Goal: Transaction & Acquisition: Purchase product/service

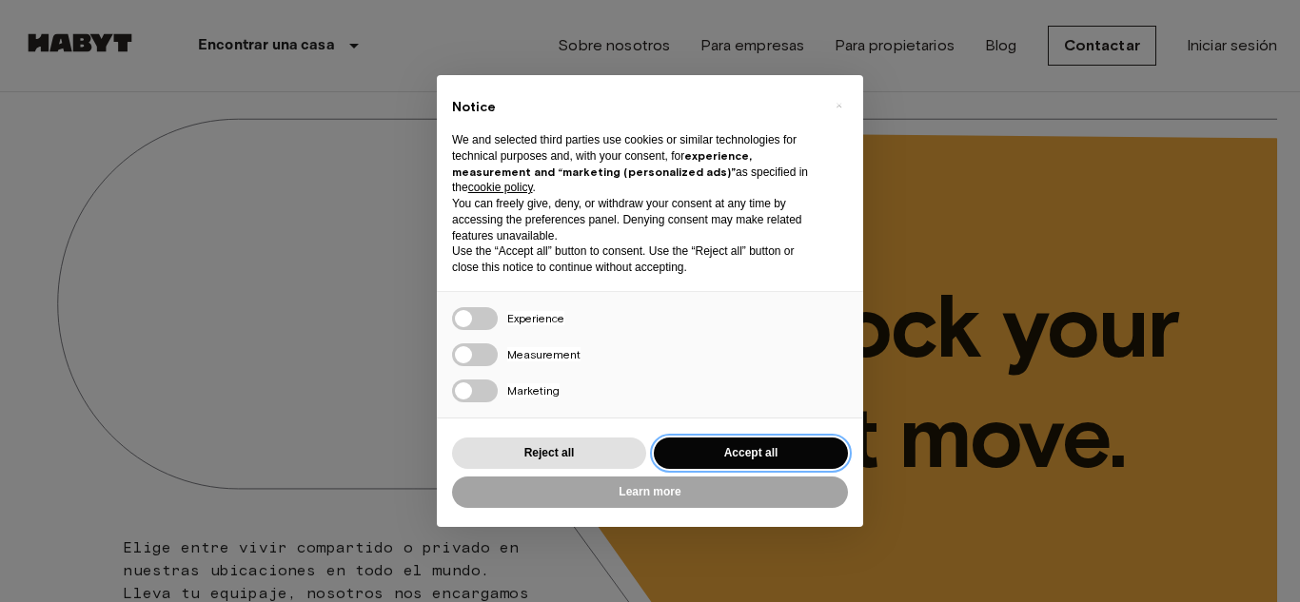
click at [747, 453] on button "Accept all" at bounding box center [751, 453] width 194 height 31
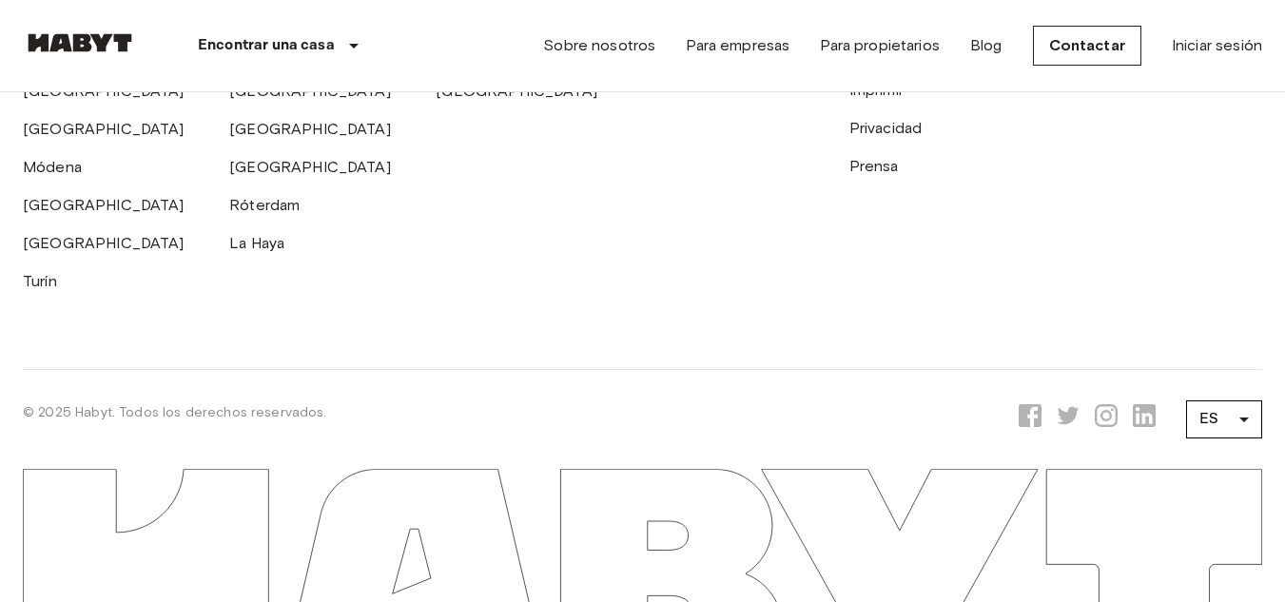
scroll to position [4896, 0]
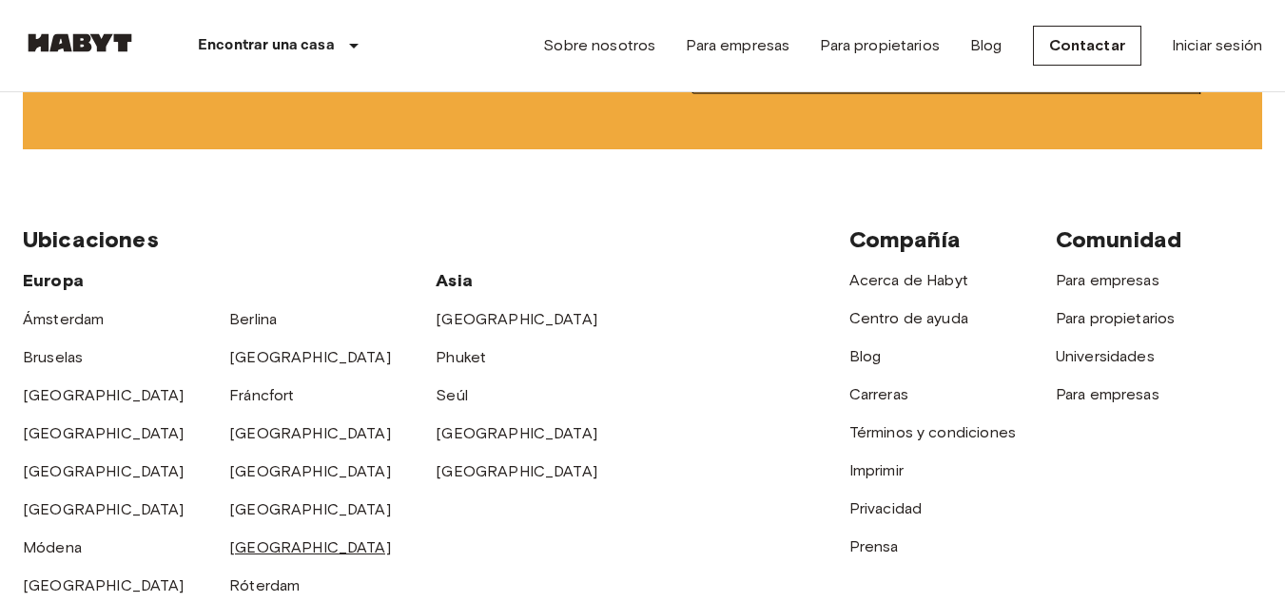
click at [269, 539] on font "[GEOGRAPHIC_DATA]" at bounding box center [310, 548] width 162 height 18
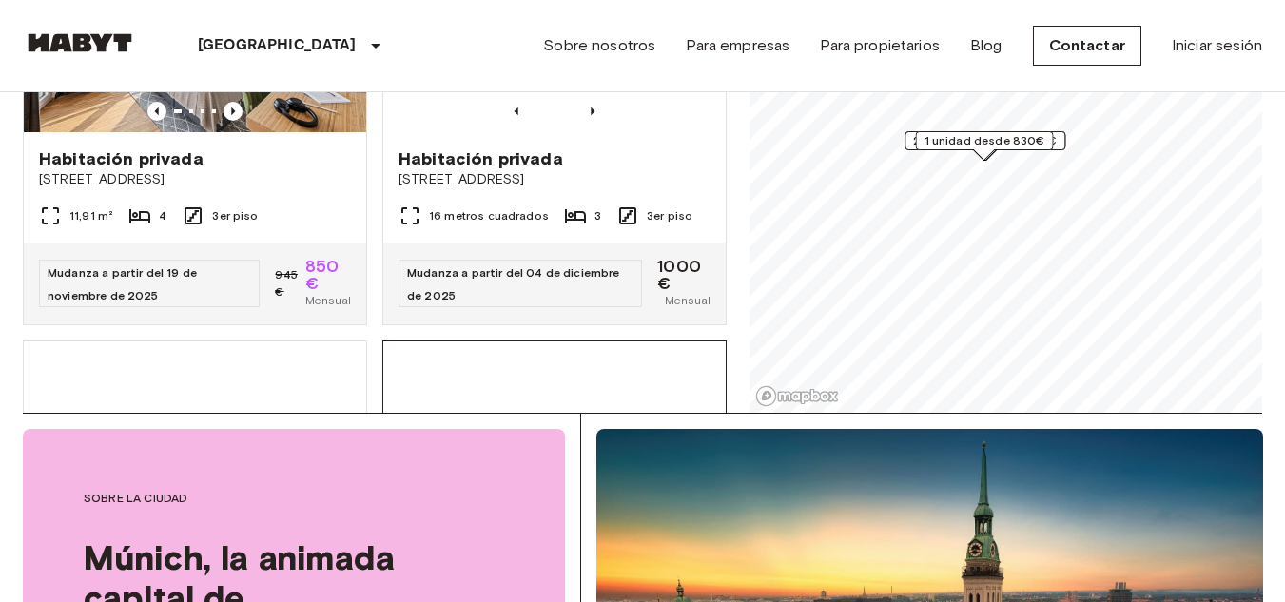
scroll to position [1047, 0]
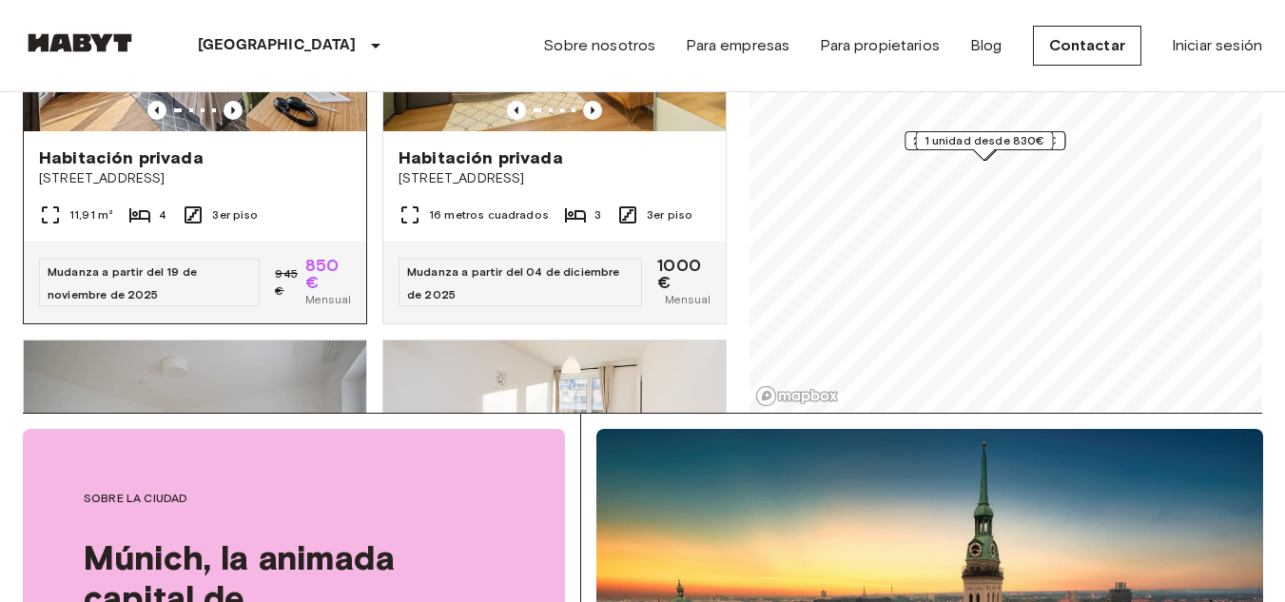
click at [265, 188] on span "[STREET_ADDRESS]" at bounding box center [195, 178] width 312 height 19
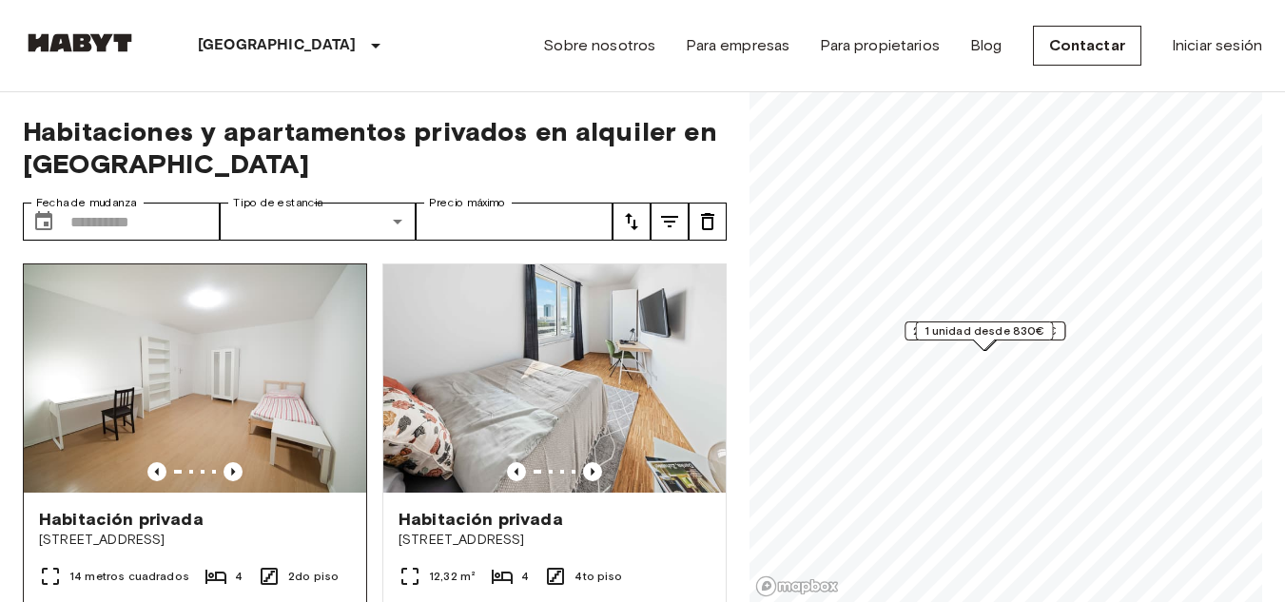
scroll to position [95, 0]
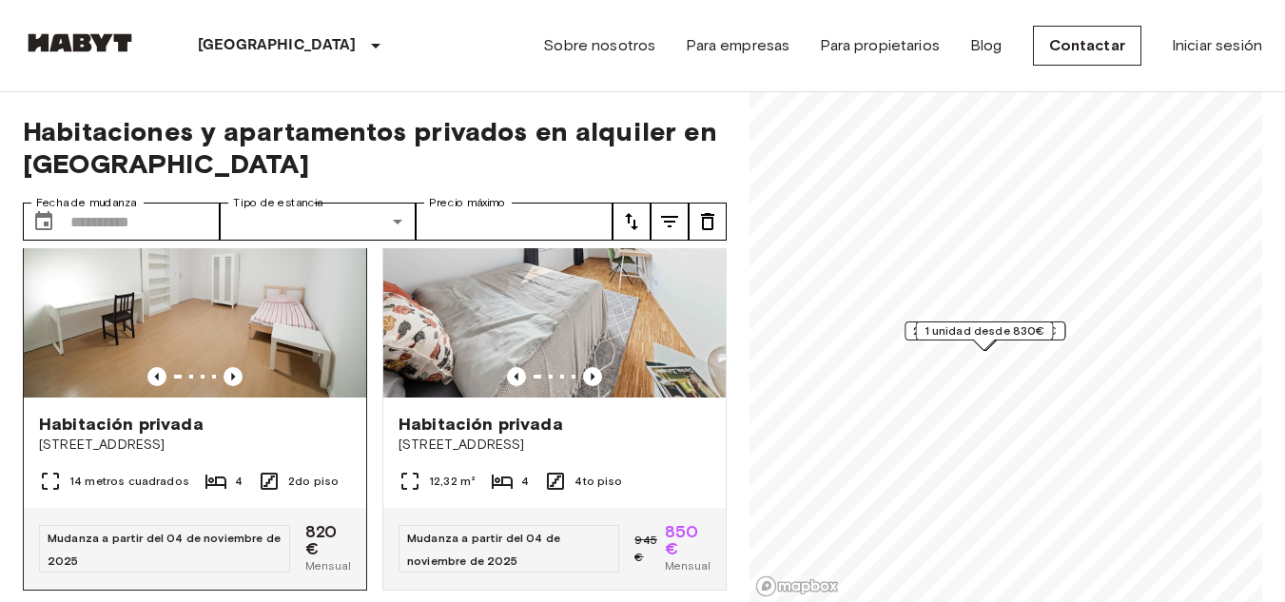
click at [258, 318] on img at bounding box center [195, 283] width 343 height 228
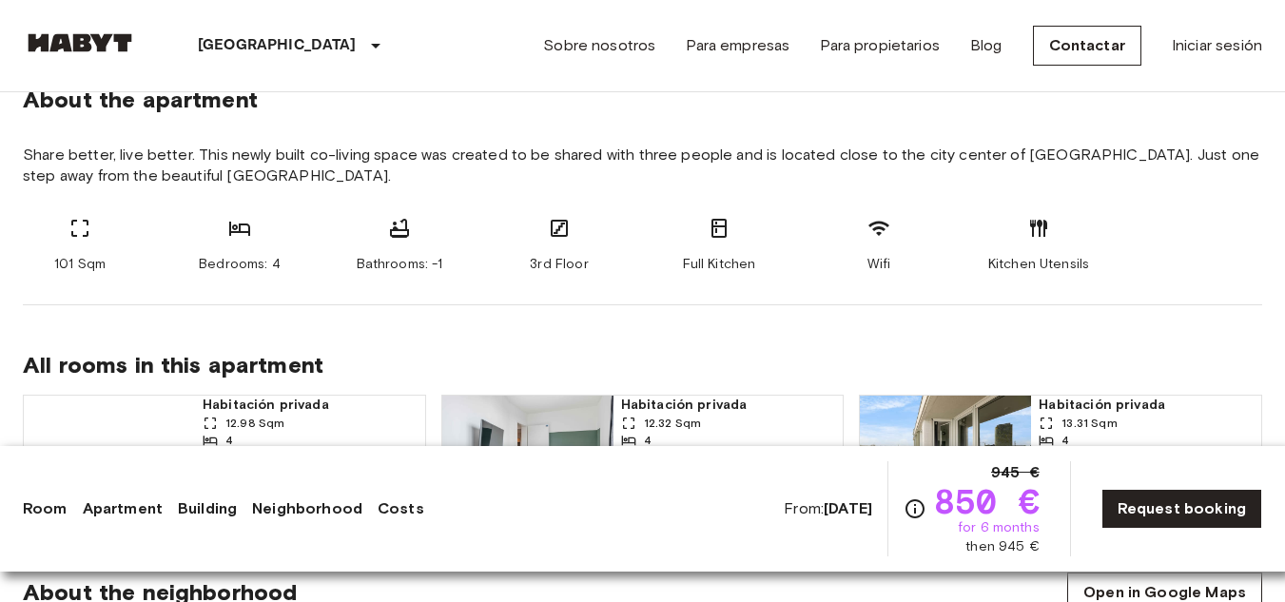
scroll to position [761, 0]
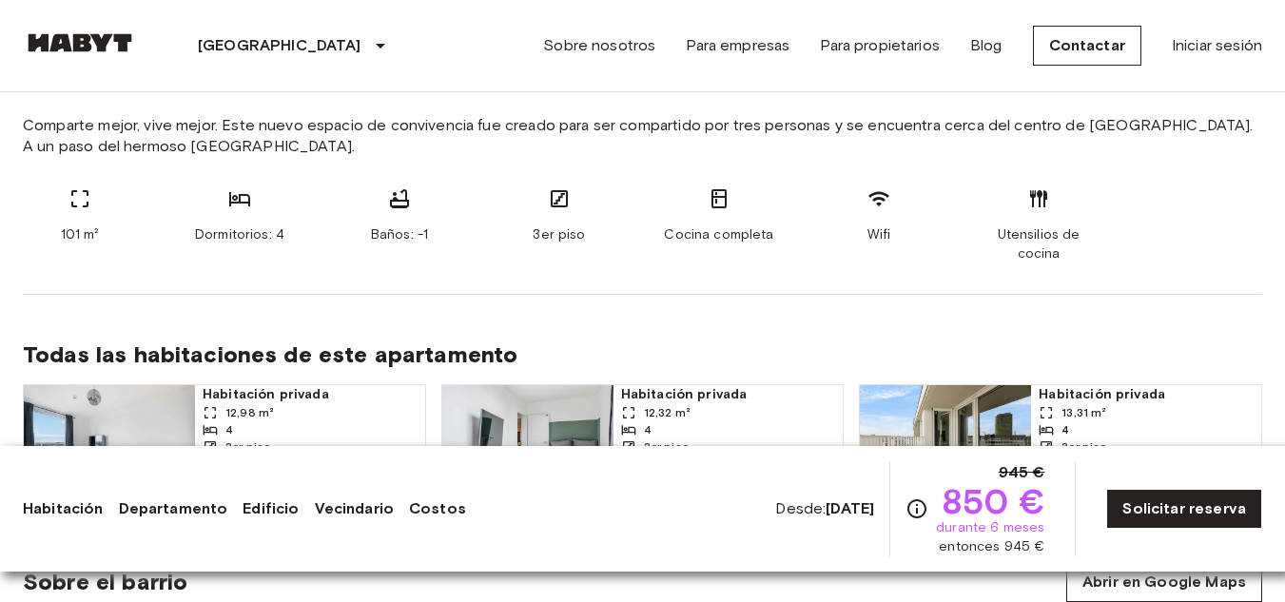
click at [1179, 220] on div "101 m² Dormitorios: 4 Baños: -1 3er piso Cocina completa Wifi Utensilios de coc…" at bounding box center [643, 225] width 1240 height 76
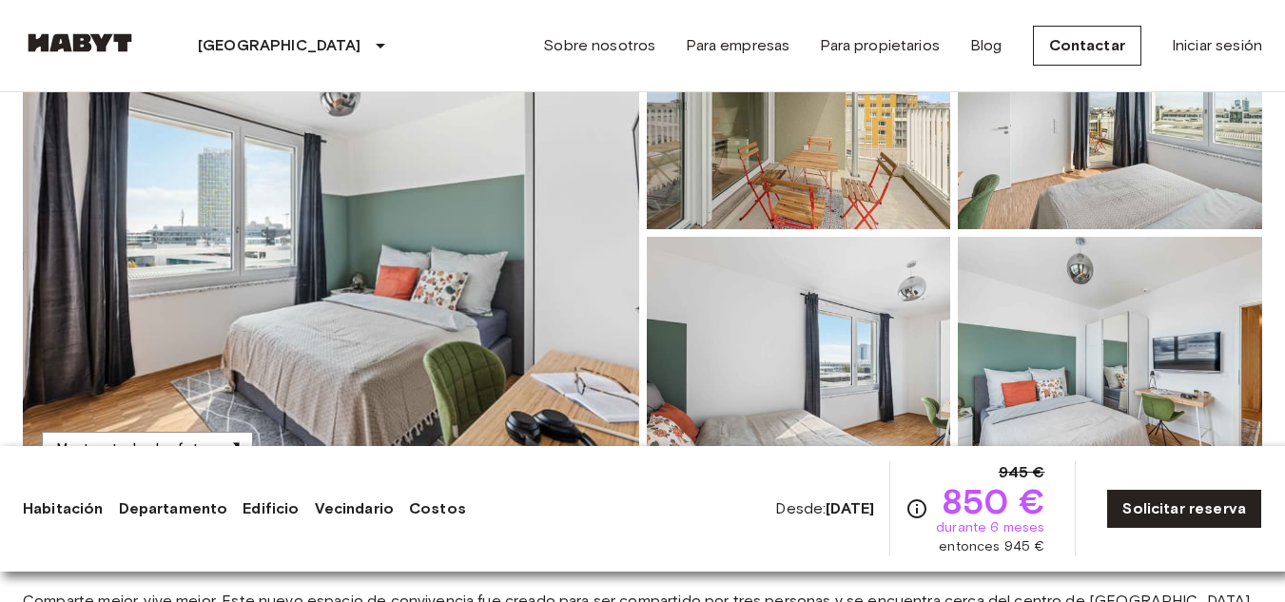
scroll to position [381, 0]
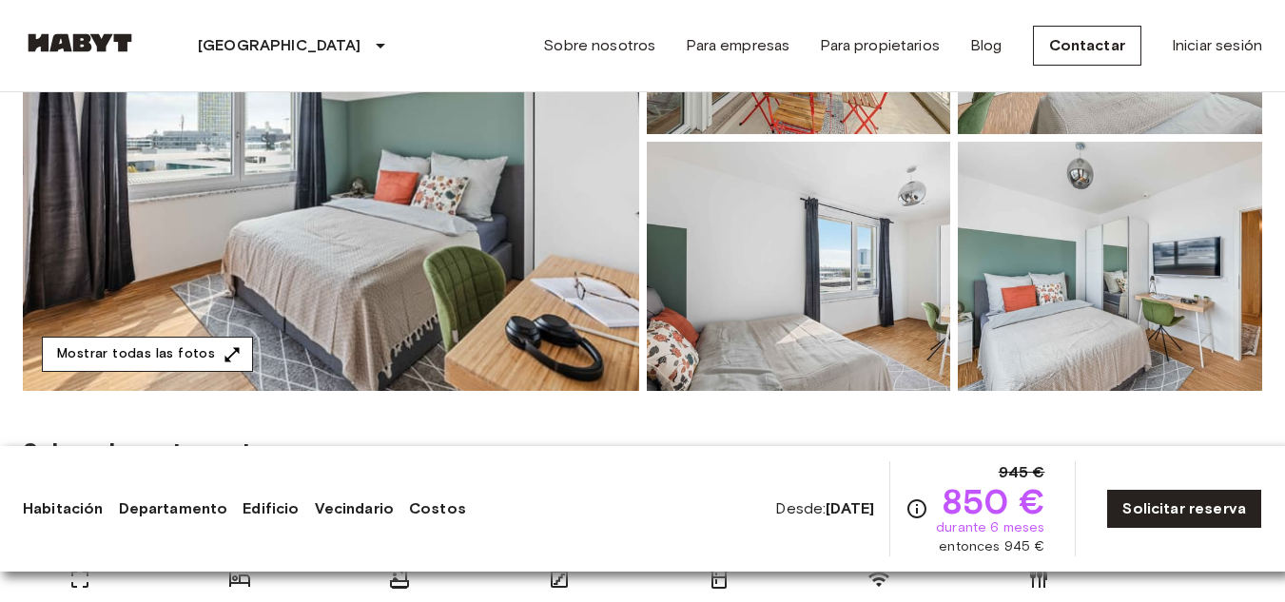
click at [223, 350] on icon "button" at bounding box center [232, 354] width 19 height 19
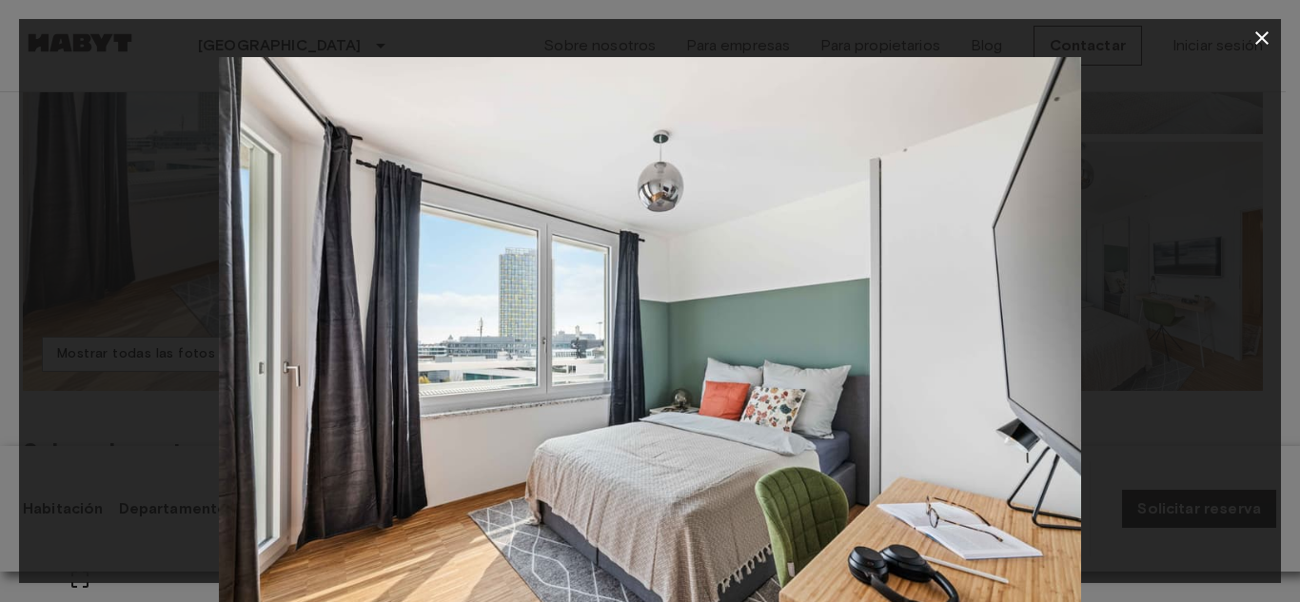
click at [1258, 31] on icon "button" at bounding box center [1261, 38] width 23 height 23
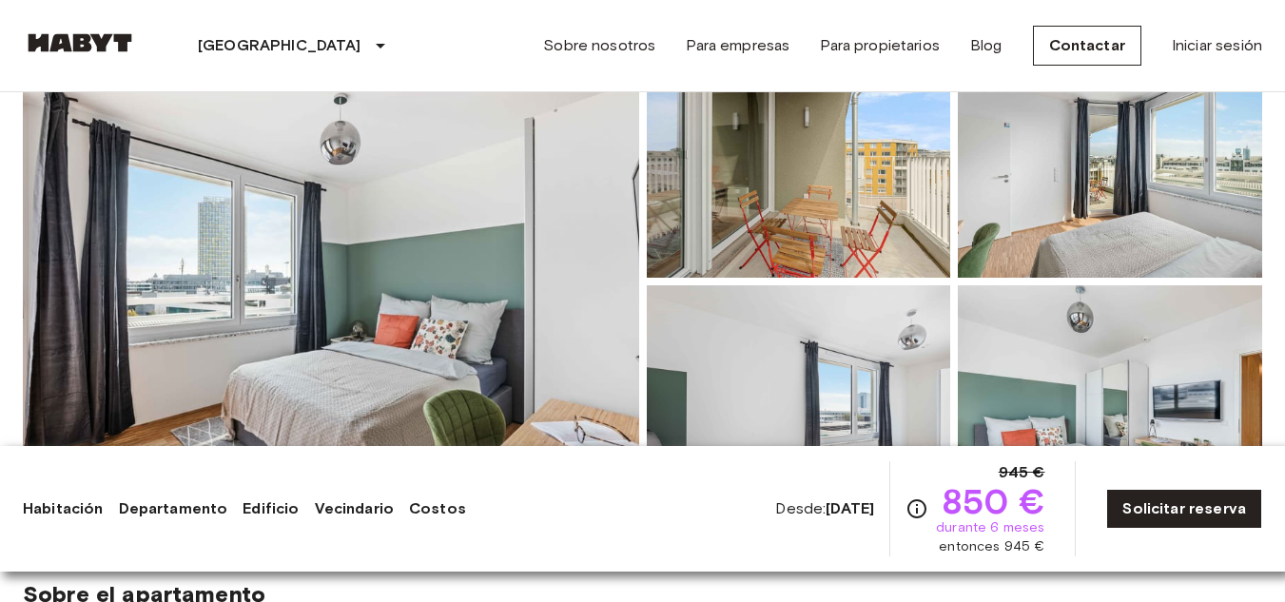
scroll to position [329, 0]
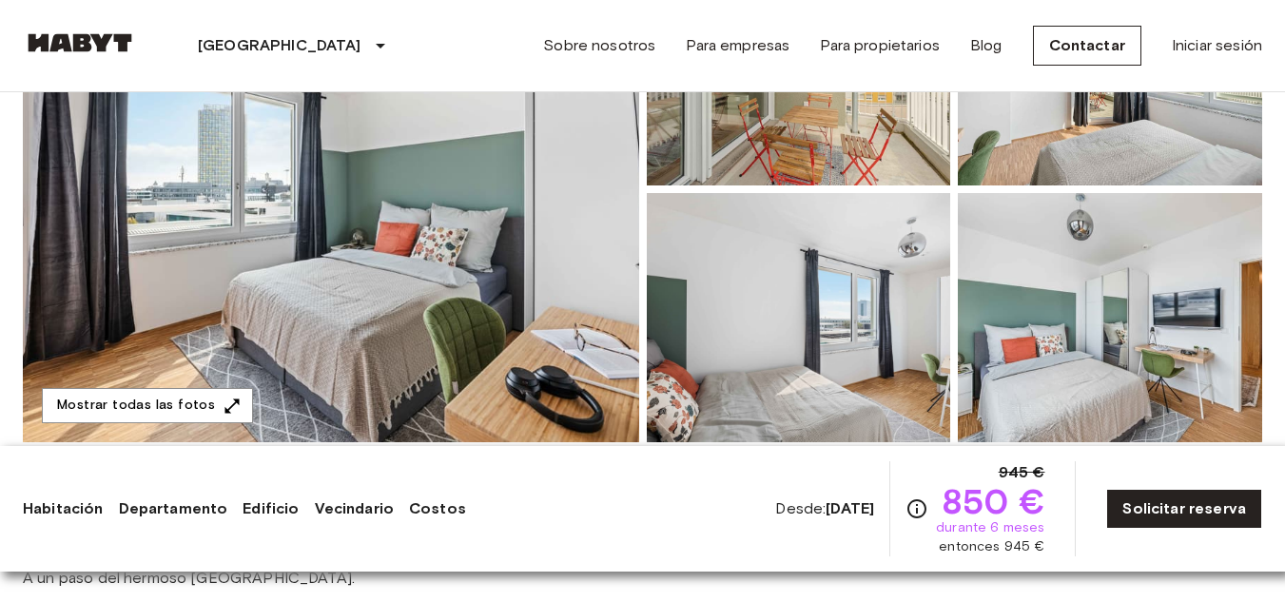
click at [523, 257] on img at bounding box center [331, 189] width 617 height 506
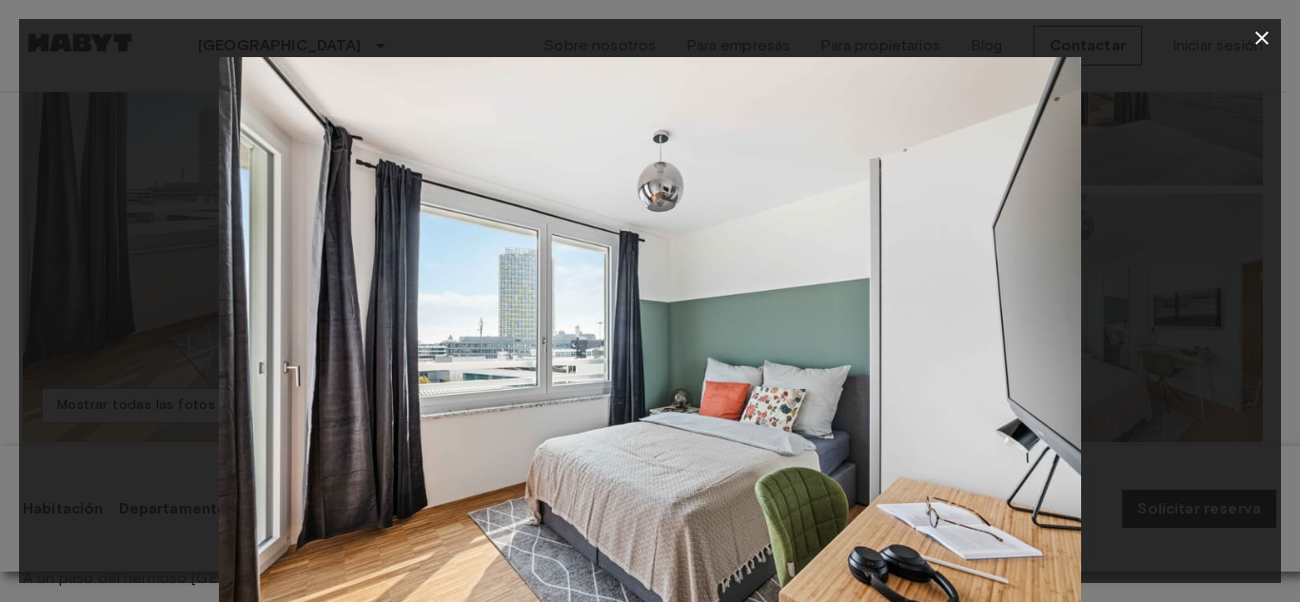
click at [1164, 349] on div at bounding box center [650, 344] width 1262 height 575
click at [1261, 43] on icon "button" at bounding box center [1261, 38] width 23 height 23
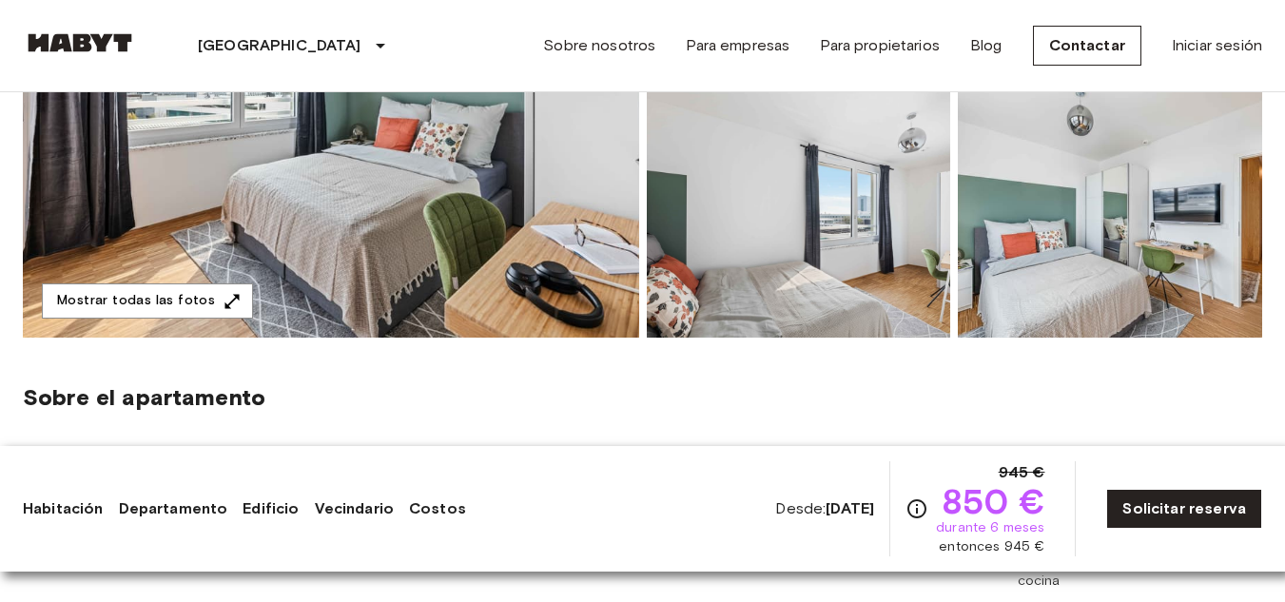
scroll to position [476, 0]
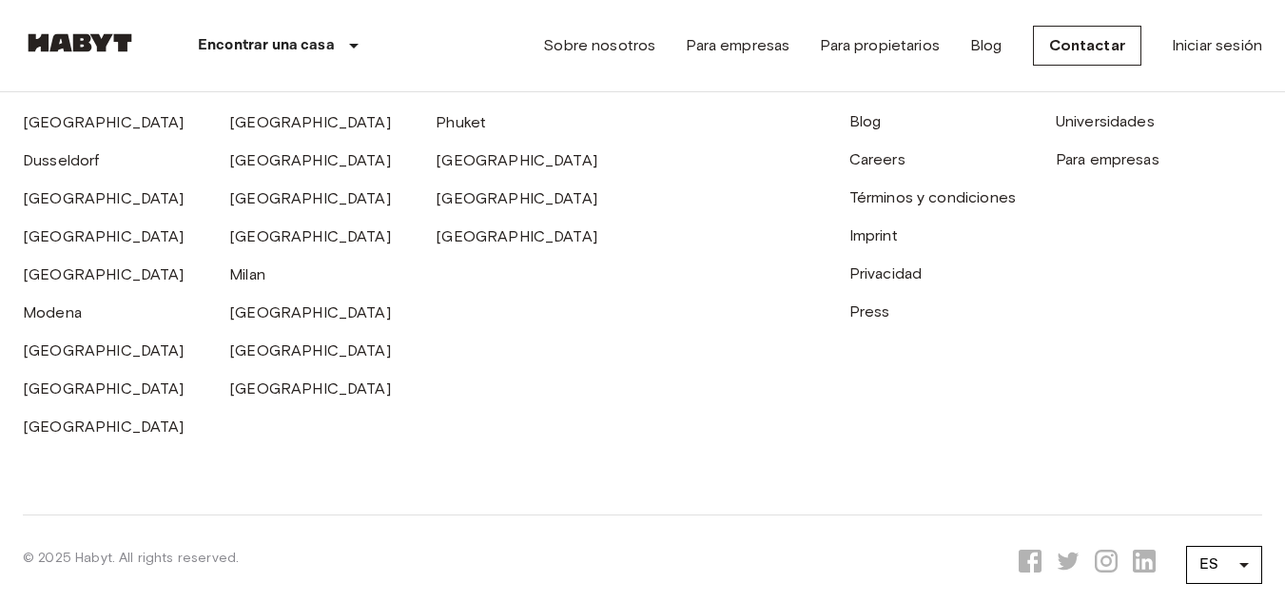
scroll to position [5243, 0]
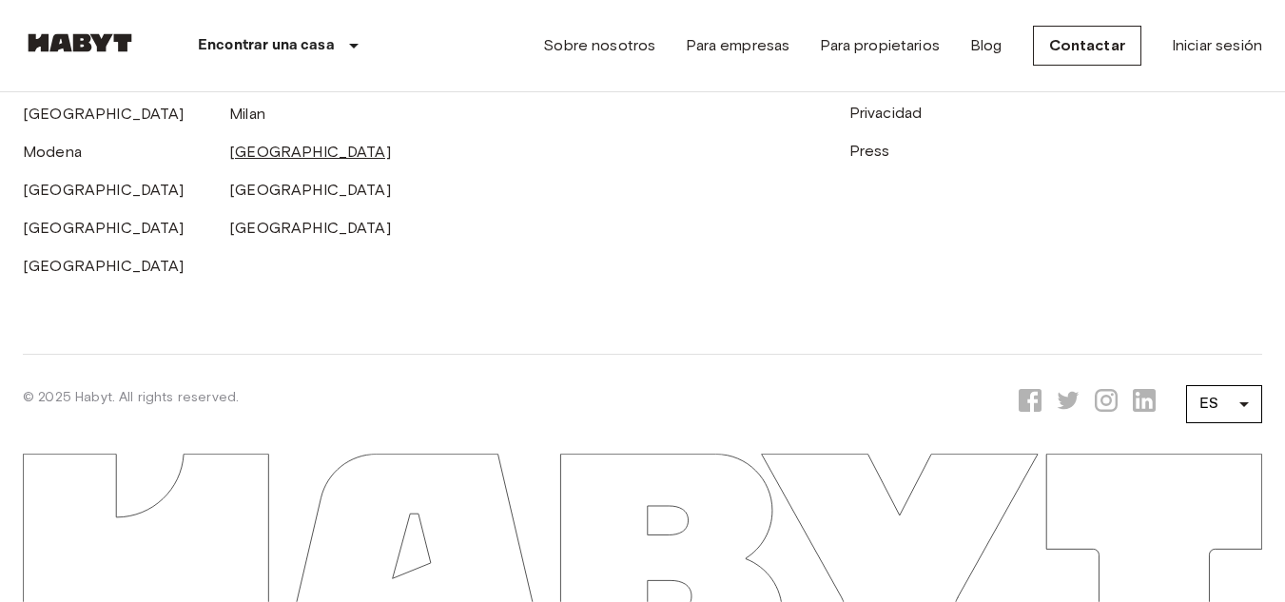
click at [265, 152] on link "[GEOGRAPHIC_DATA]" at bounding box center [310, 152] width 162 height 18
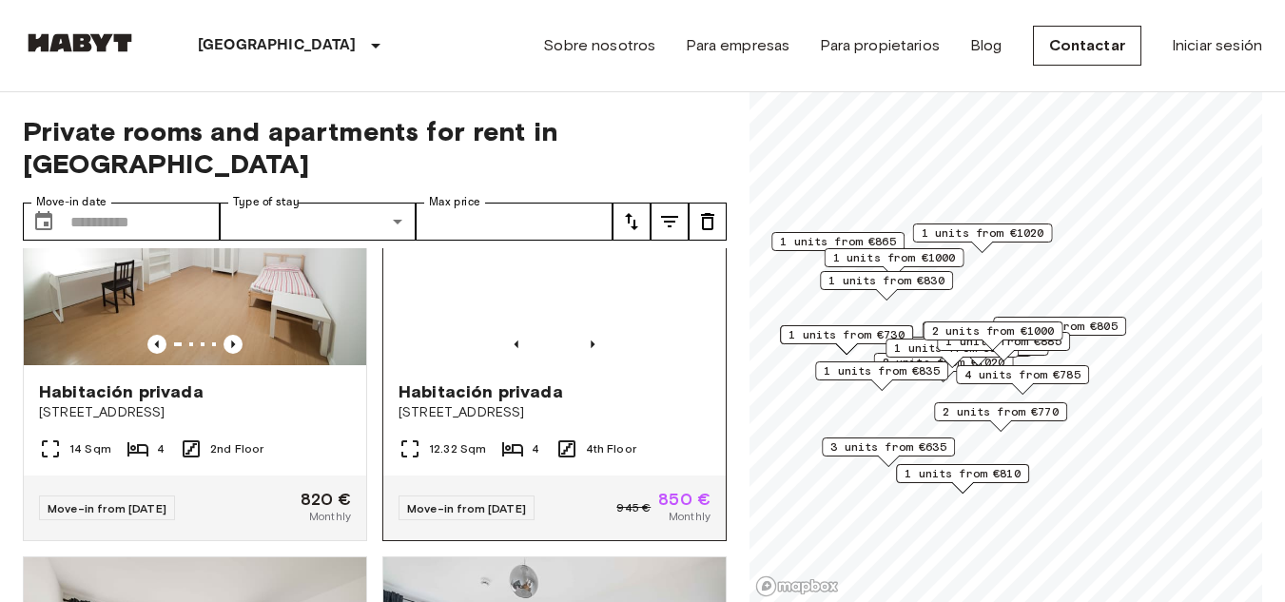
scroll to position [190, 0]
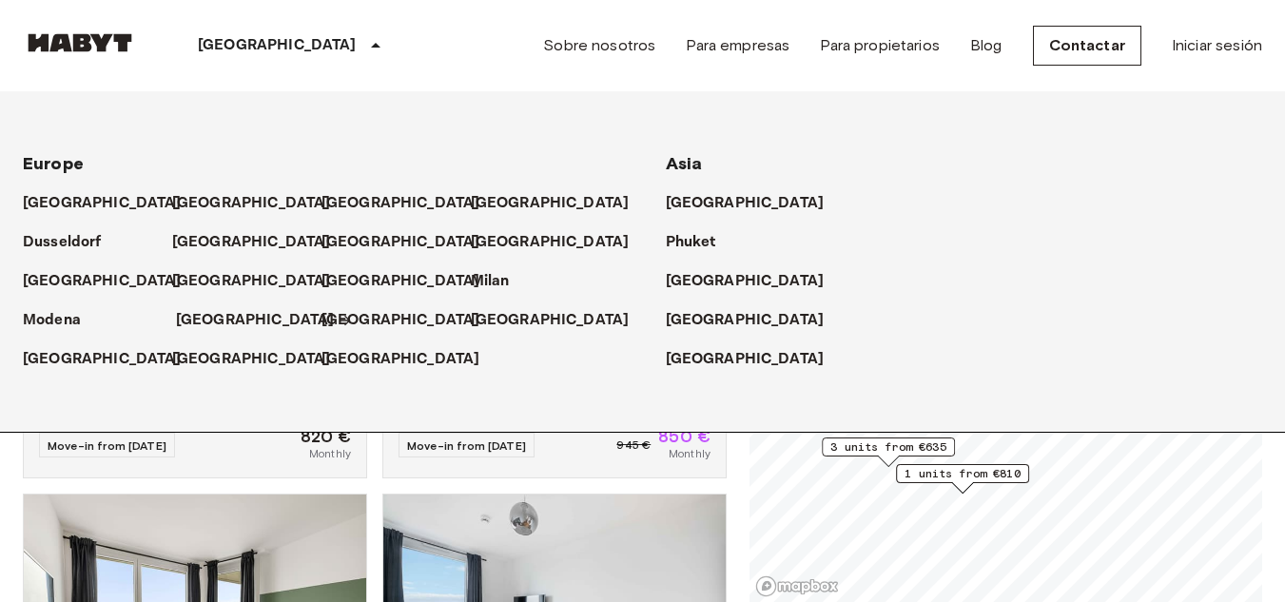
click at [190, 315] on p "[GEOGRAPHIC_DATA]" at bounding box center [255, 320] width 159 height 23
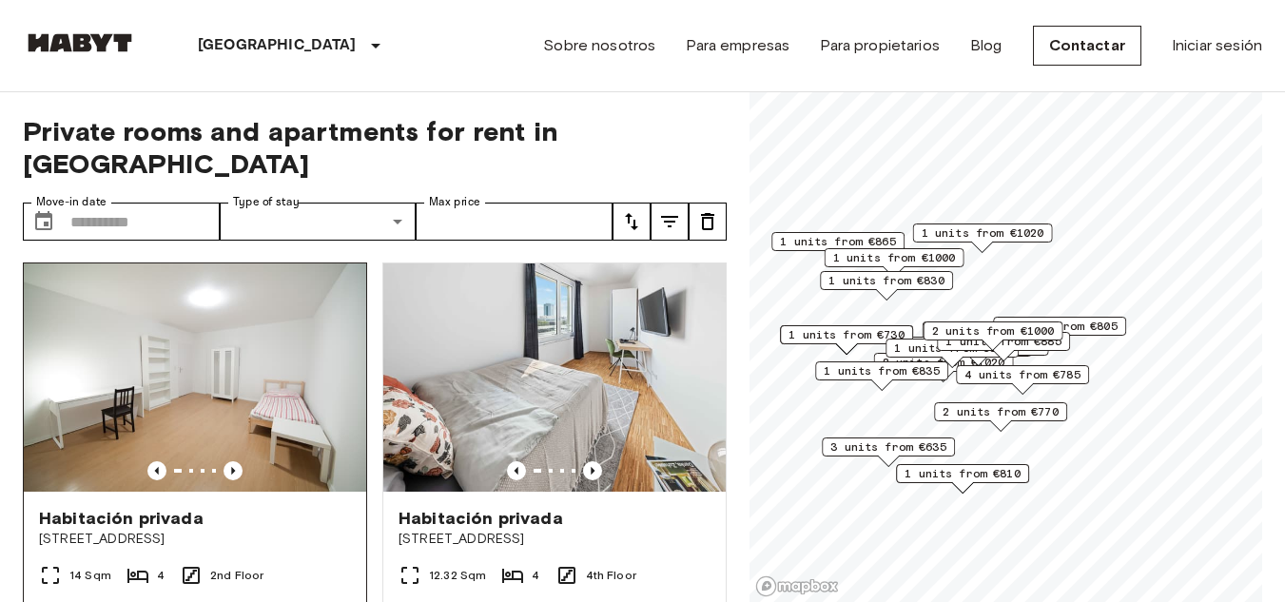
scroll to position [0, 0]
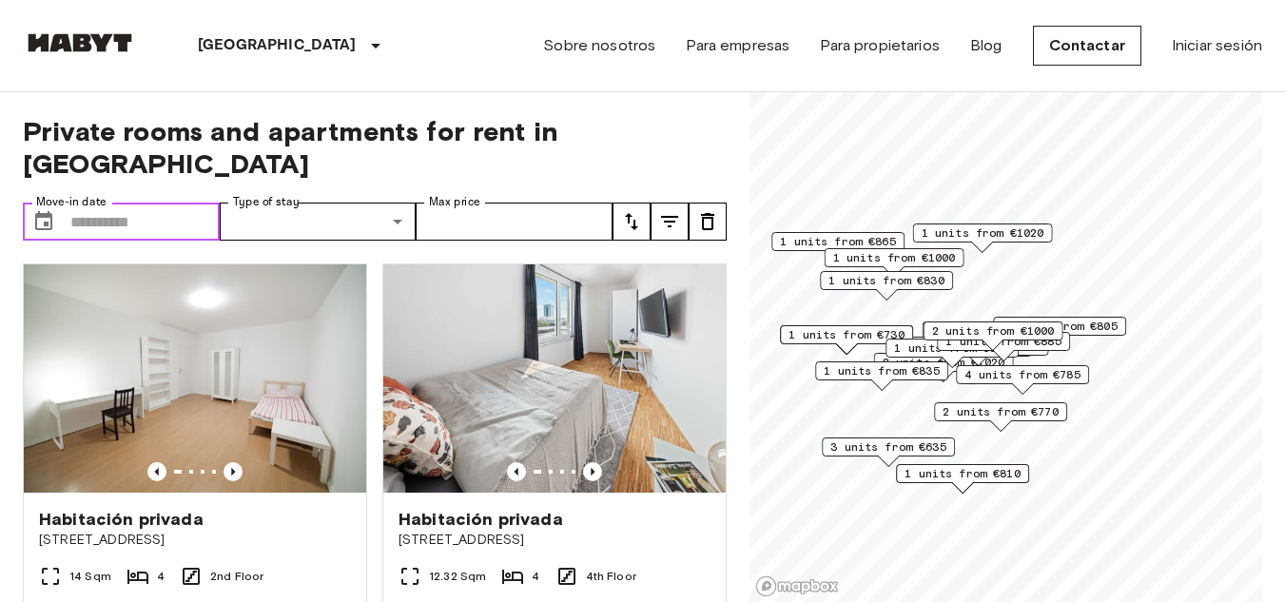
click at [145, 203] on input "Move-in date" at bounding box center [144, 222] width 149 height 38
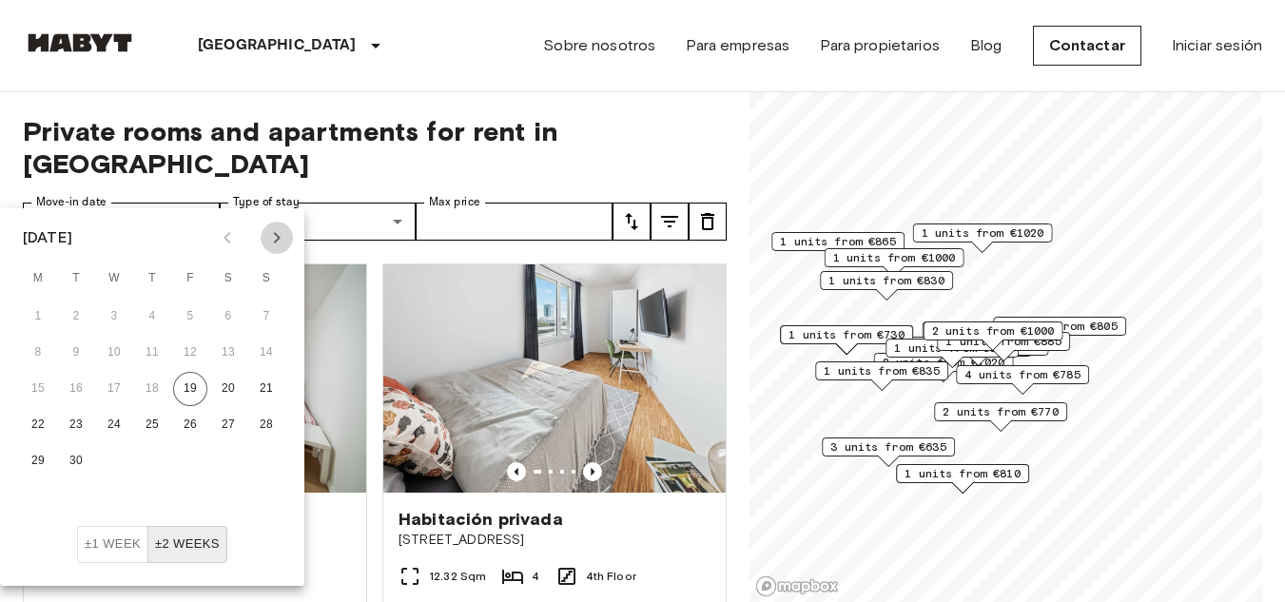
click at [279, 239] on icon "Next month" at bounding box center [277, 237] width 7 height 11
click at [188, 459] on button "31" at bounding box center [190, 461] width 34 height 34
type input "**********"
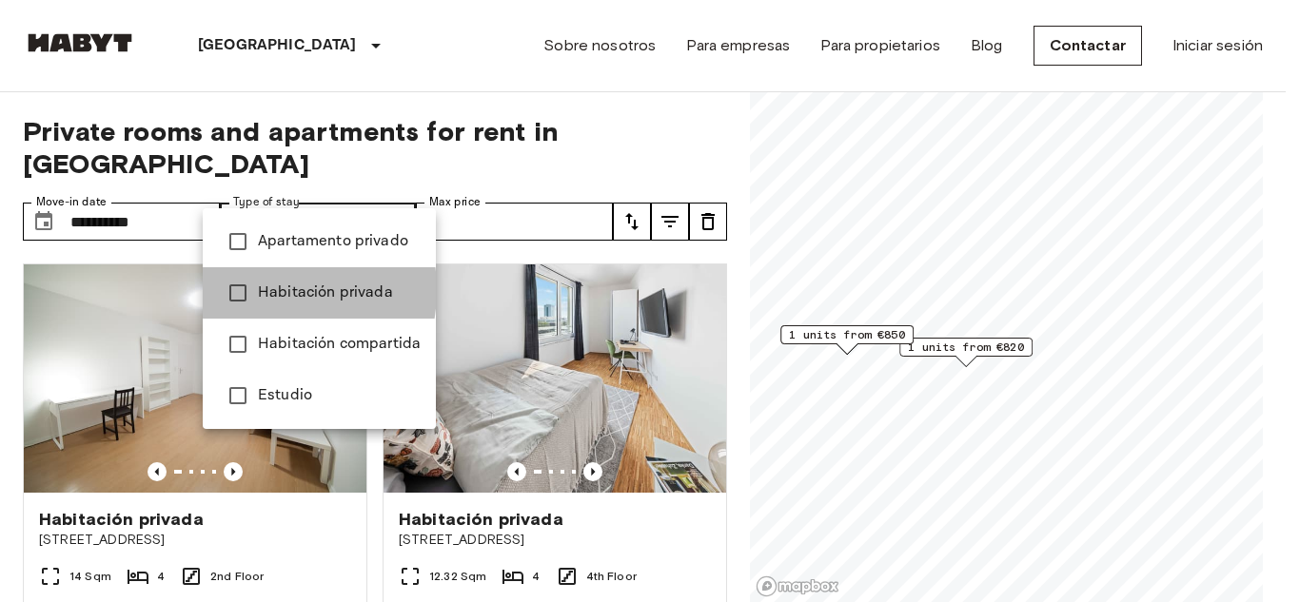
click at [261, 290] on span "Habitación privada" at bounding box center [339, 293] width 163 height 23
type input "**********"
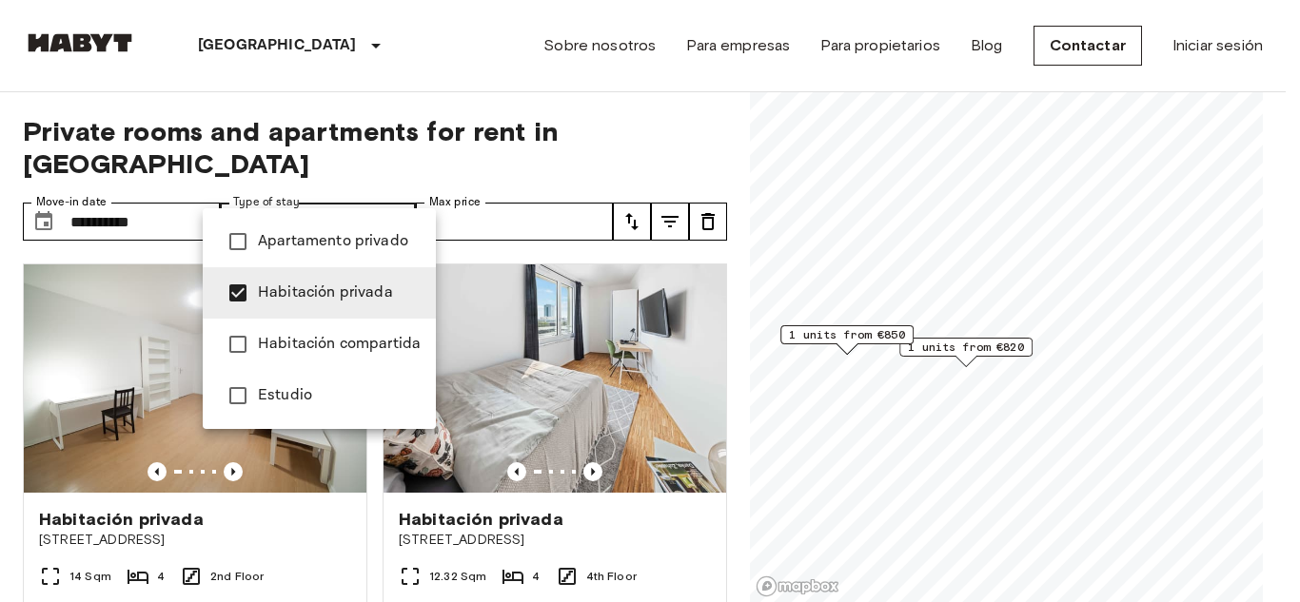
click at [541, 189] on div at bounding box center [650, 301] width 1300 height 602
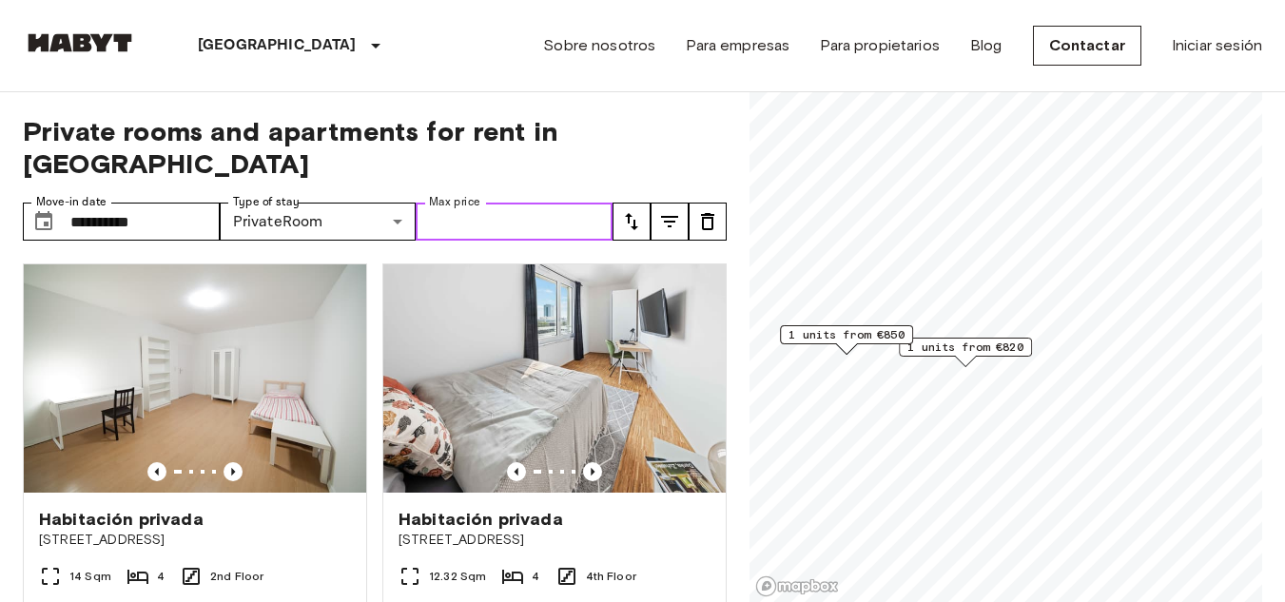
click at [551, 203] on input "Max price" at bounding box center [514, 222] width 197 height 38
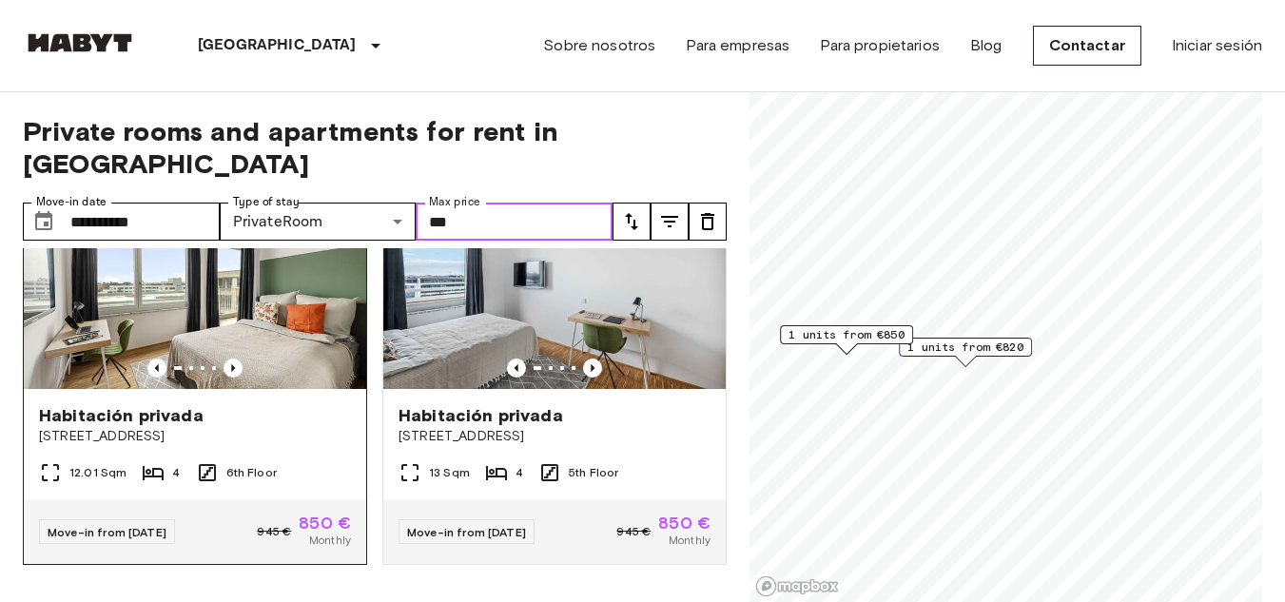
click at [237, 290] on img at bounding box center [195, 275] width 343 height 228
type input "***"
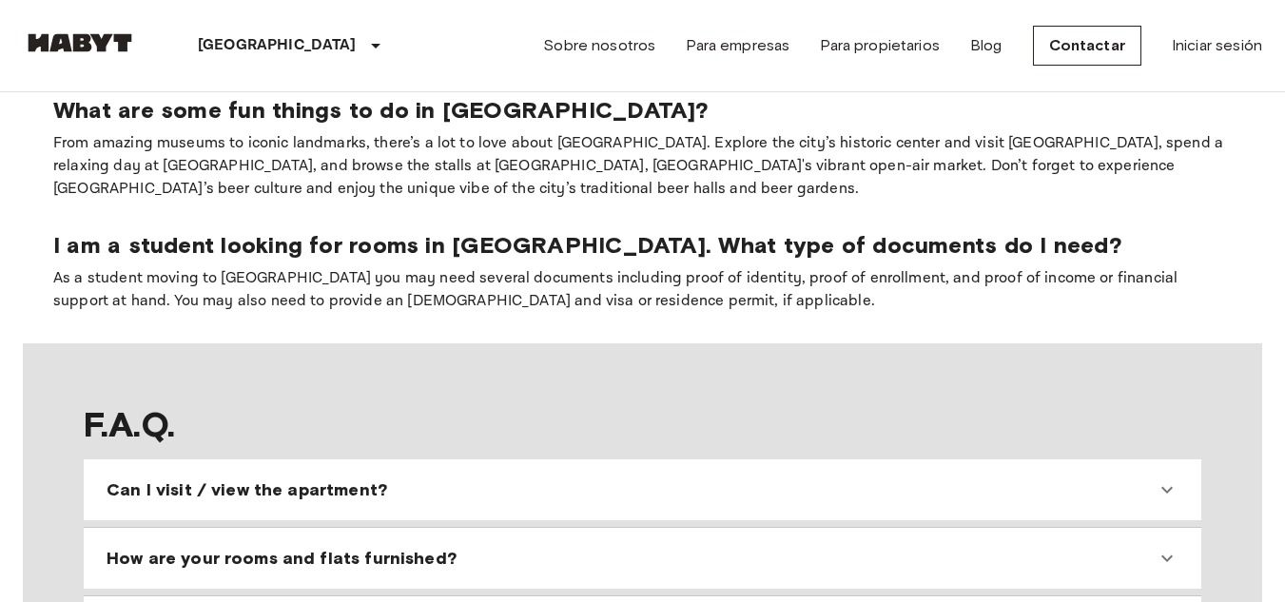
scroll to position [1427, 0]
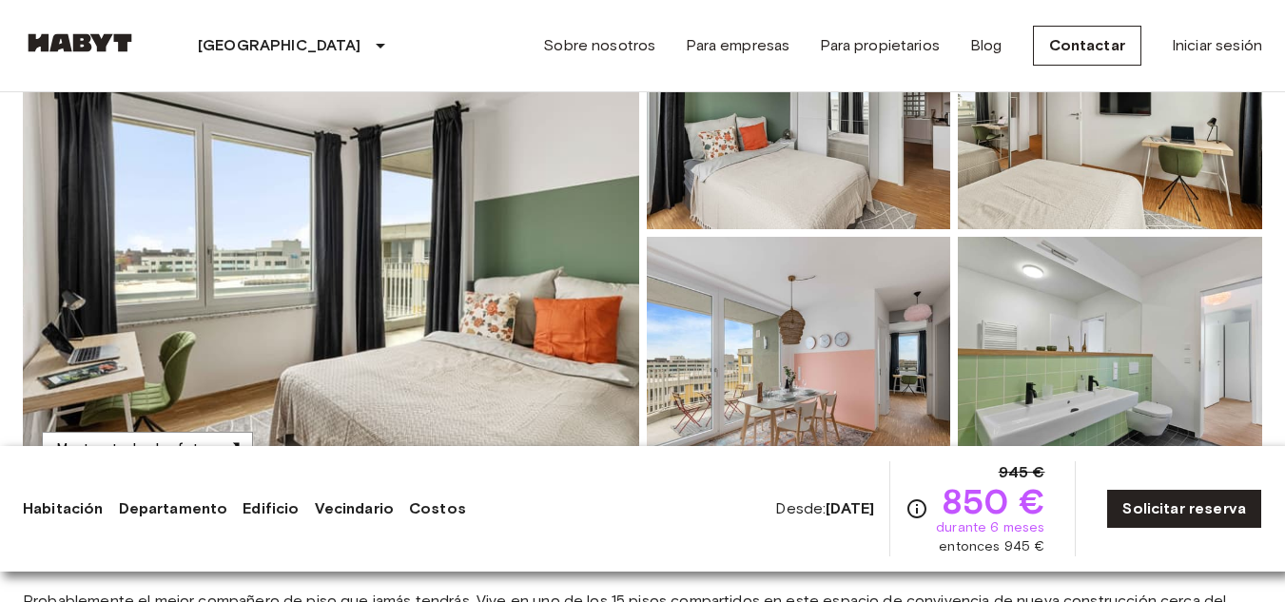
scroll to position [190, 0]
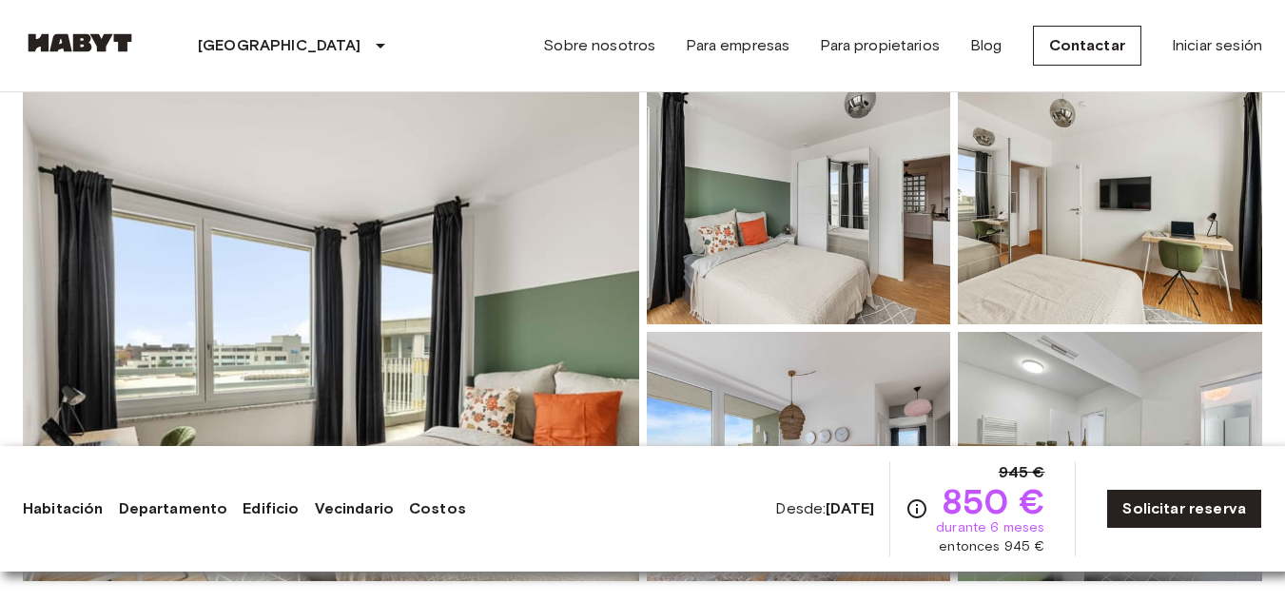
click at [547, 227] on img at bounding box center [331, 328] width 617 height 506
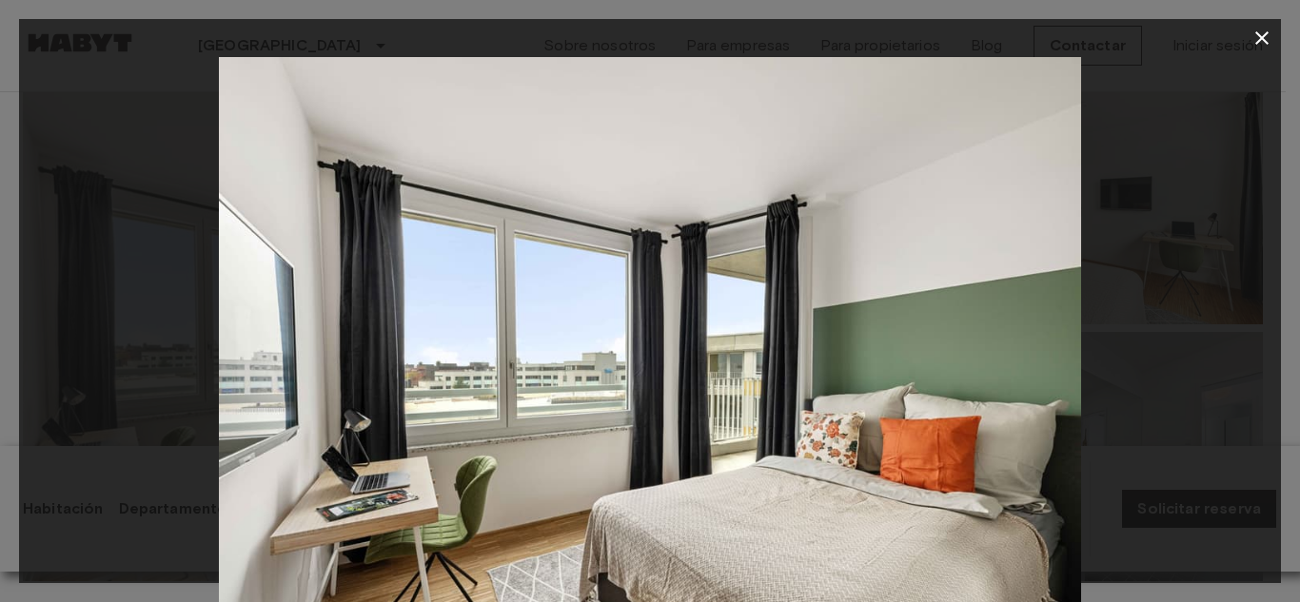
click at [1022, 362] on img at bounding box center [650, 344] width 862 height 575
click at [1256, 31] on icon "button" at bounding box center [1261, 38] width 23 height 23
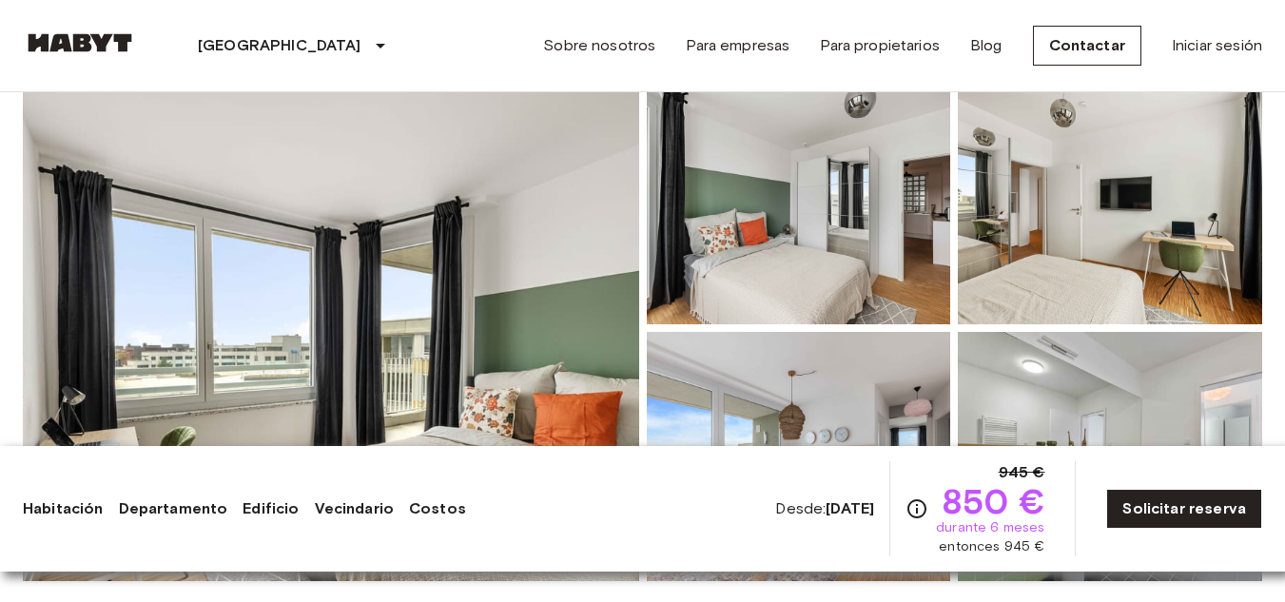
click at [878, 220] on img at bounding box center [799, 199] width 304 height 249
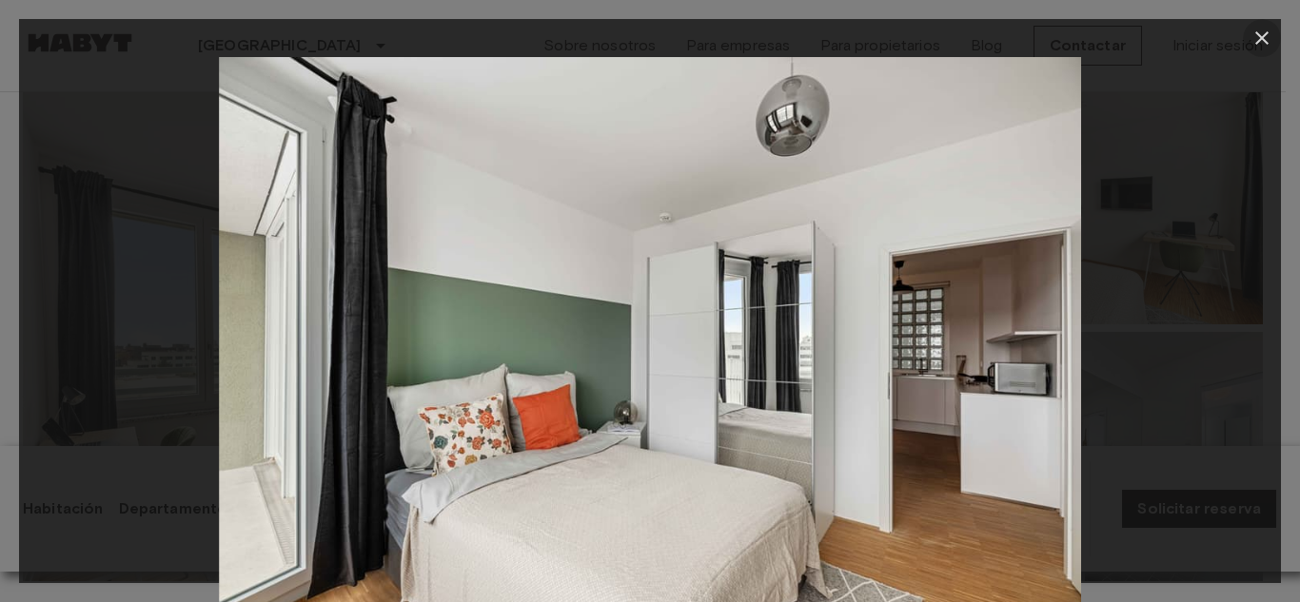
click at [1265, 39] on icon "button" at bounding box center [1261, 38] width 23 height 23
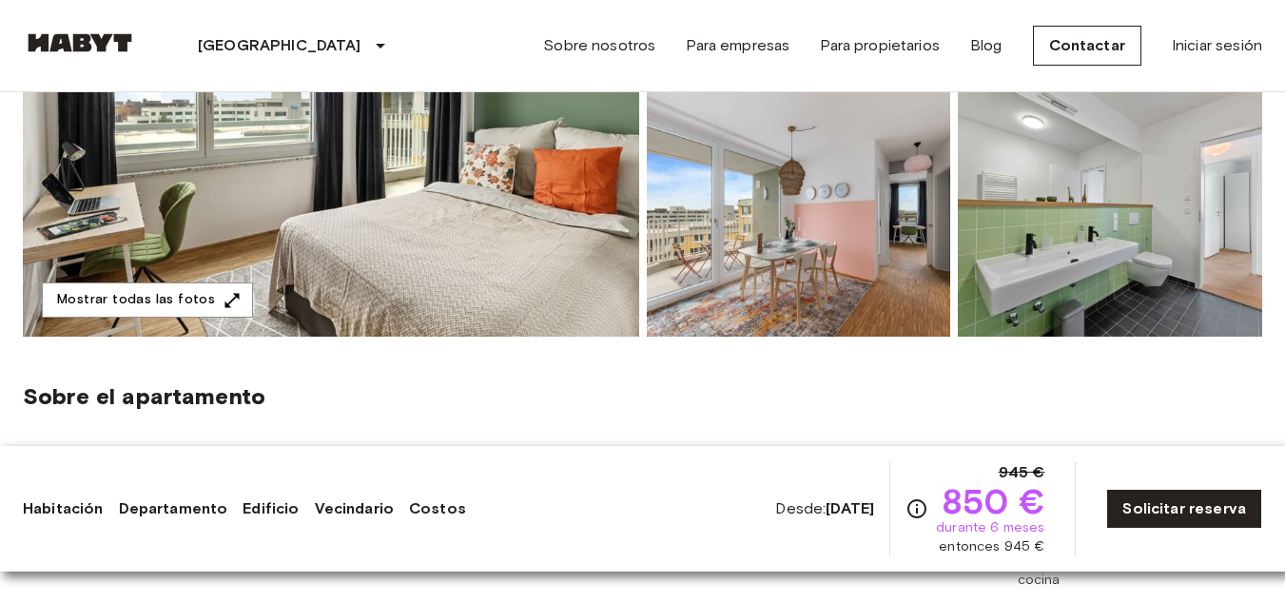
scroll to position [476, 0]
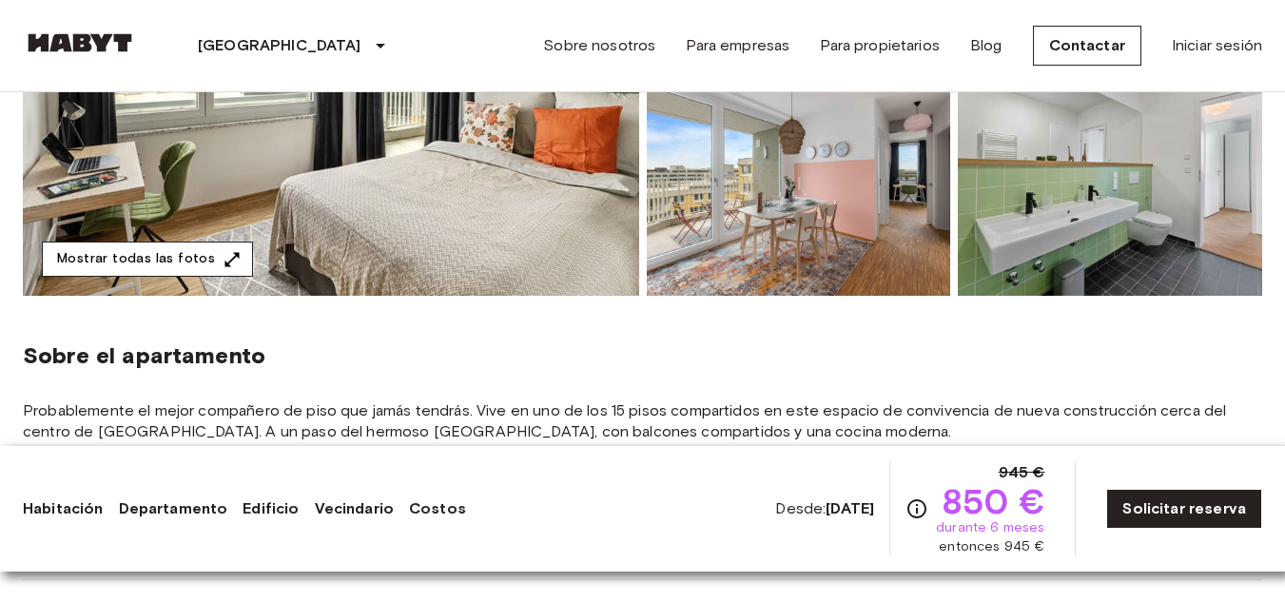
click at [223, 252] on icon "button" at bounding box center [232, 259] width 19 height 19
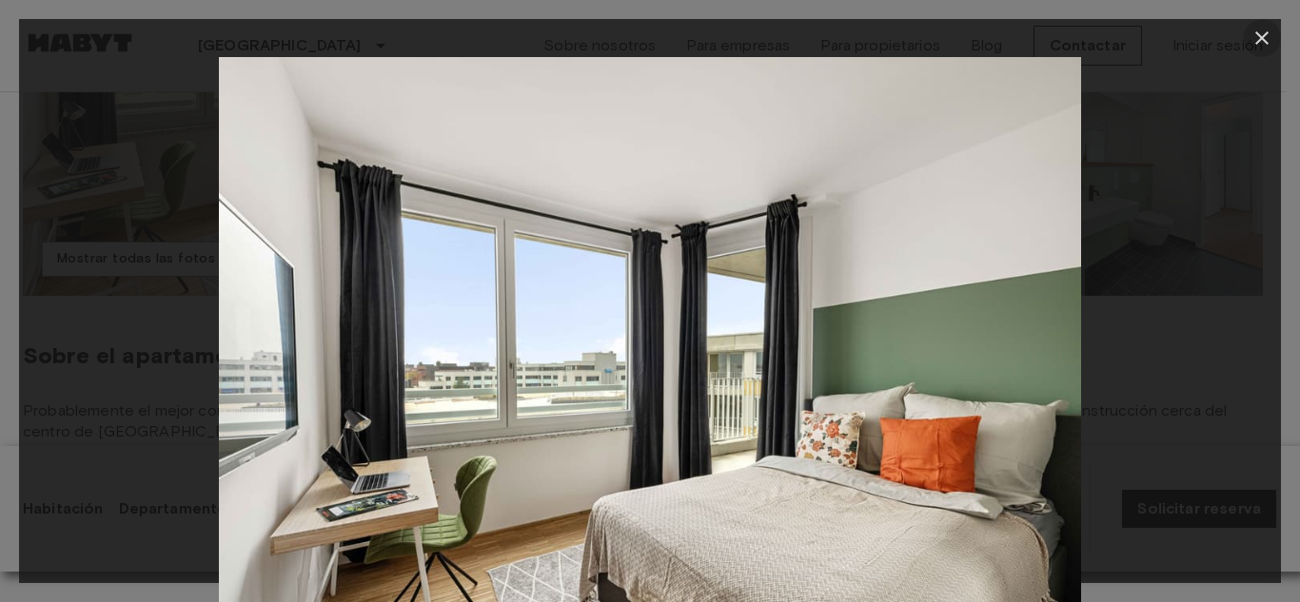
click at [1256, 37] on icon "button" at bounding box center [1261, 38] width 23 height 23
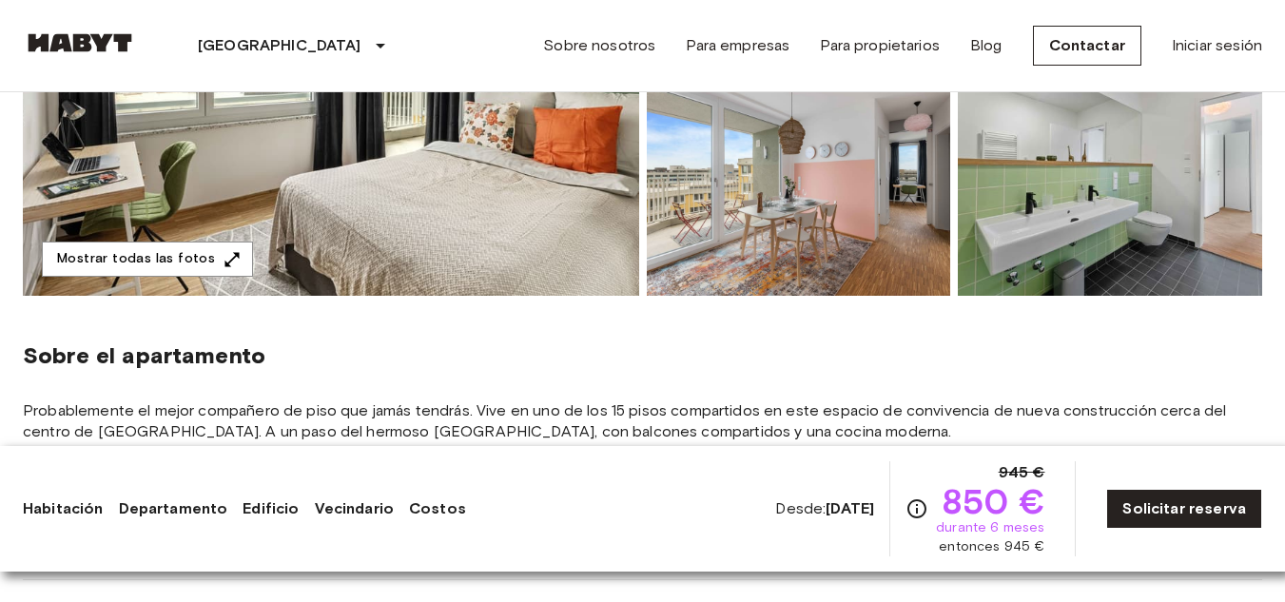
click at [854, 214] on img at bounding box center [799, 171] width 304 height 249
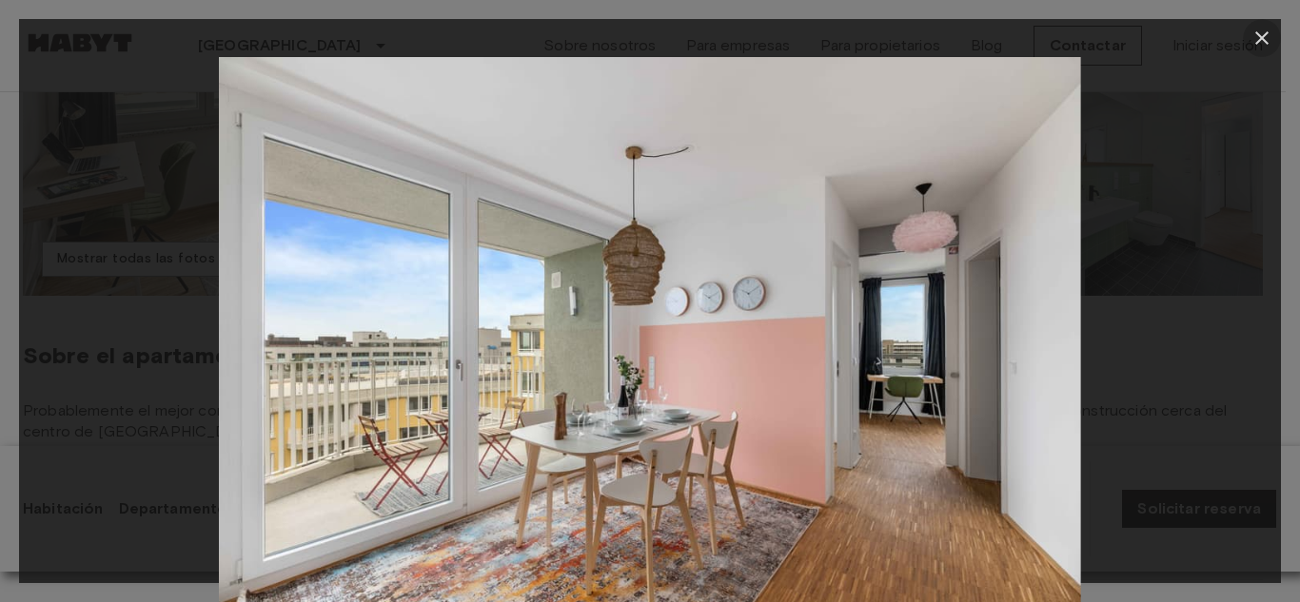
click at [1263, 41] on icon "button" at bounding box center [1261, 38] width 23 height 23
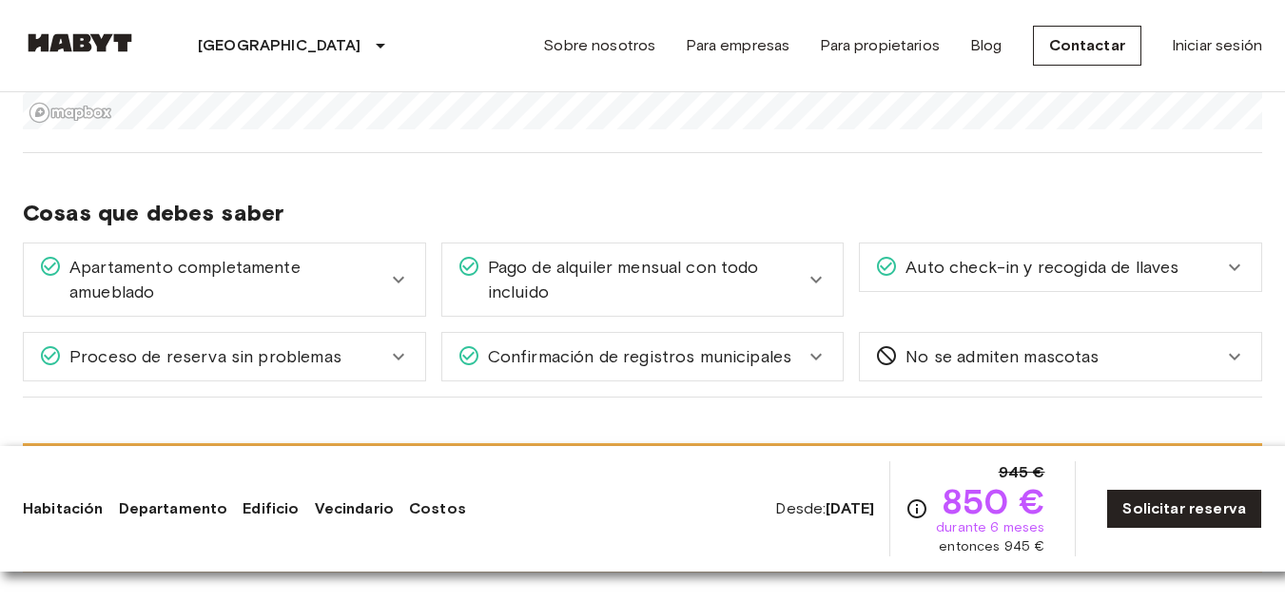
scroll to position [1618, 0]
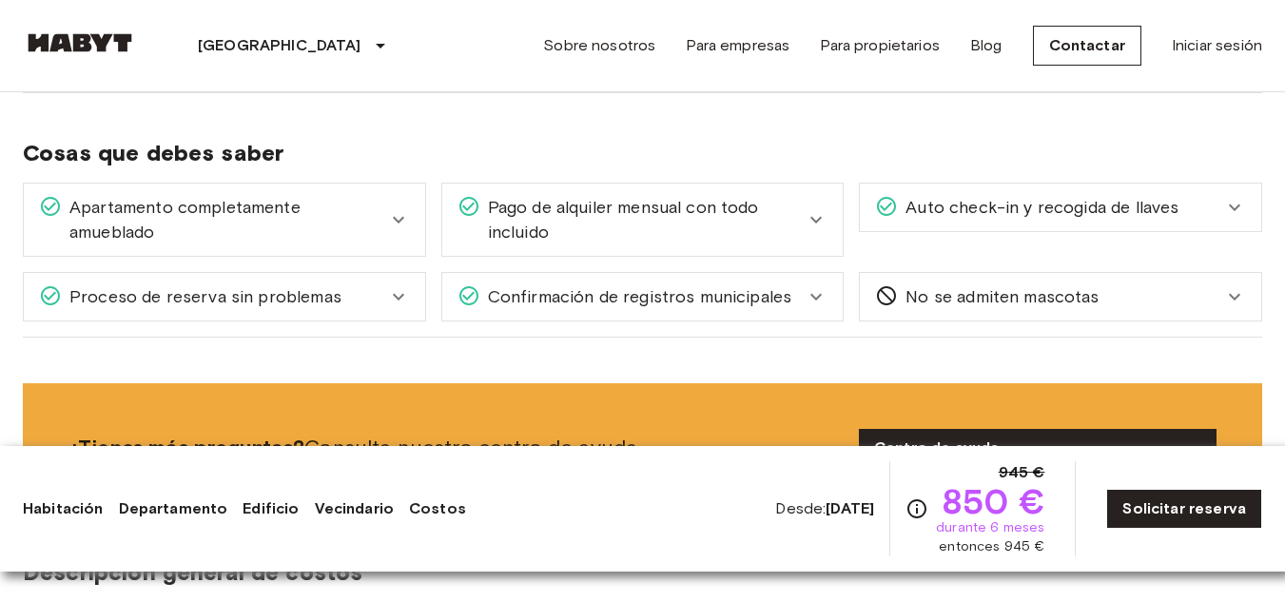
click at [397, 218] on icon at bounding box center [398, 219] width 23 height 23
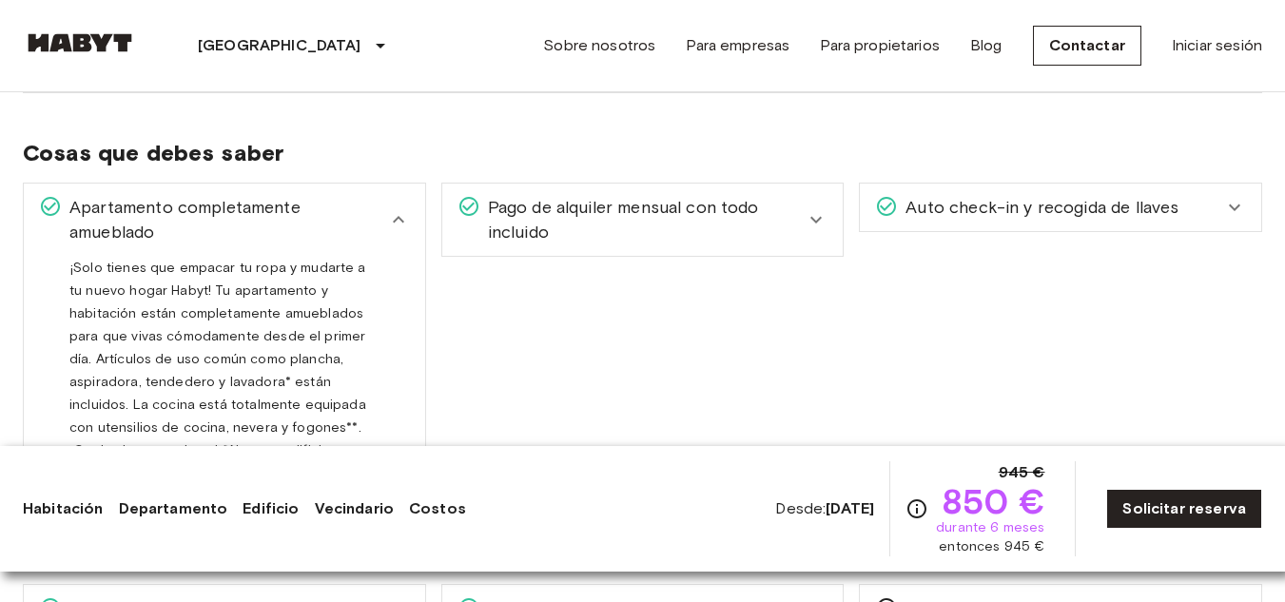
click at [397, 218] on icon at bounding box center [398, 219] width 11 height 7
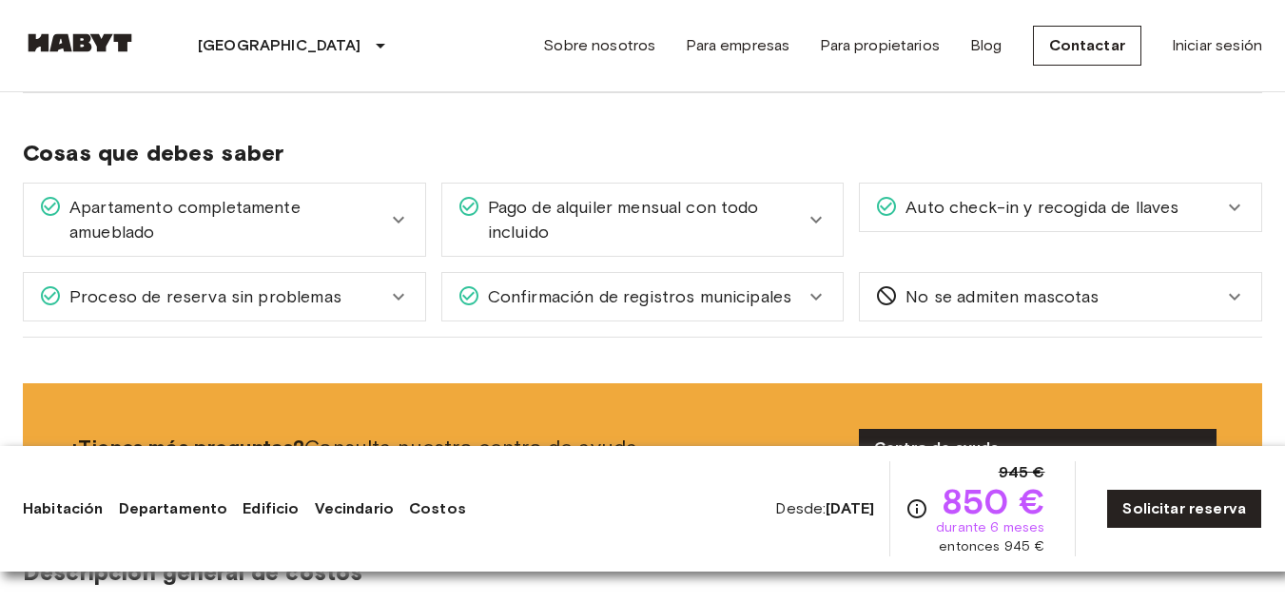
click at [820, 221] on icon at bounding box center [816, 219] width 23 height 23
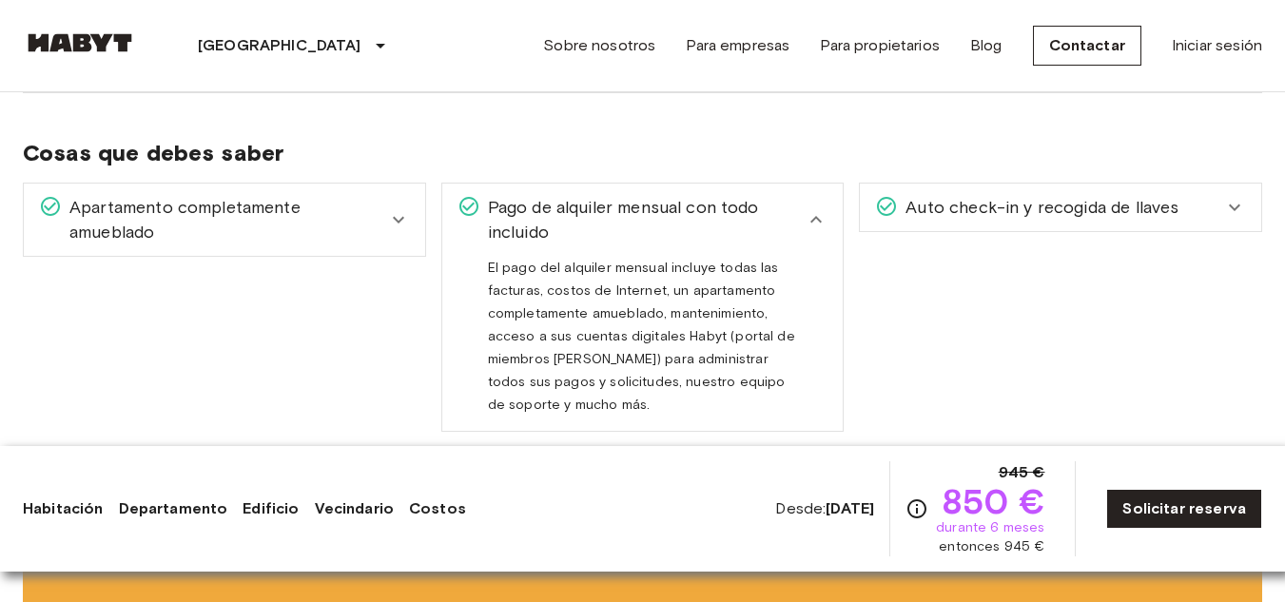
click at [815, 220] on icon at bounding box center [816, 219] width 23 height 23
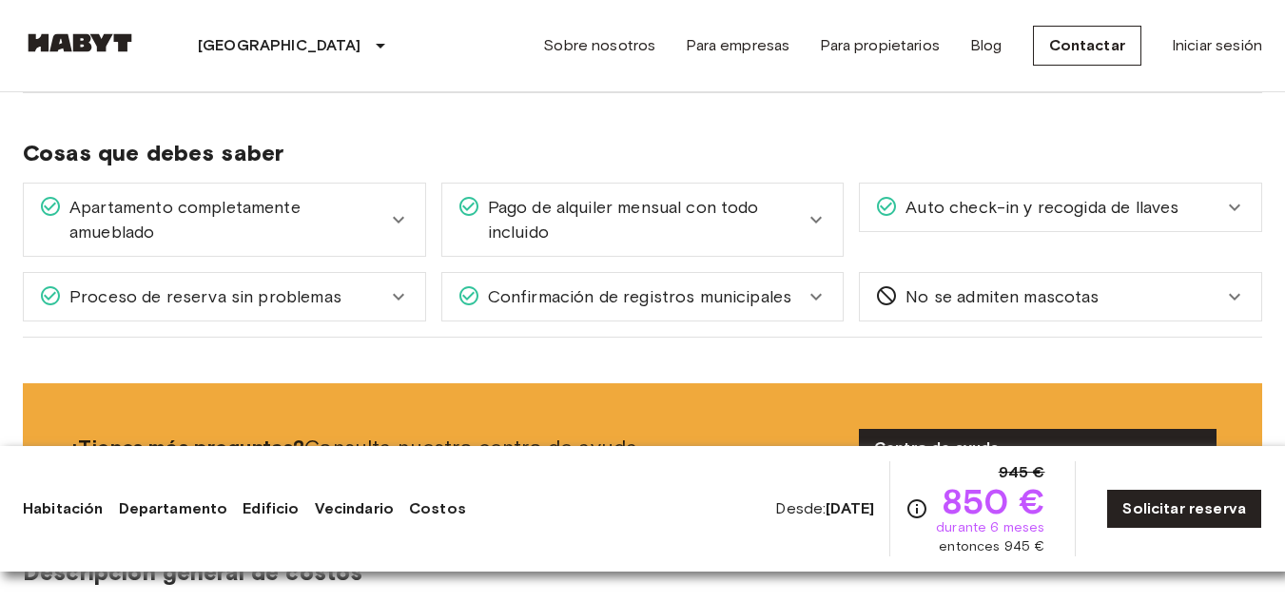
click at [1228, 212] on icon at bounding box center [1235, 207] width 23 height 23
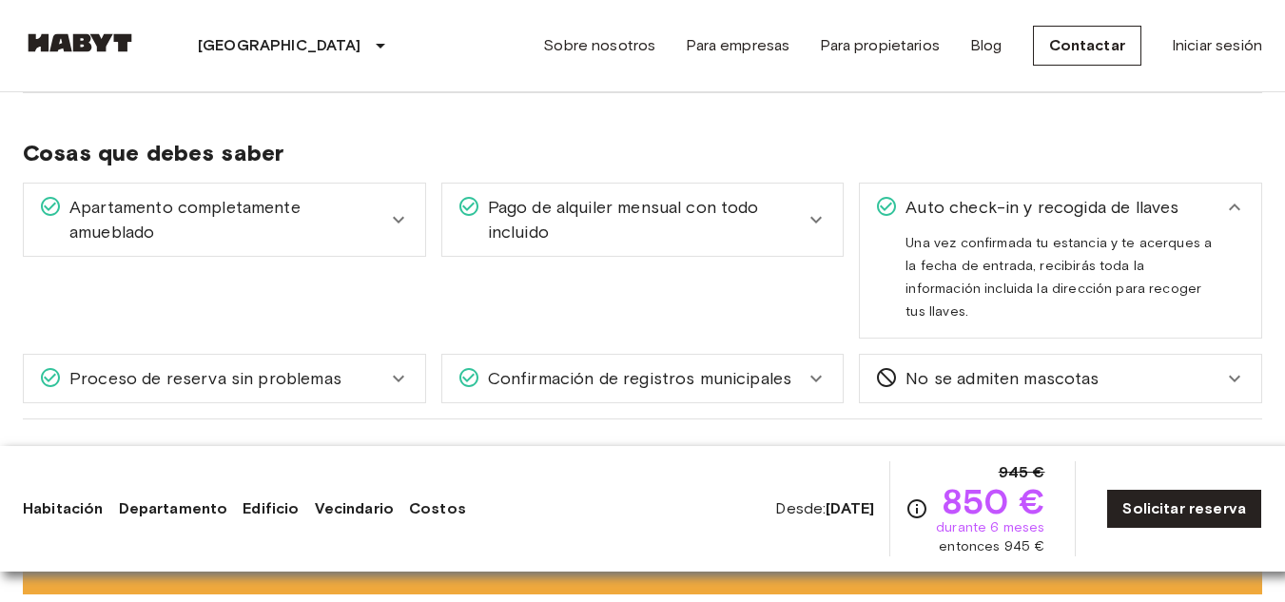
click at [1231, 211] on icon at bounding box center [1235, 207] width 23 height 23
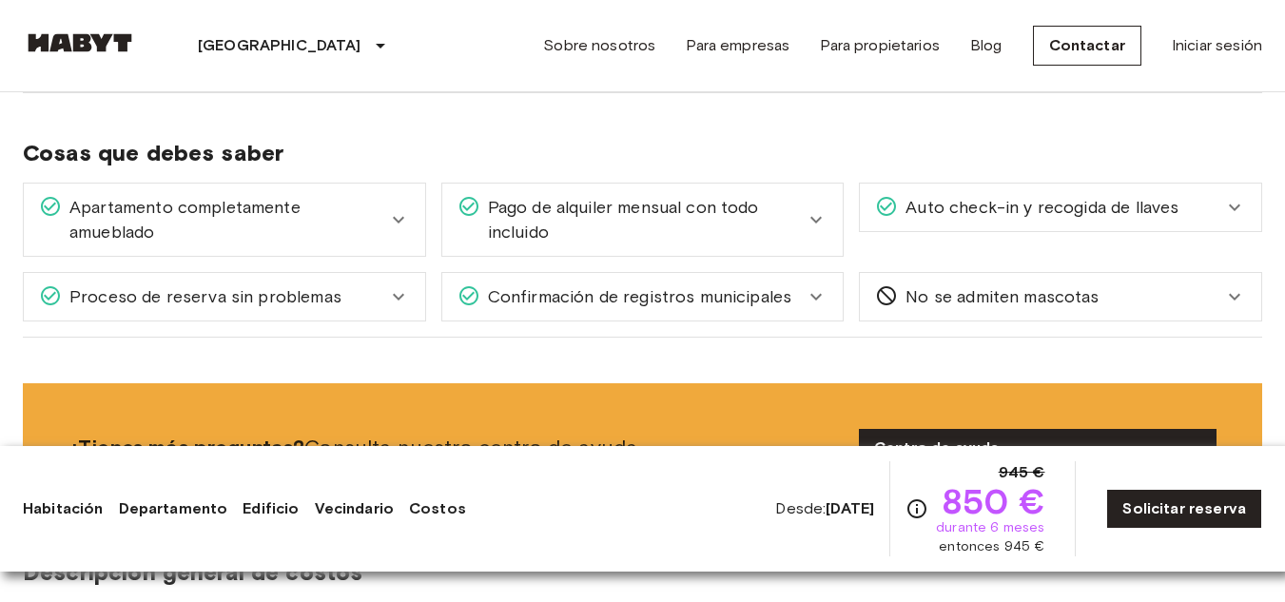
click at [392, 300] on icon at bounding box center [398, 296] width 23 height 23
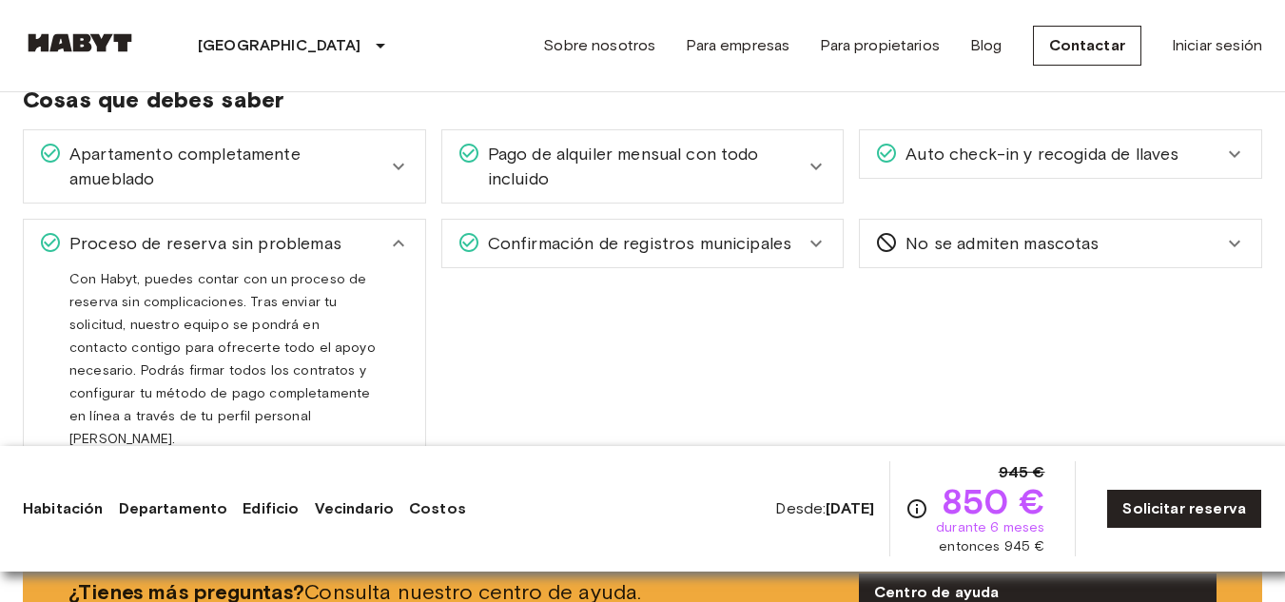
scroll to position [1713, 0]
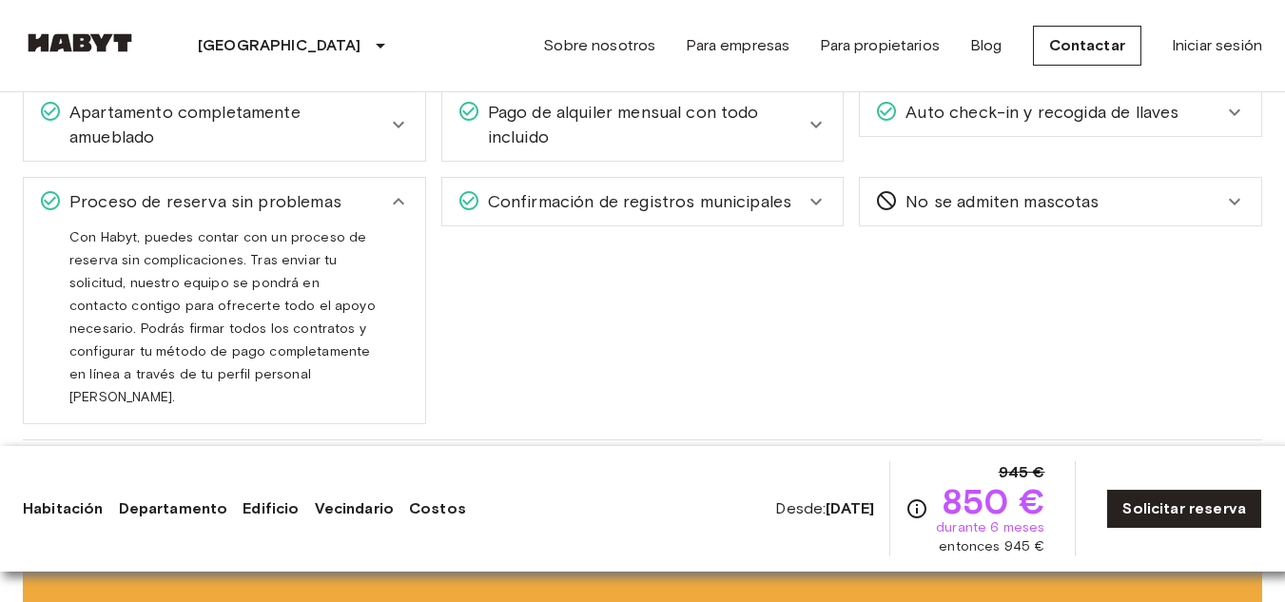
click at [814, 198] on icon at bounding box center [816, 201] width 23 height 23
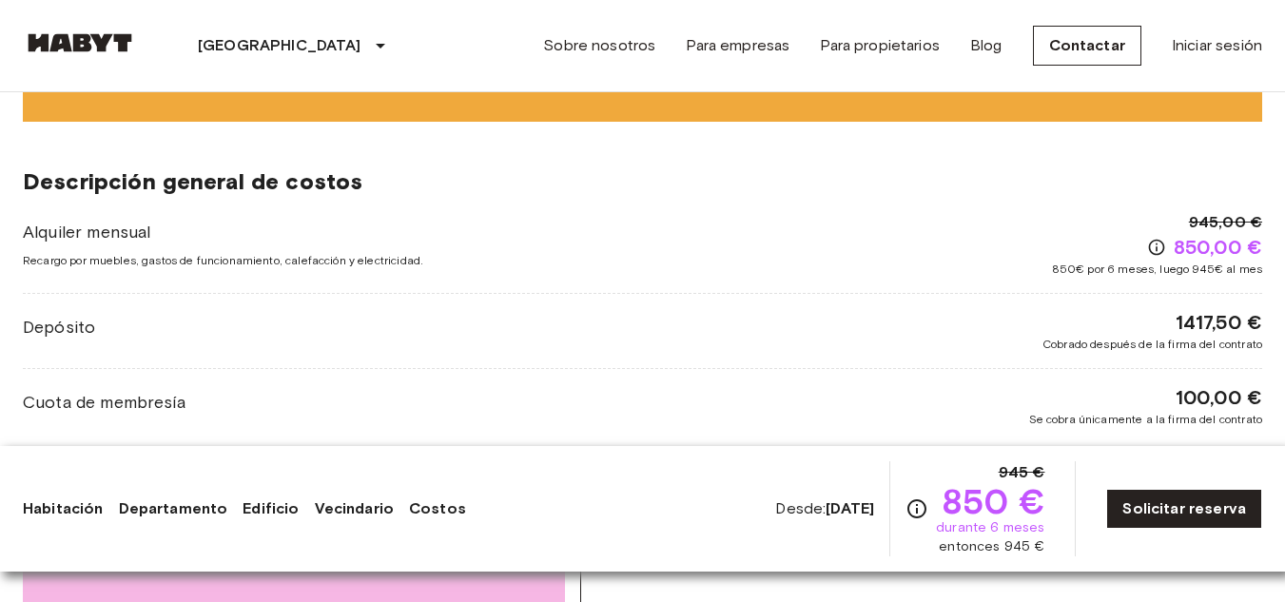
scroll to position [2379, 0]
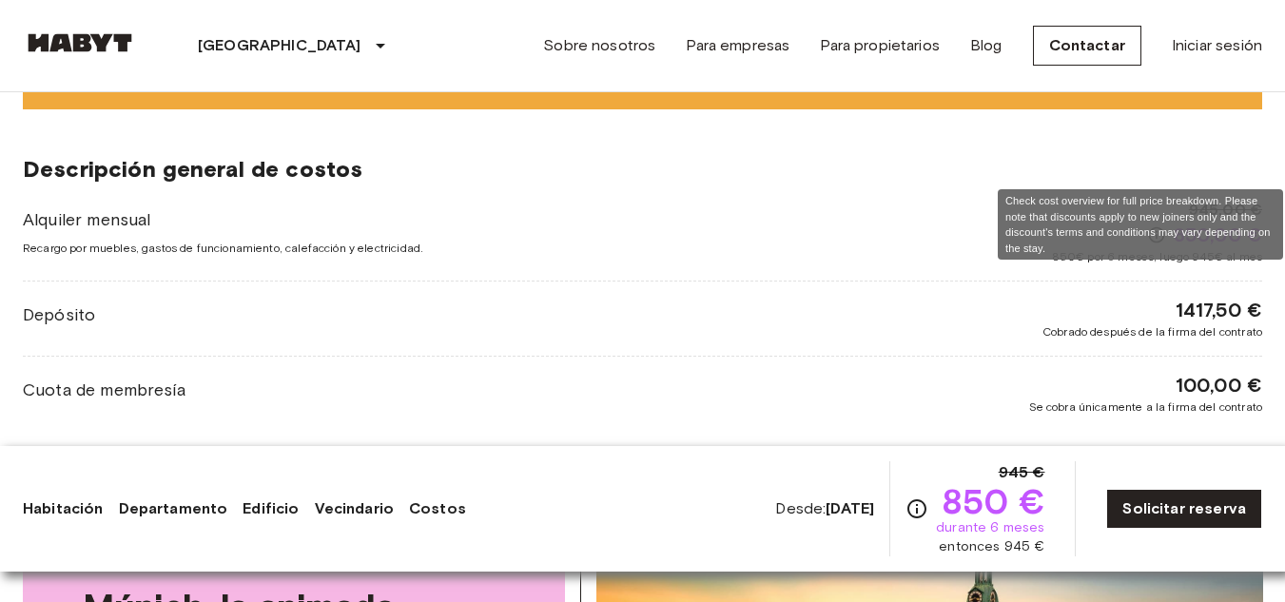
click at [1155, 226] on icon "Consulte el resumen de costos para ver el precio completo. Tenga en cuenta que …" at bounding box center [1157, 235] width 19 height 19
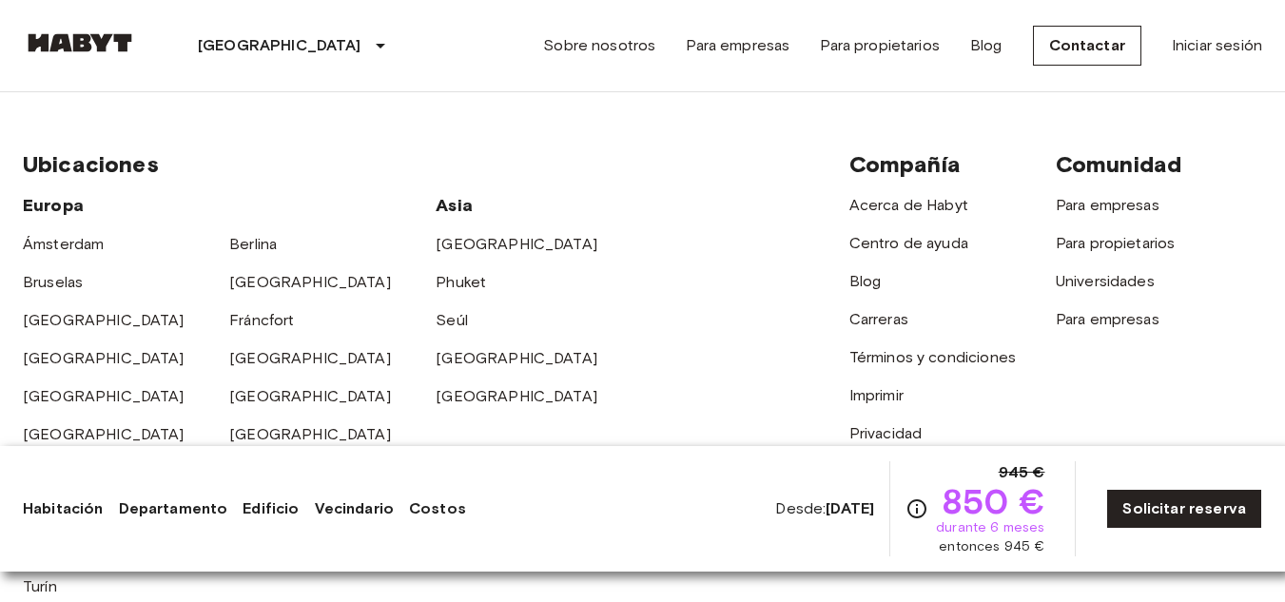
scroll to position [4567, 0]
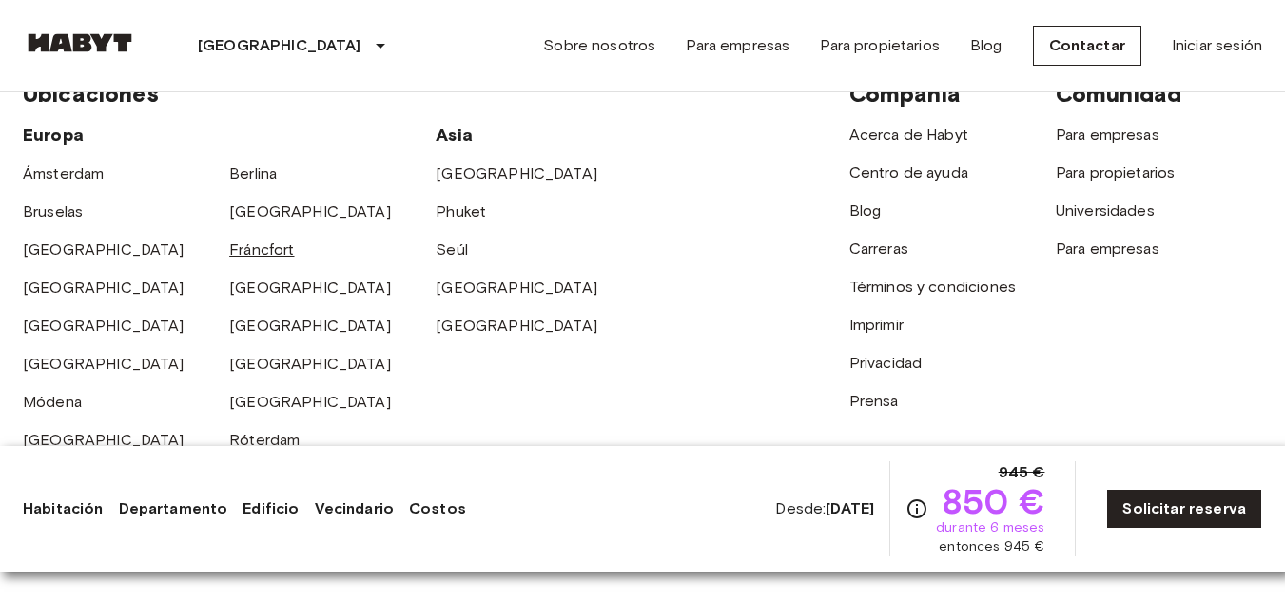
click at [264, 241] on font "Fráncfort" at bounding box center [261, 250] width 65 height 18
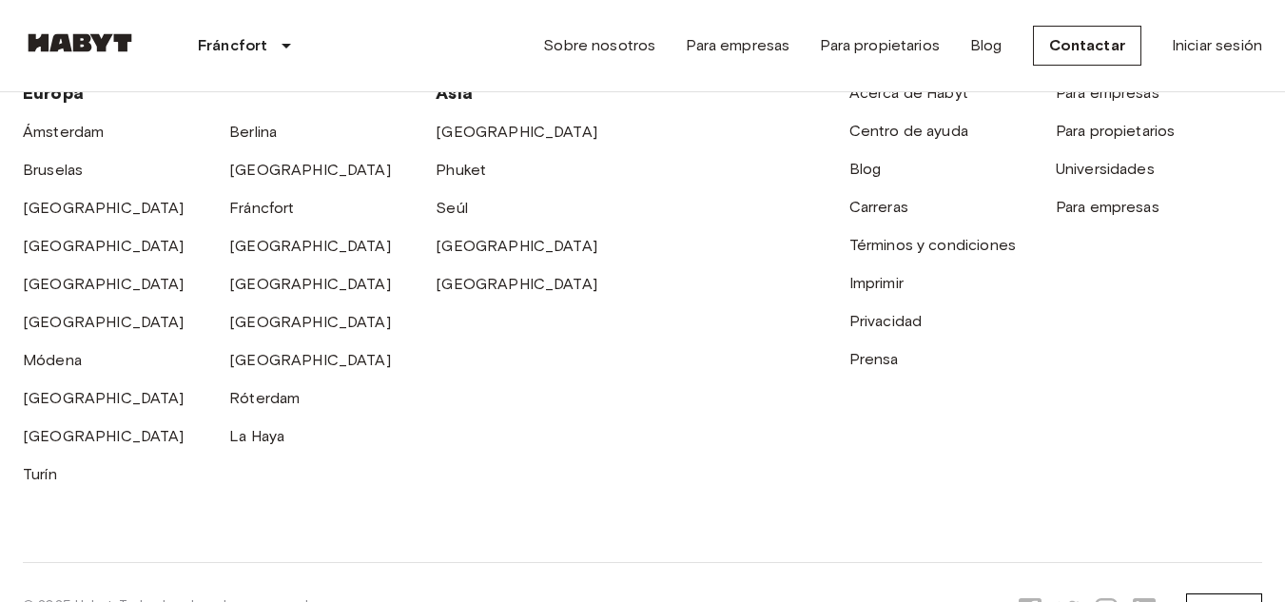
scroll to position [3056, 0]
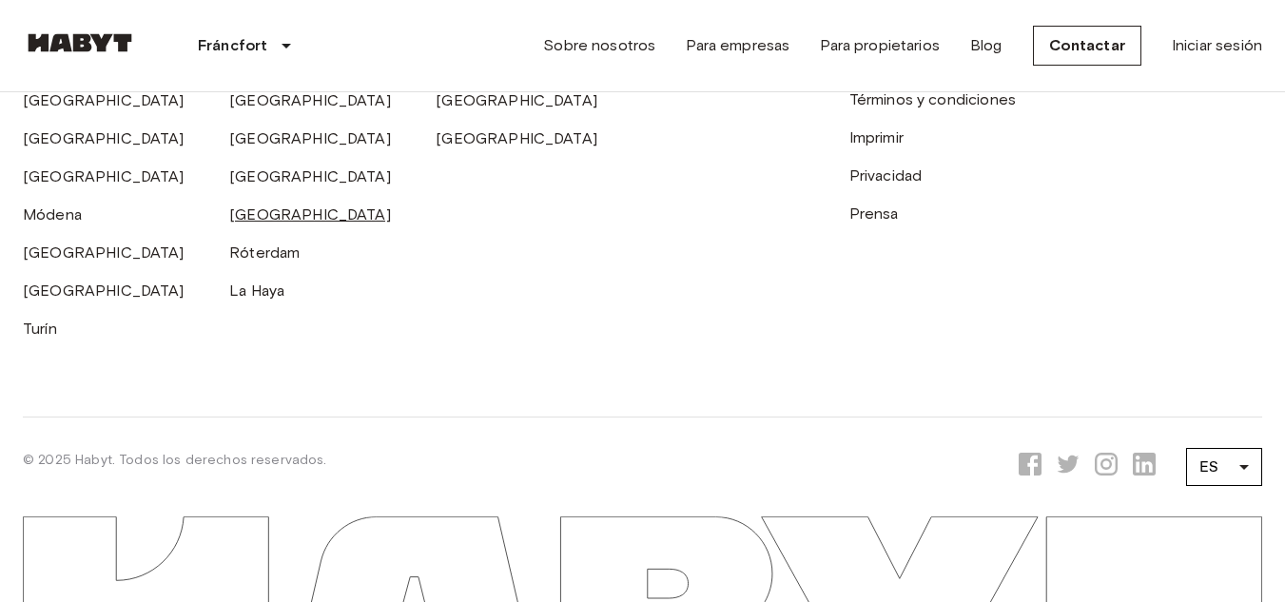
click at [262, 206] on font "[GEOGRAPHIC_DATA]" at bounding box center [310, 215] width 162 height 18
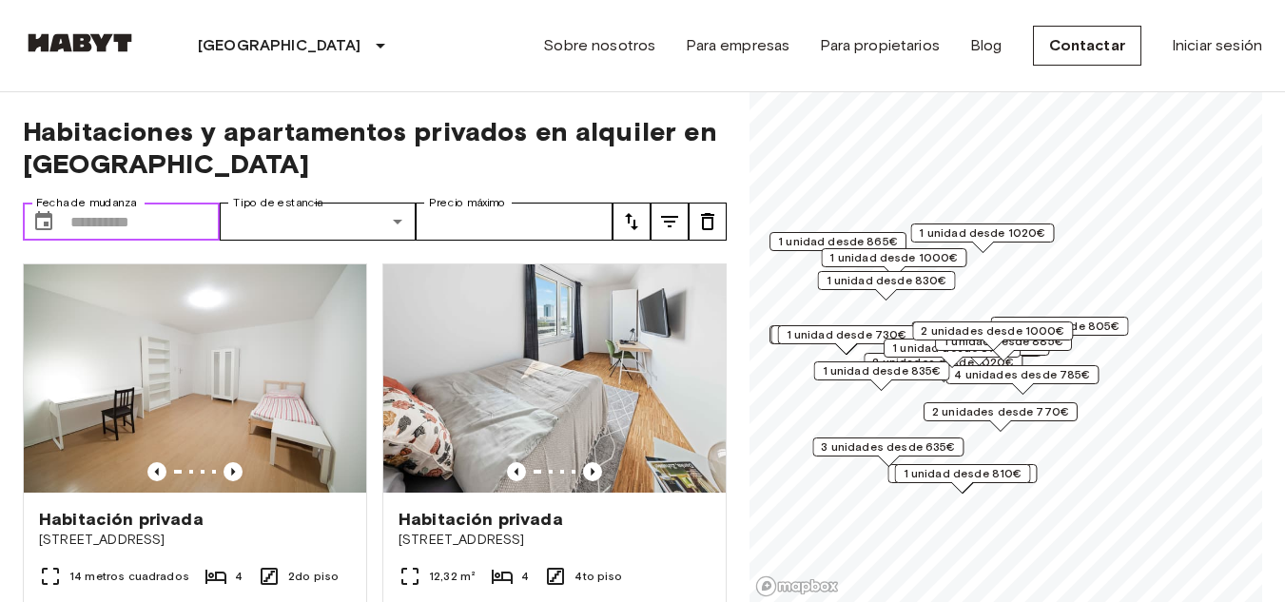
click at [188, 230] on input "Fecha de mudanza" at bounding box center [144, 222] width 149 height 38
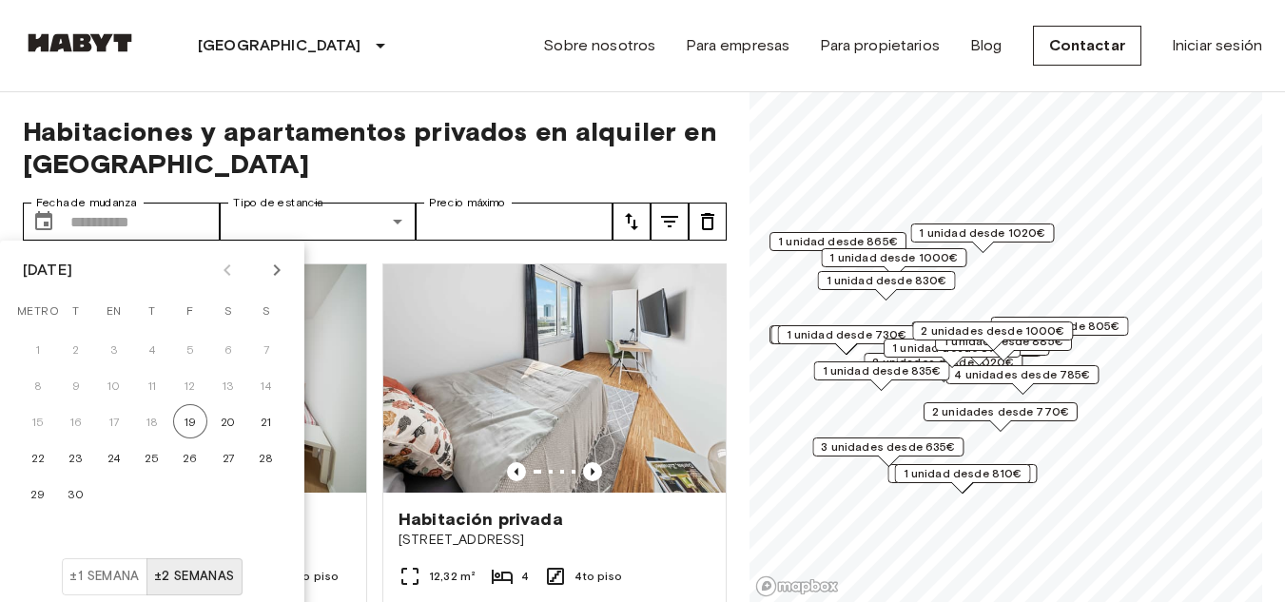
click at [278, 269] on icon "Mes próximo" at bounding box center [277, 270] width 7 height 11
click at [187, 494] on font "31" at bounding box center [191, 494] width 12 height 14
type input "**********"
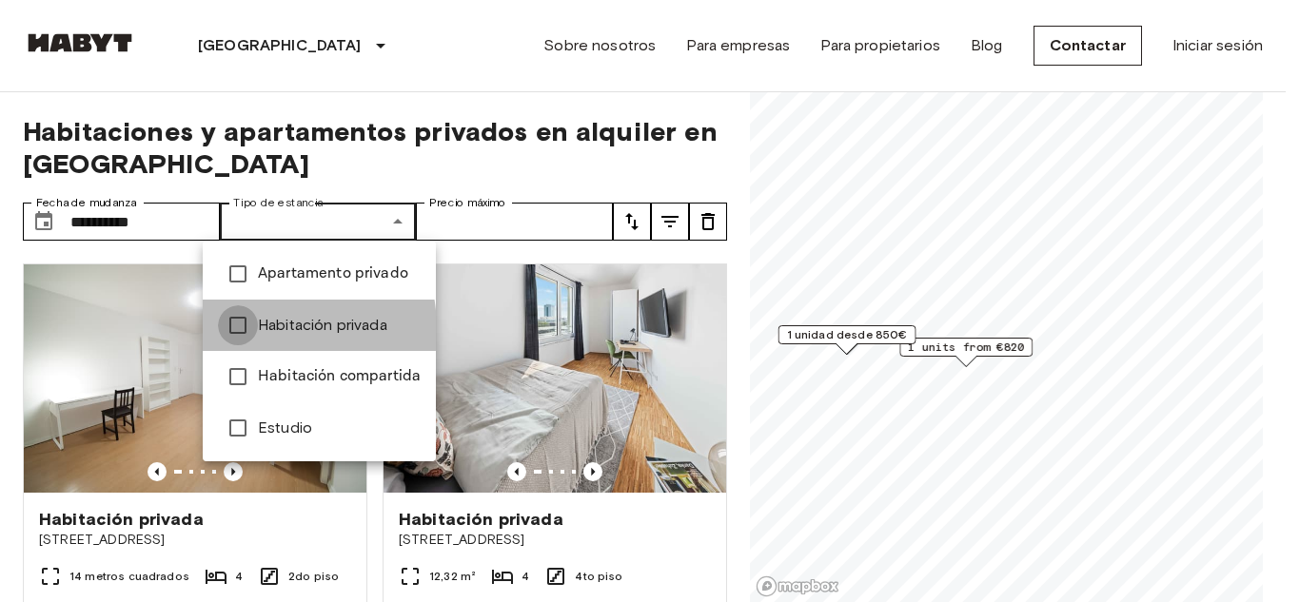
type input "**********"
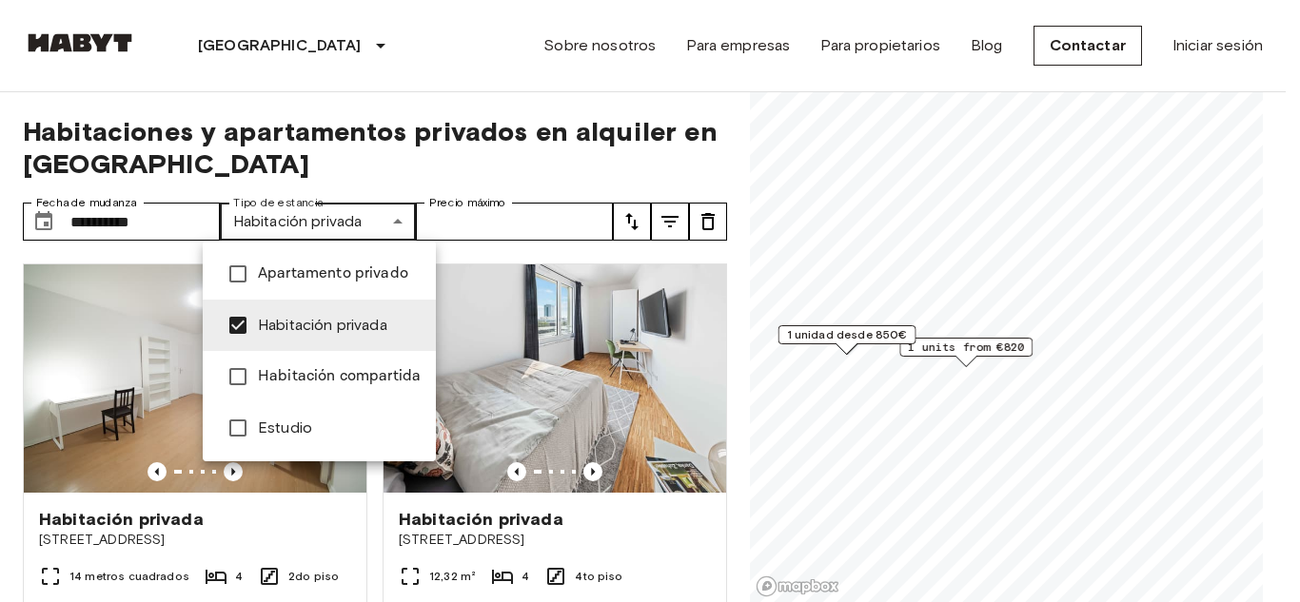
click at [560, 262] on div at bounding box center [650, 301] width 1300 height 602
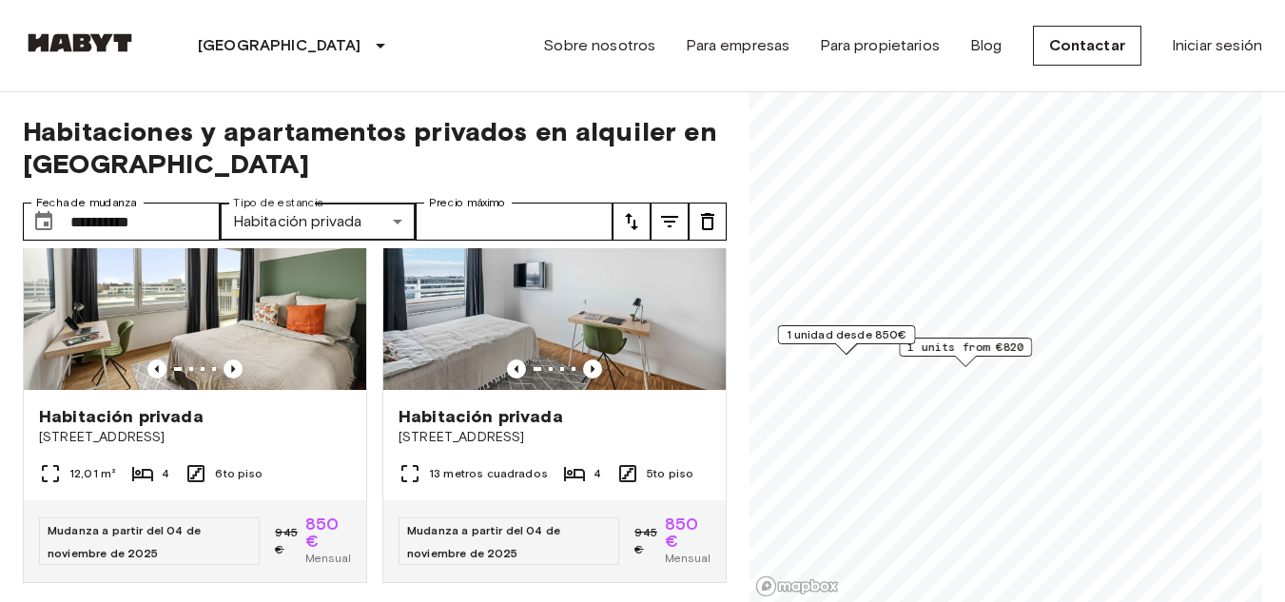
scroll to position [571, 0]
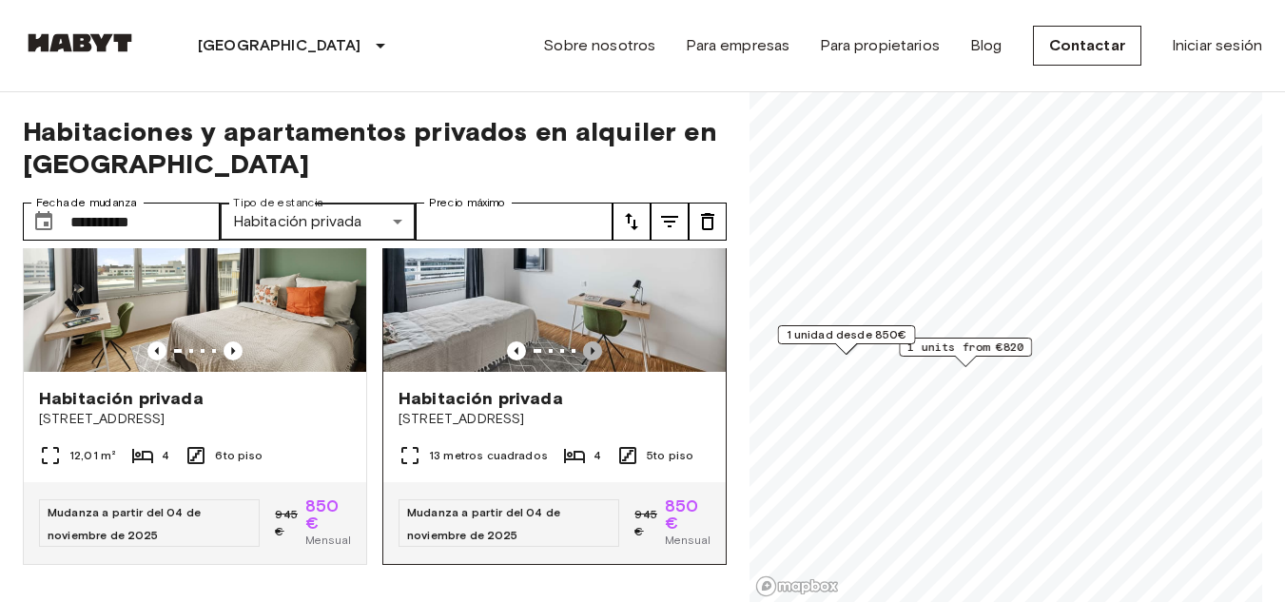
click at [587, 342] on icon "Imagen anterior" at bounding box center [592, 351] width 19 height 19
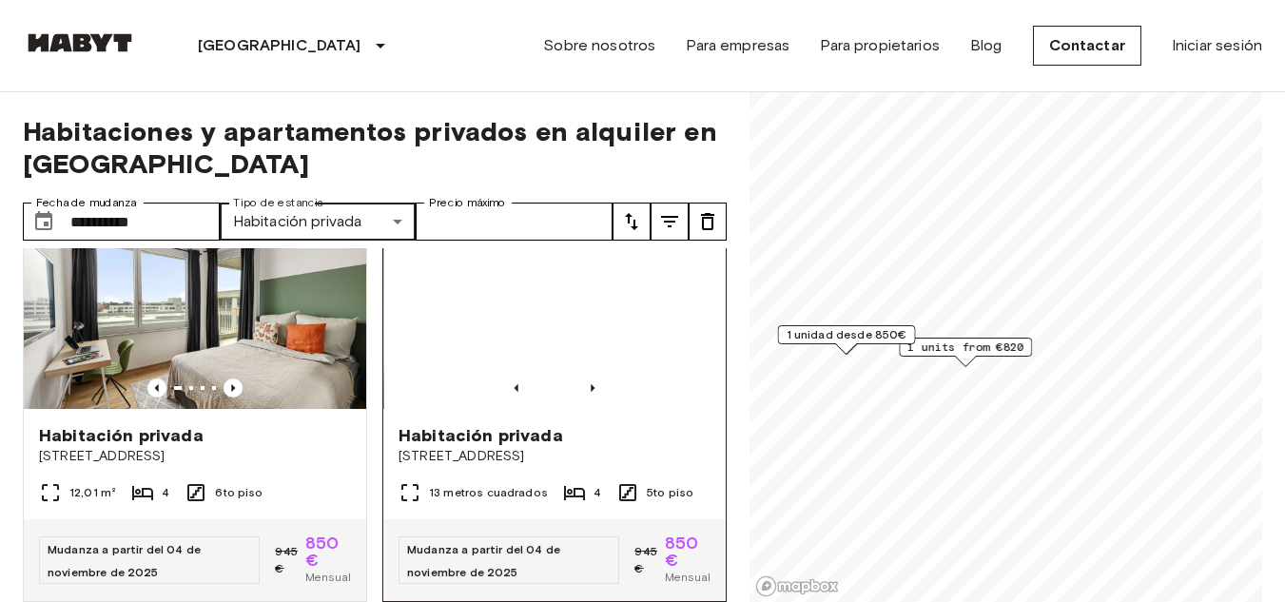
scroll to position [476, 0]
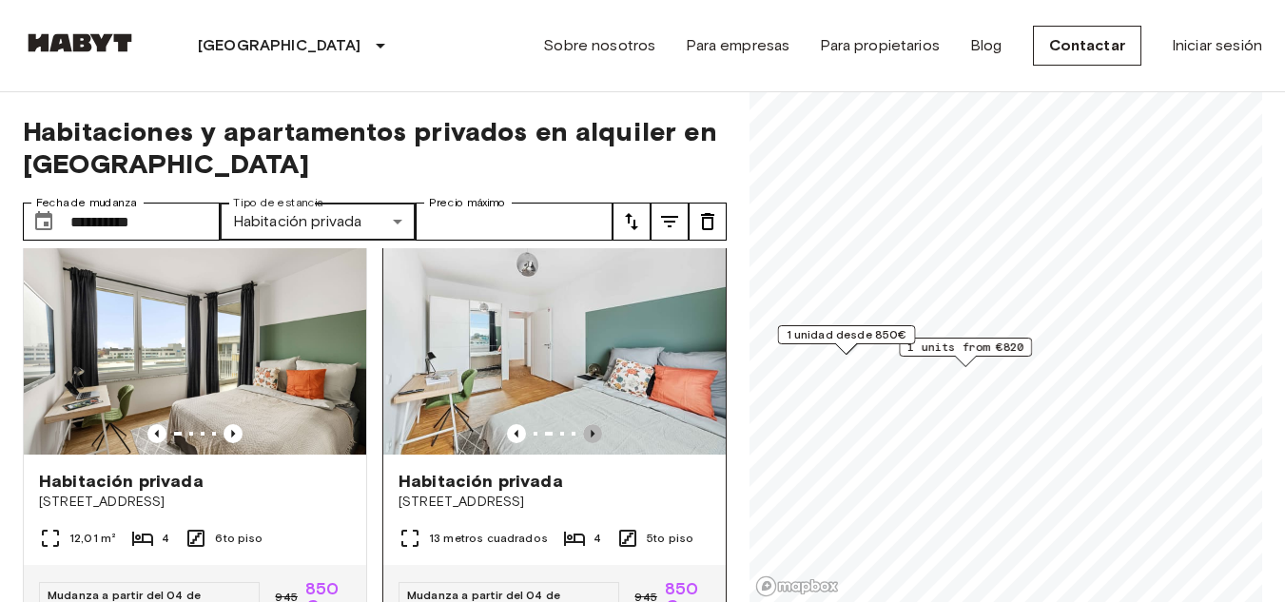
click at [588, 440] on icon "Imagen anterior" at bounding box center [592, 433] width 19 height 19
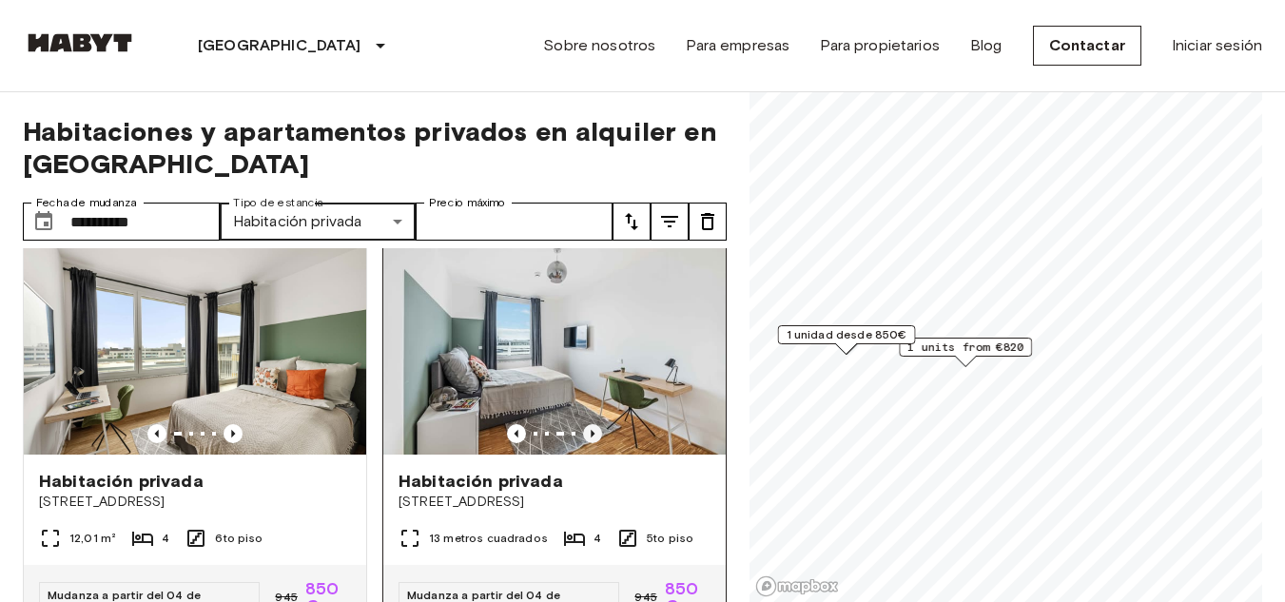
click at [588, 440] on icon "Imagen anterior" at bounding box center [592, 433] width 19 height 19
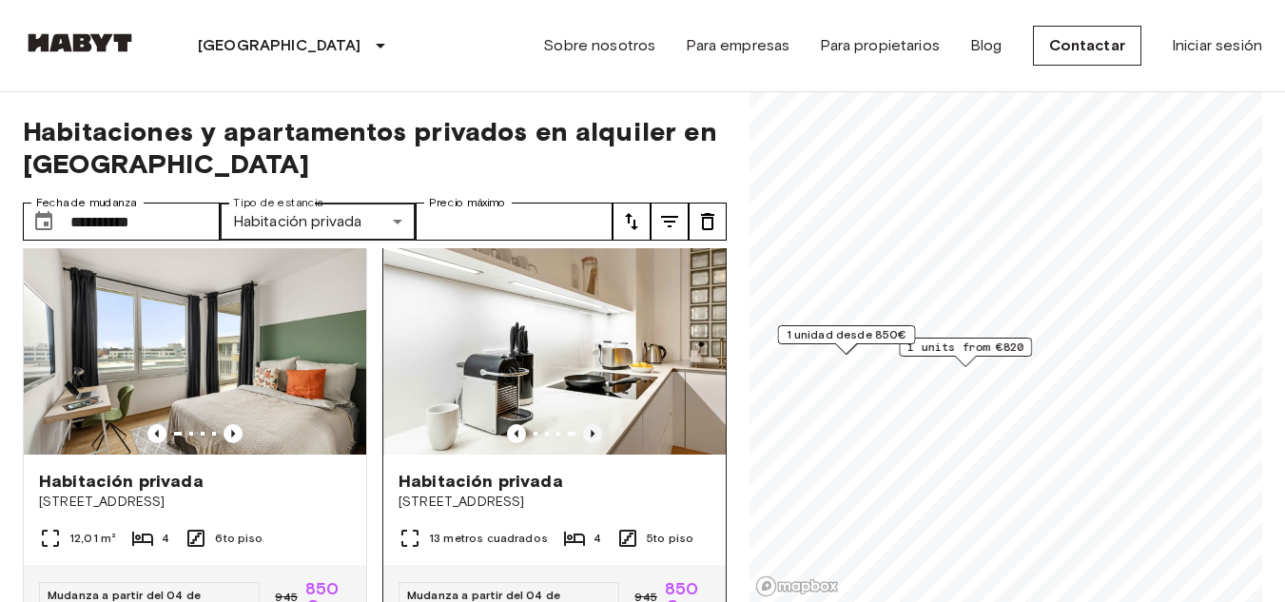
click at [588, 440] on icon "Imagen anterior" at bounding box center [592, 433] width 19 height 19
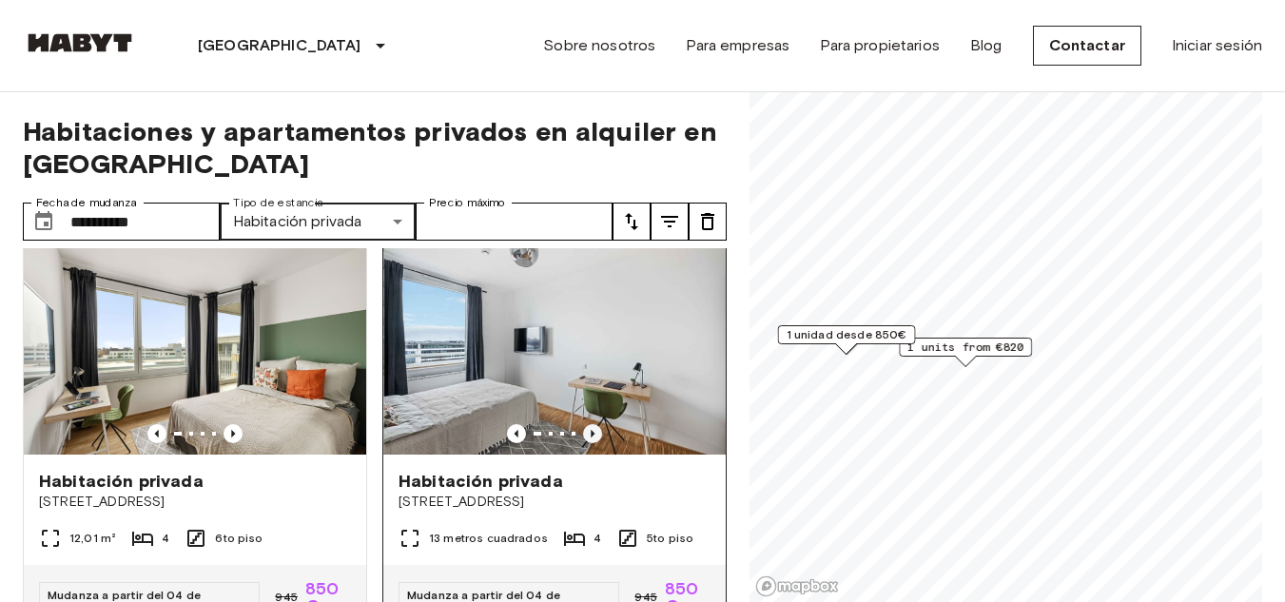
click at [588, 440] on icon "Imagen anterior" at bounding box center [592, 433] width 19 height 19
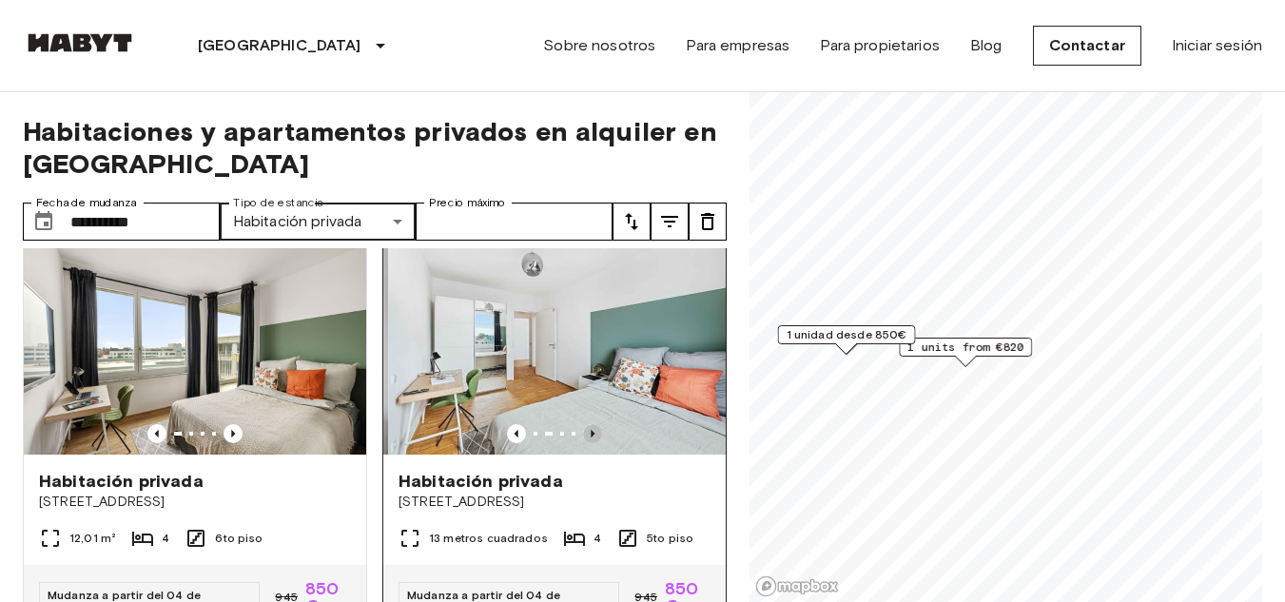
click at [592, 440] on div at bounding box center [554, 433] width 343 height 19
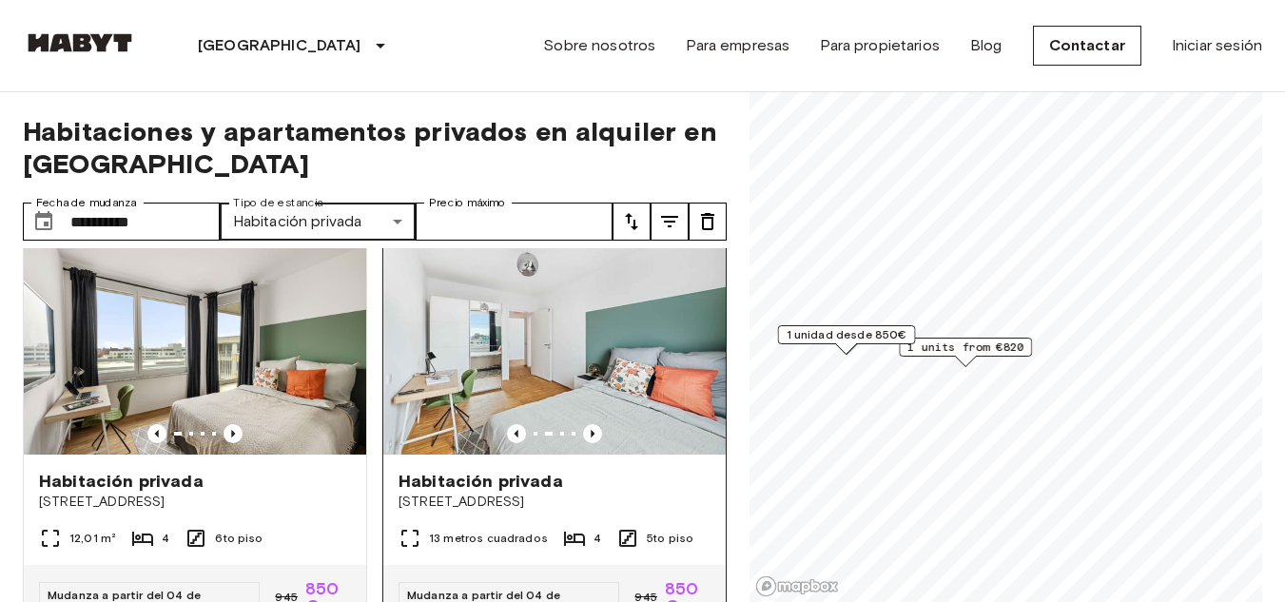
click at [592, 440] on div at bounding box center [554, 433] width 343 height 19
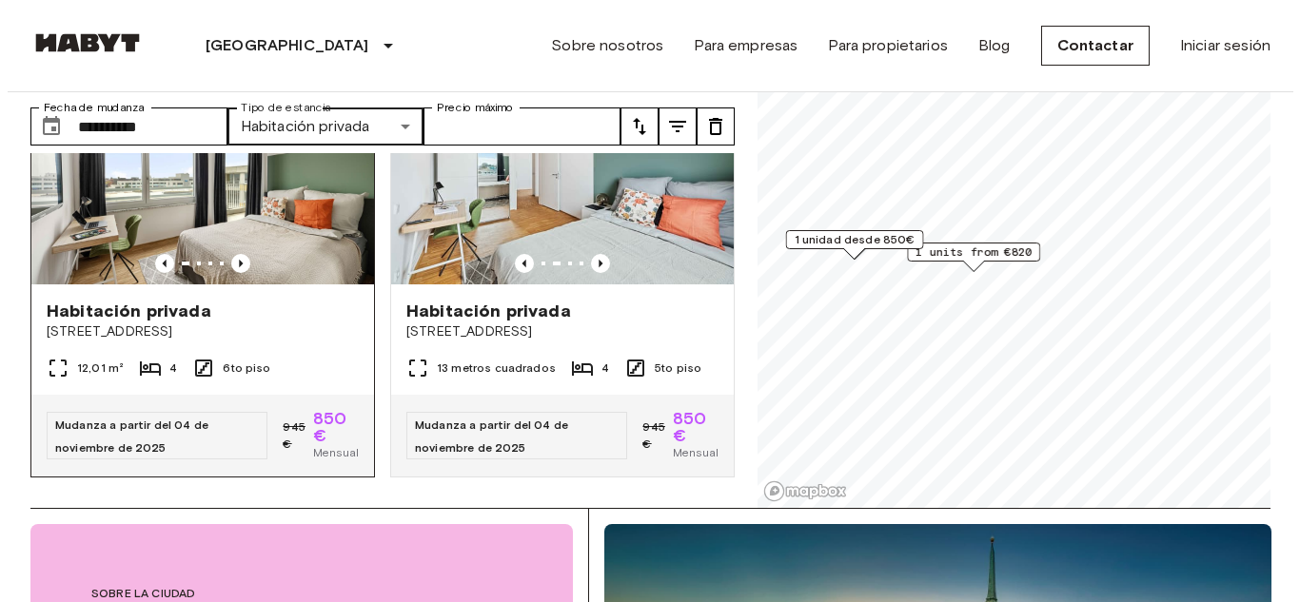
scroll to position [592, 0]
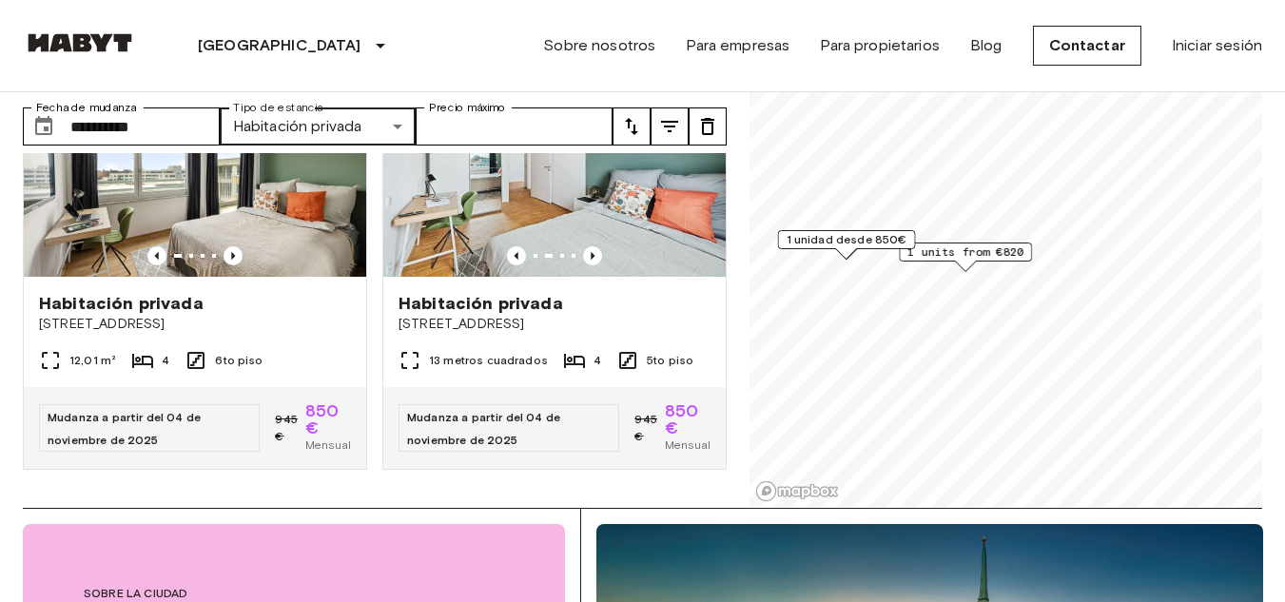
click at [638, 134] on icon "melodía" at bounding box center [631, 126] width 23 height 23
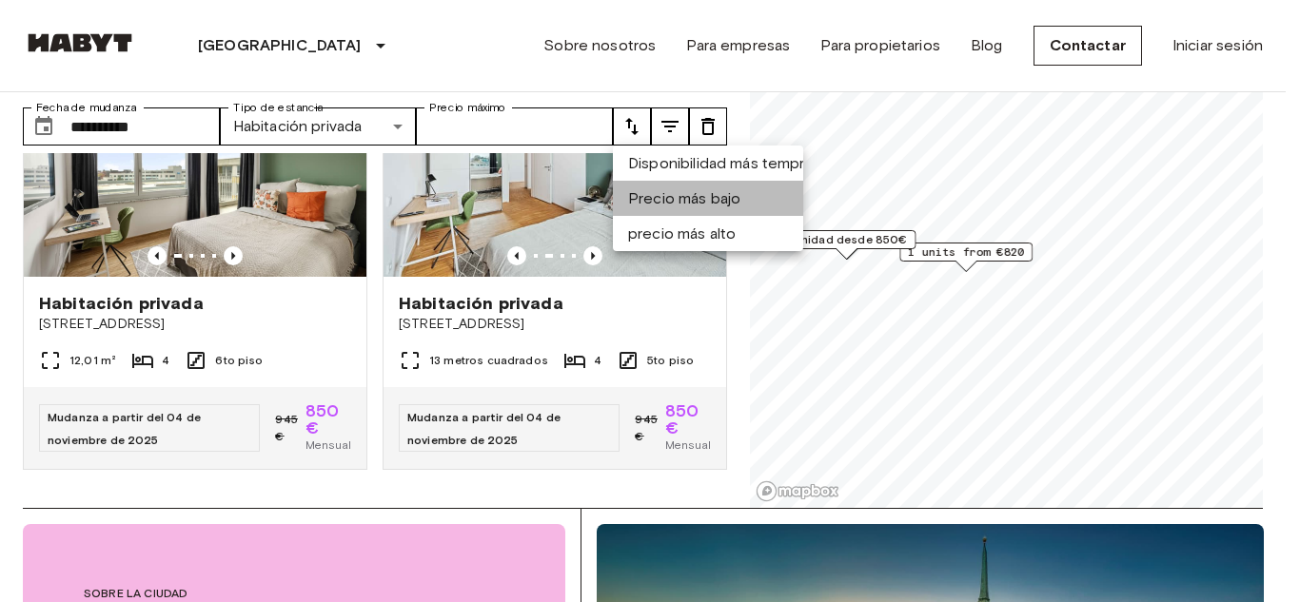
click at [654, 204] on font "Precio más bajo" at bounding box center [684, 198] width 112 height 18
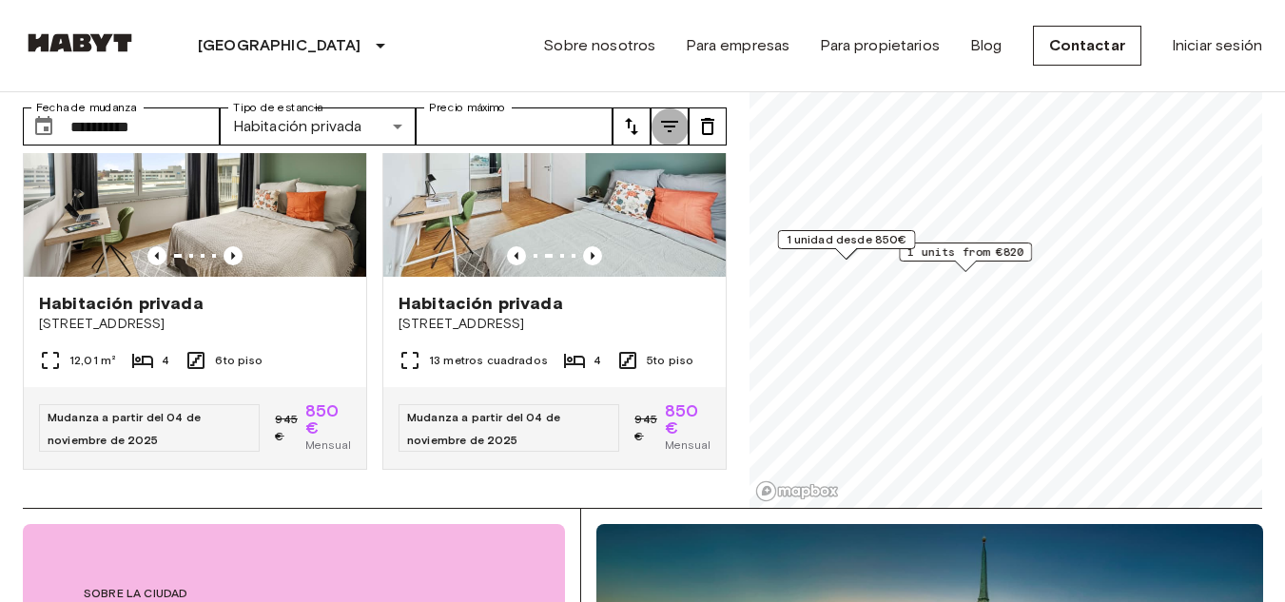
click at [668, 119] on icon "melodía" at bounding box center [669, 126] width 23 height 23
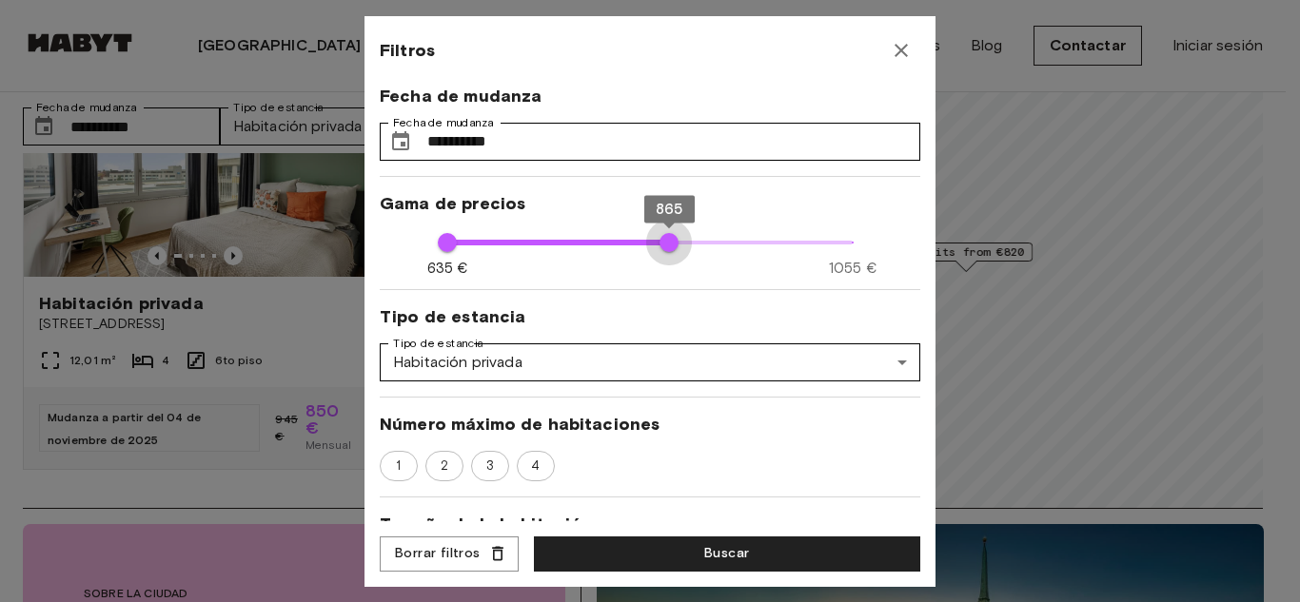
type input "***"
drag, startPoint x: 841, startPoint y: 245, endPoint x: 652, endPoint y: 240, distance: 189.4
click at [652, 240] on span "855" at bounding box center [659, 242] width 19 height 19
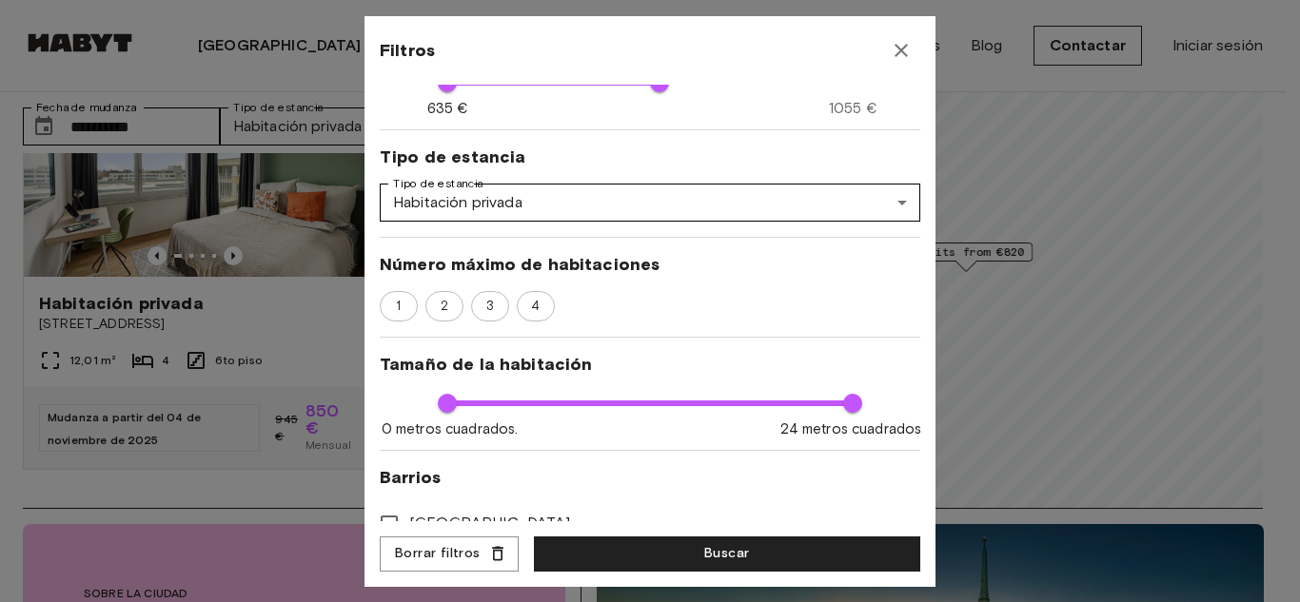
scroll to position [190, 0]
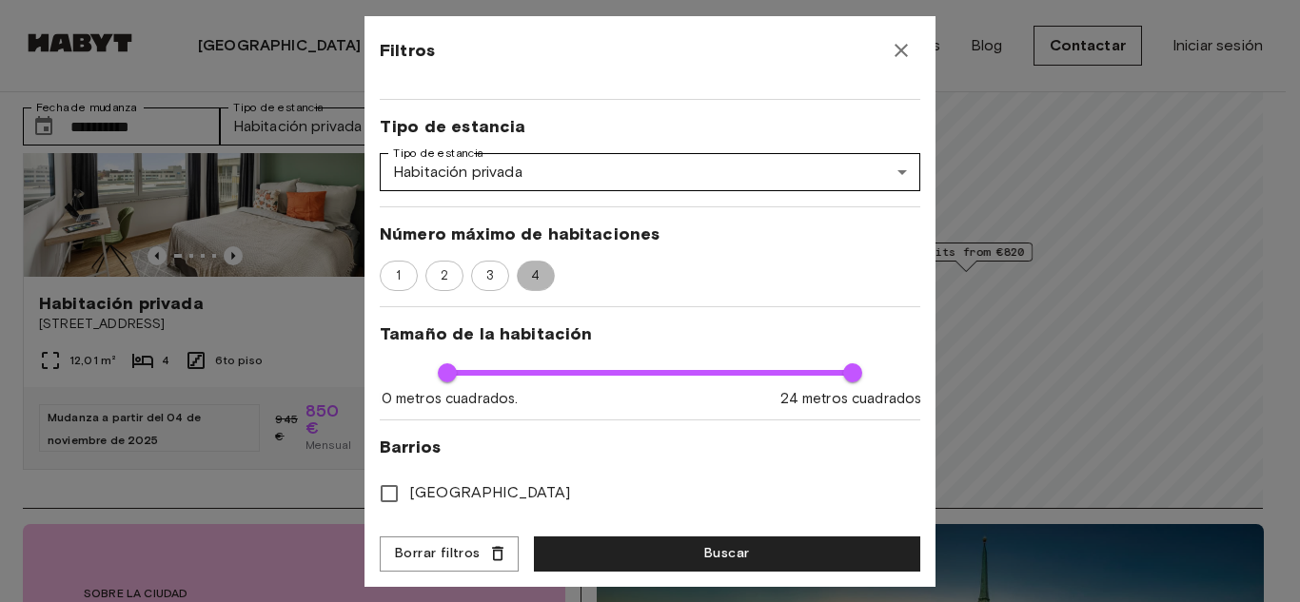
click at [539, 274] on span "4" at bounding box center [534, 275] width 29 height 19
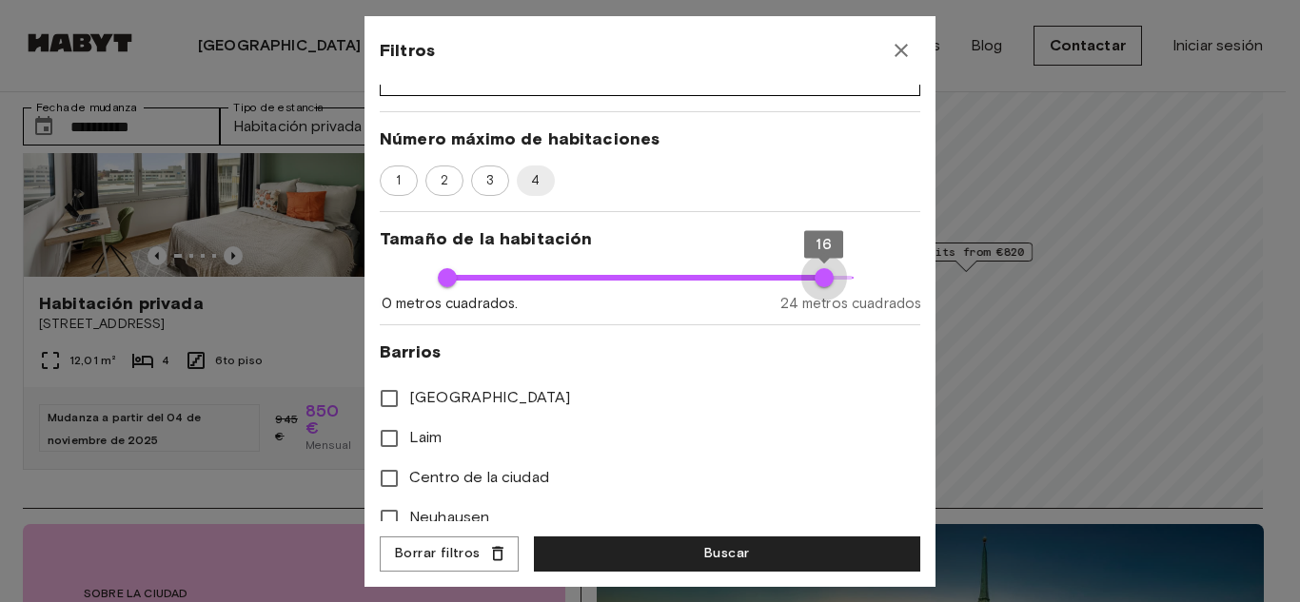
type input "**"
drag, startPoint x: 806, startPoint y: 278, endPoint x: 837, endPoint y: 328, distance: 59.4
click at [837, 328] on div "**********" at bounding box center [650, 303] width 540 height 437
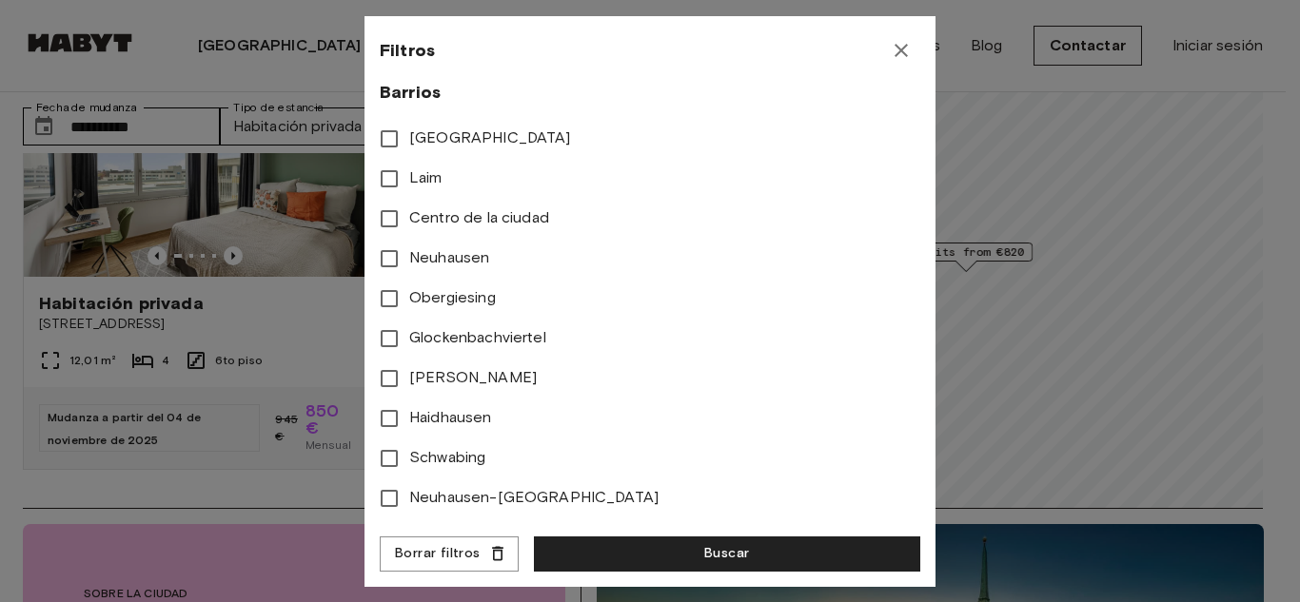
scroll to position [571, 0]
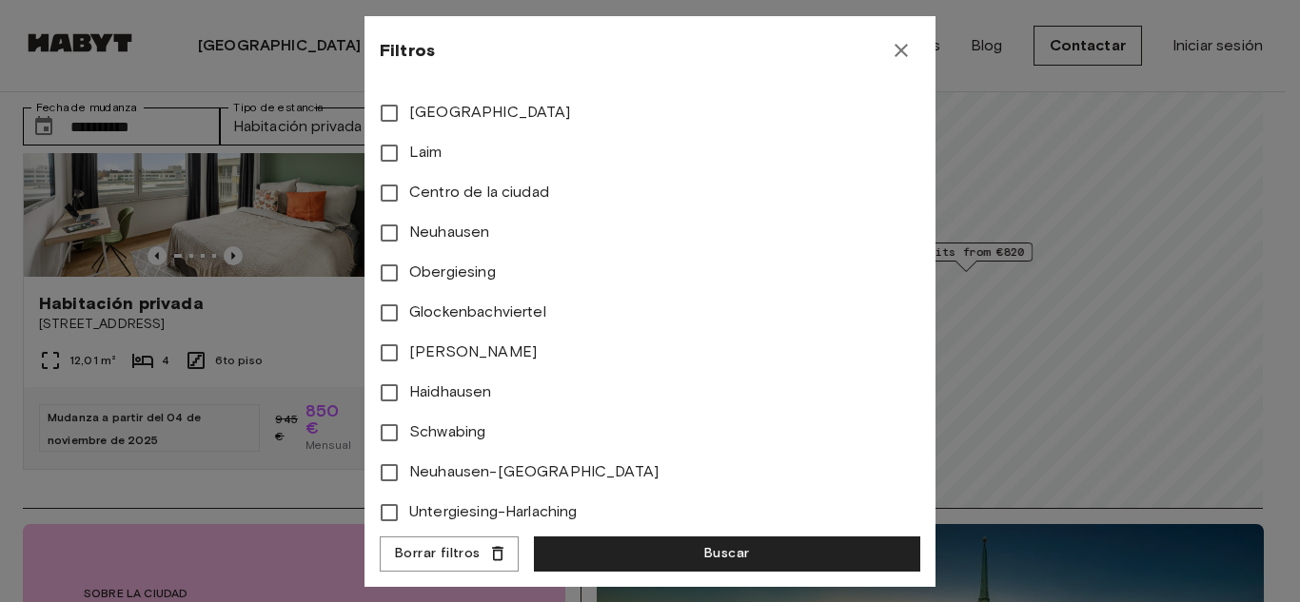
click at [441, 229] on font "Neuhausen" at bounding box center [449, 232] width 80 height 18
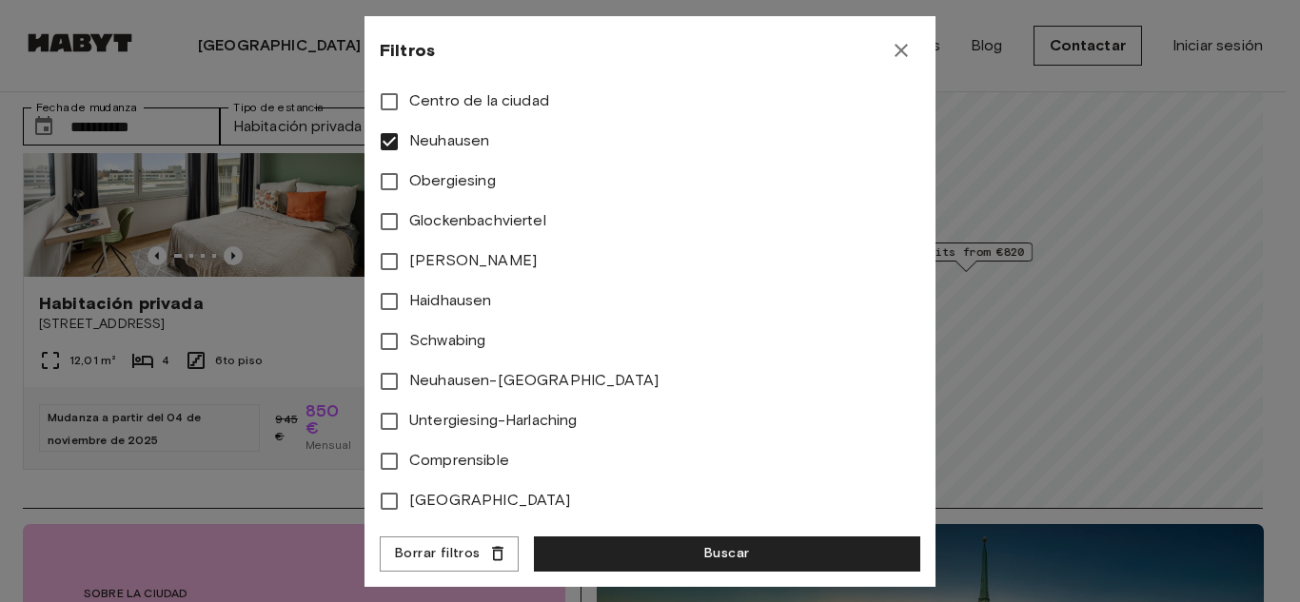
scroll to position [677, 0]
click at [713, 557] on font "Buscar" at bounding box center [726, 553] width 45 height 16
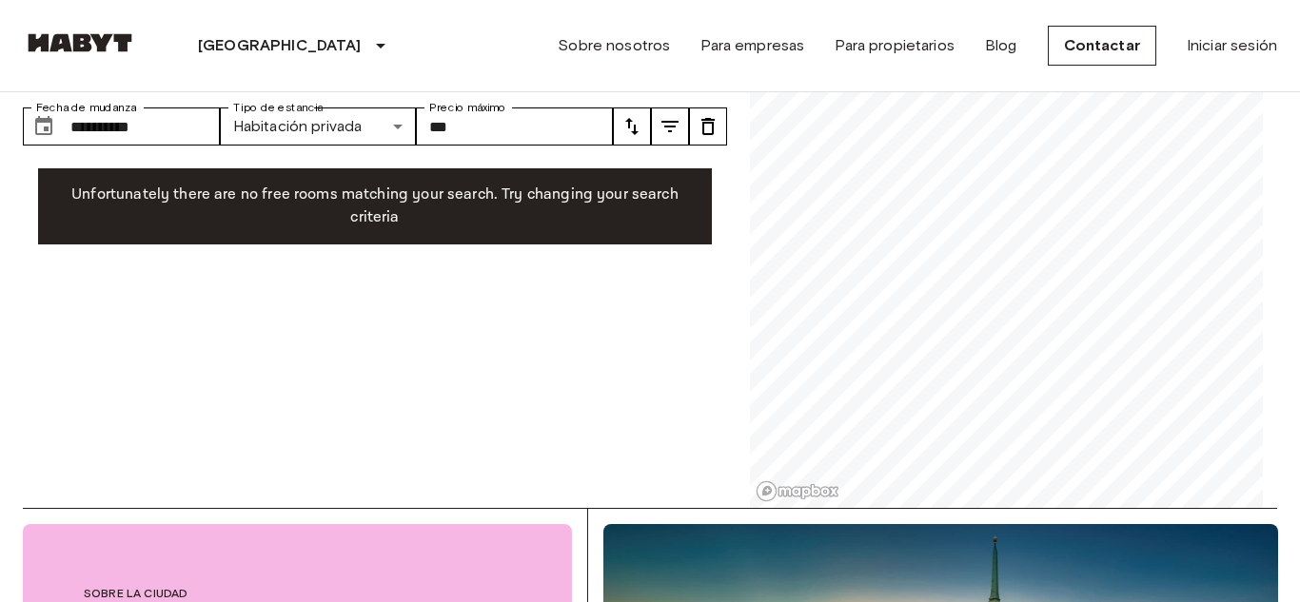
type input "***"
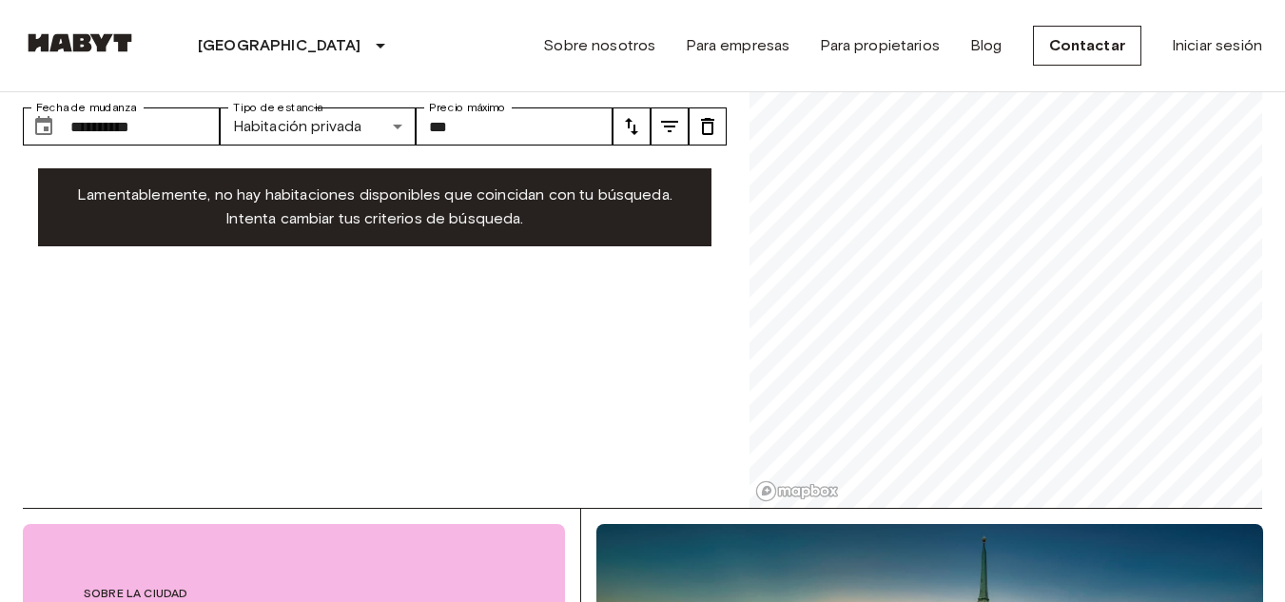
click at [663, 129] on icon "melodía" at bounding box center [669, 126] width 23 height 23
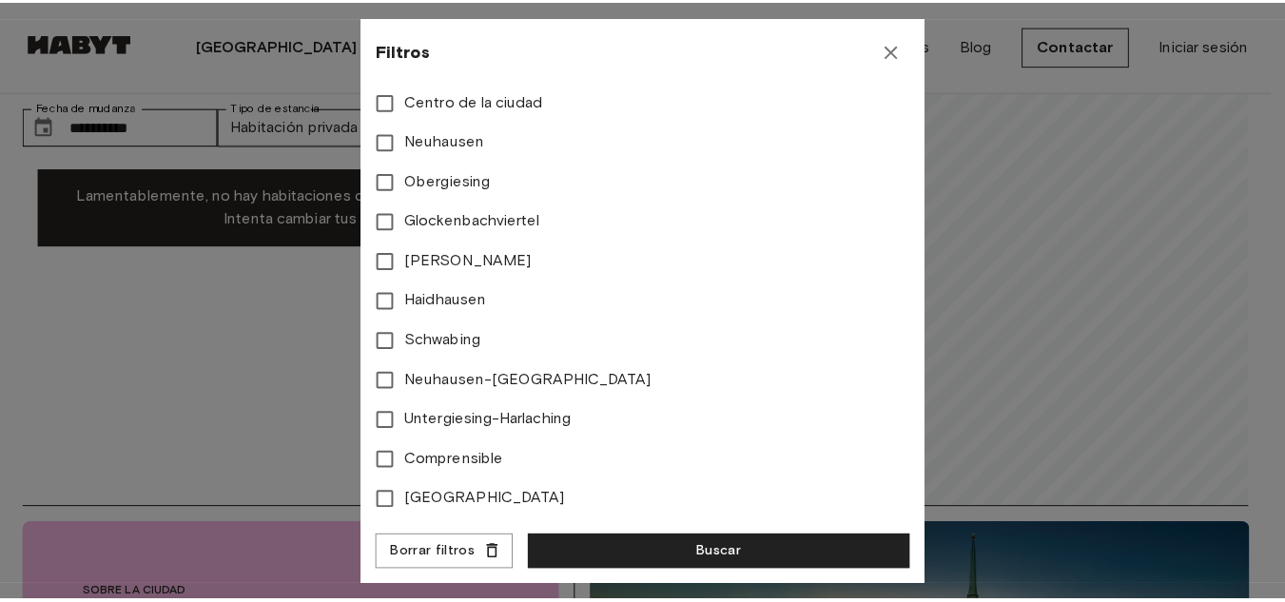
scroll to position [677, 0]
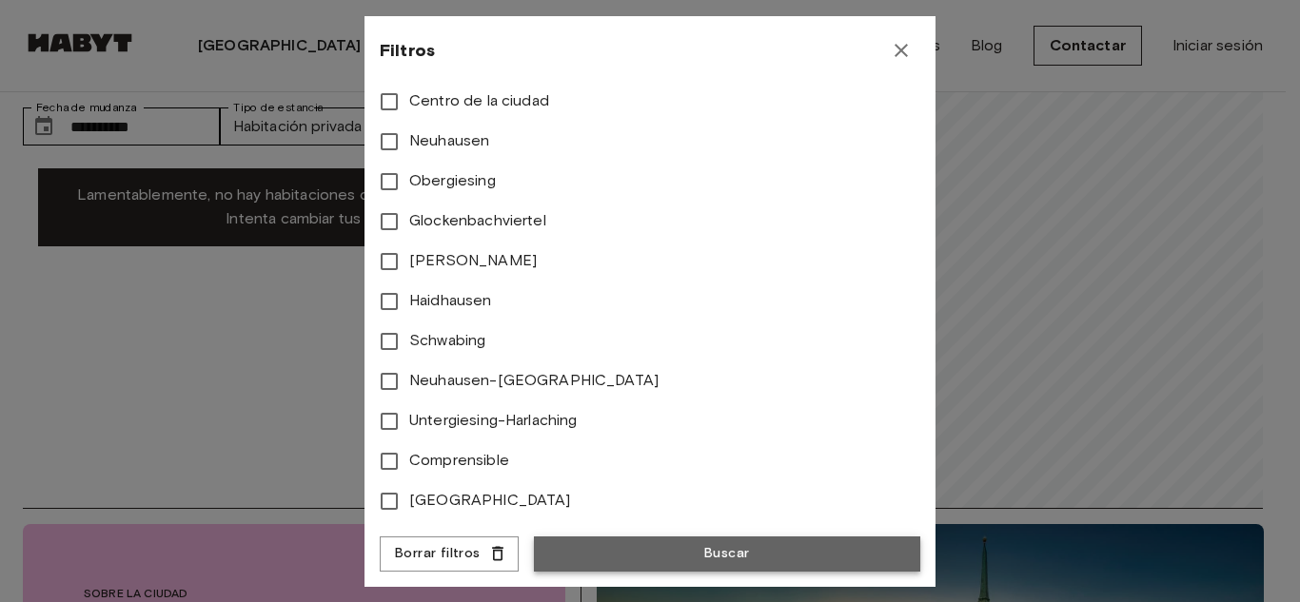
click at [598, 556] on button "Buscar" at bounding box center [727, 554] width 386 height 35
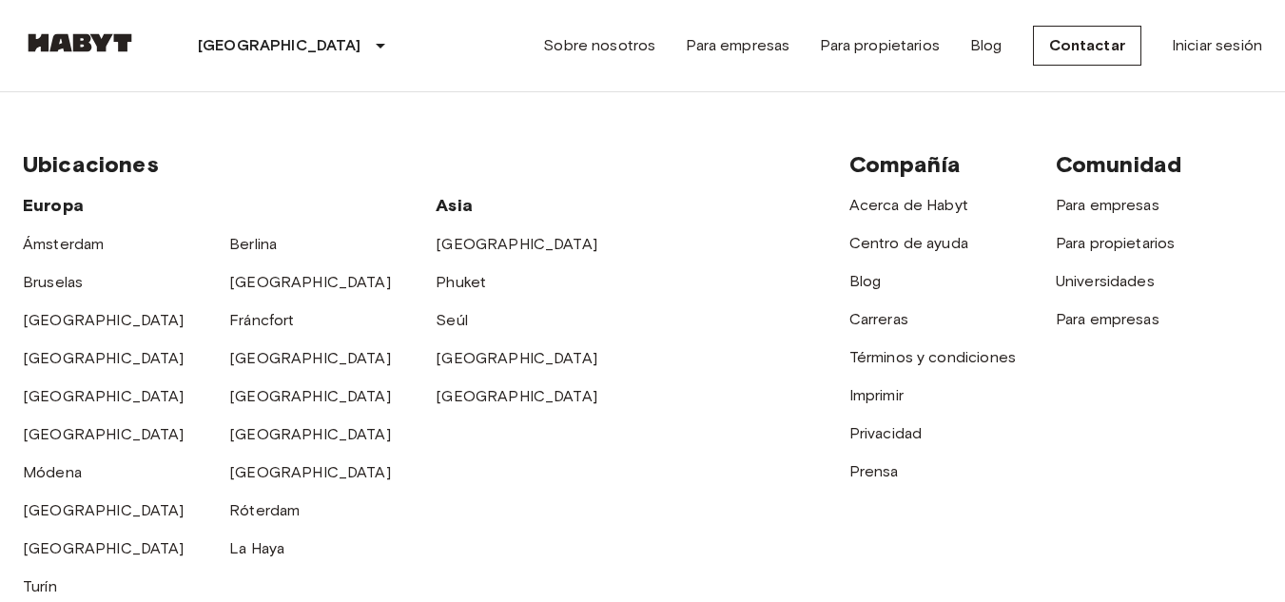
scroll to position [2759, 0]
click at [250, 462] on font "[GEOGRAPHIC_DATA]" at bounding box center [310, 471] width 162 height 18
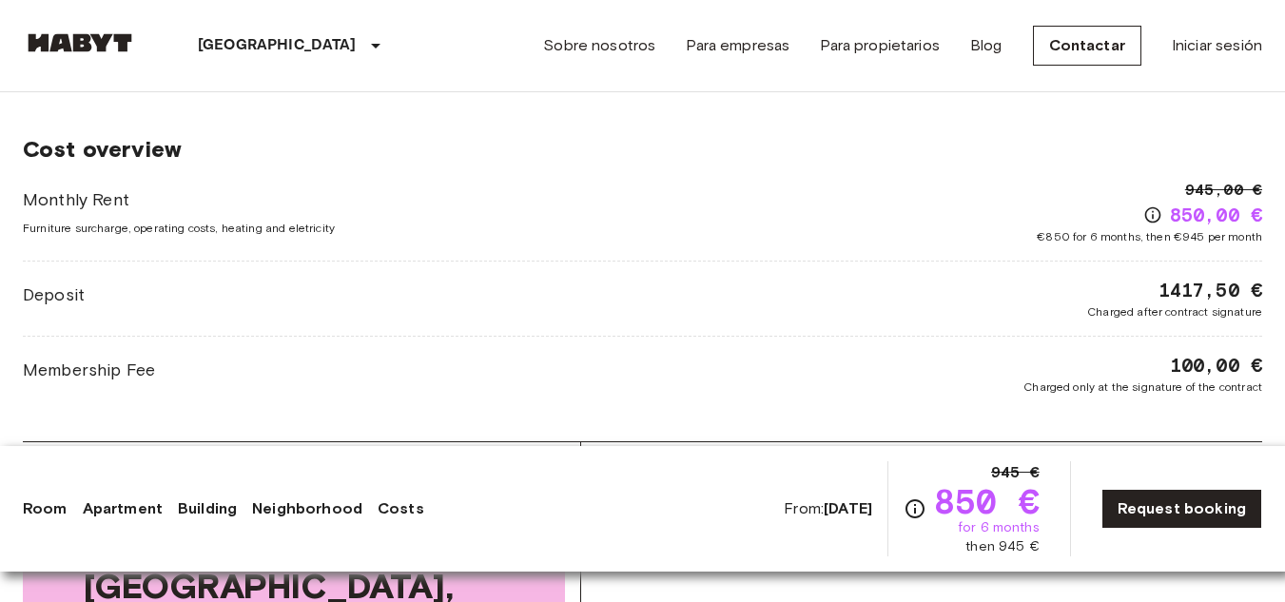
scroll to position [1998, 0]
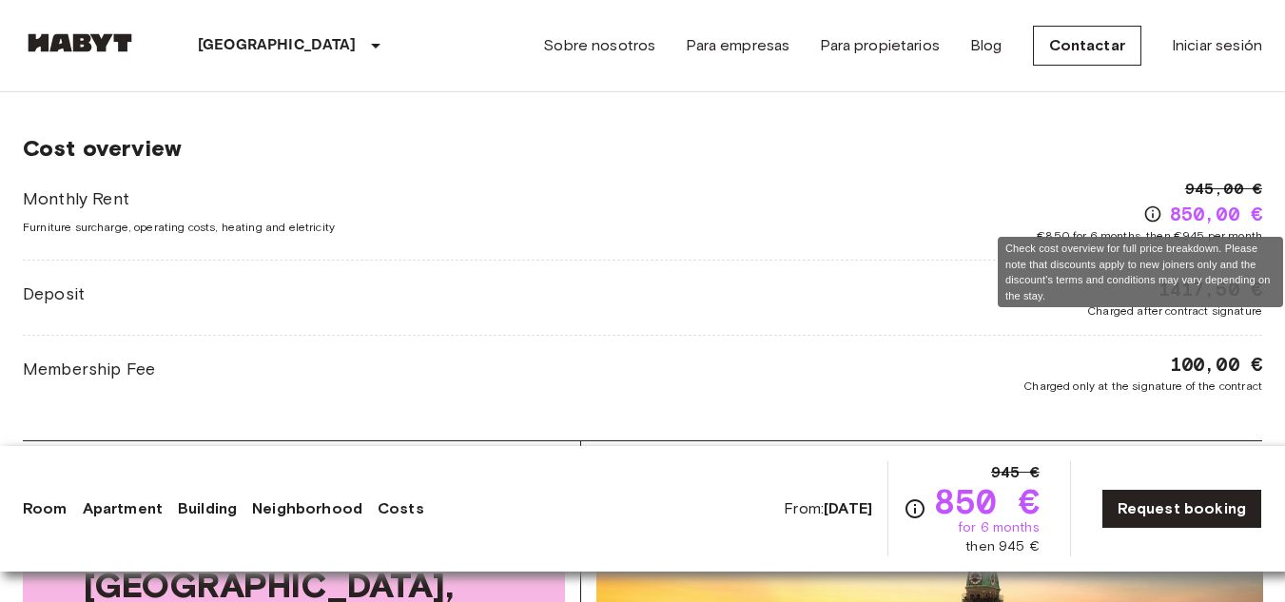
click at [1152, 216] on icon "Check cost overview for full price breakdown. Please note that discounts apply …" at bounding box center [1153, 214] width 16 height 16
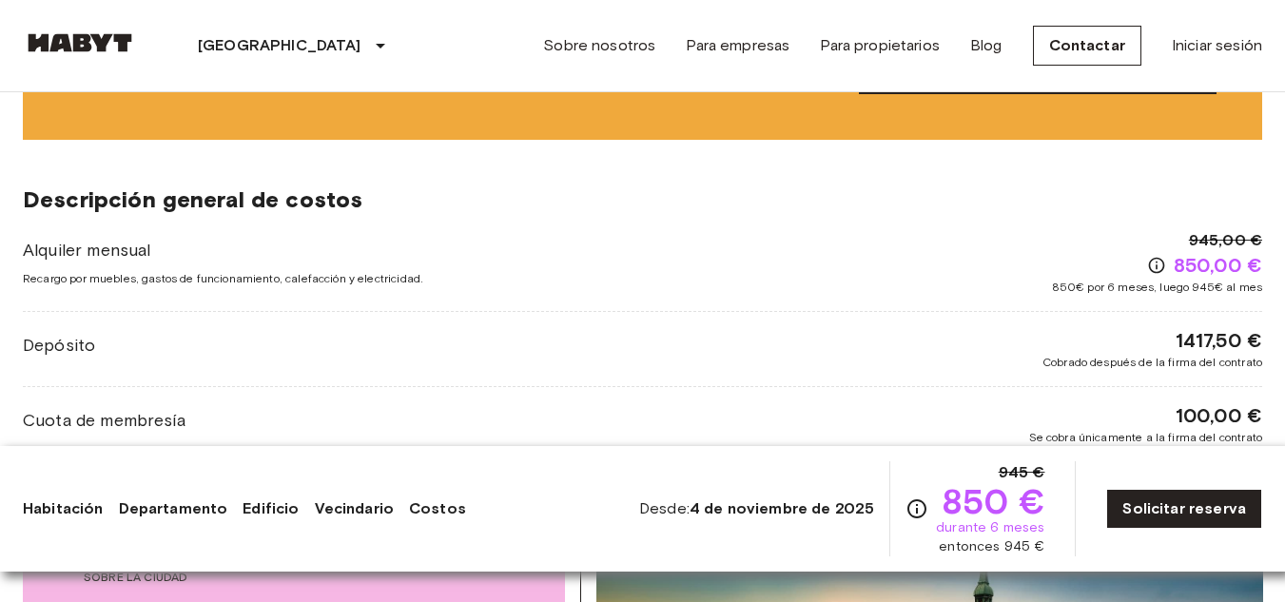
scroll to position [2050, 0]
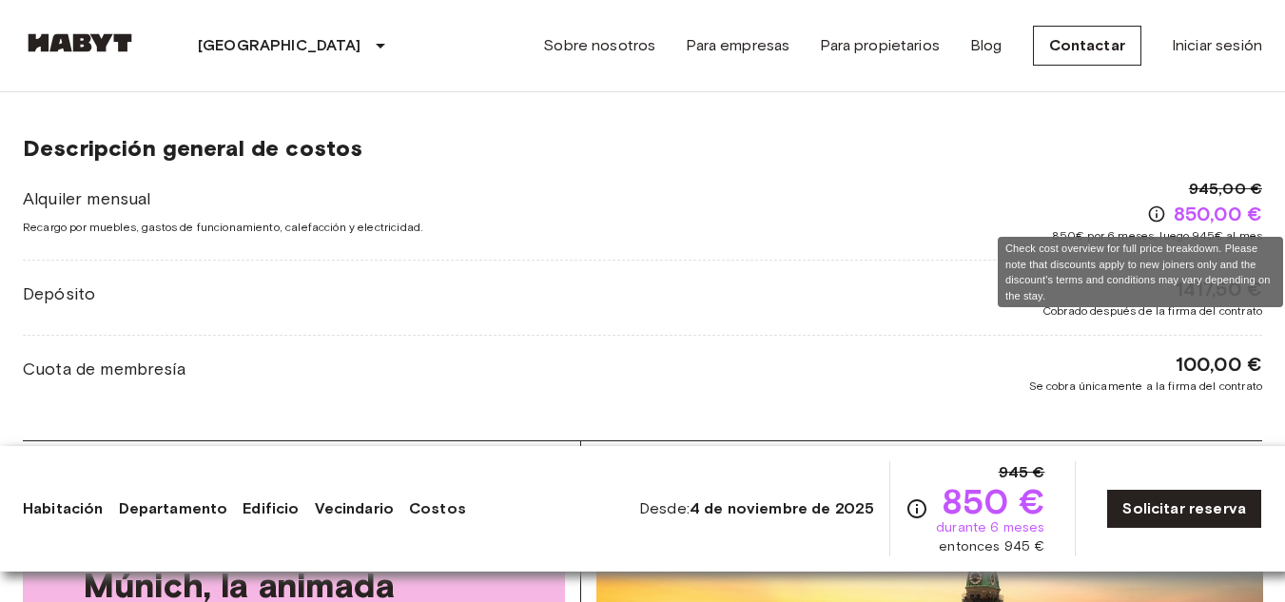
click at [1154, 211] on icon "Consulte el resumen de costos para ver el precio completo. Tenga en cuenta que …" at bounding box center [1157, 214] width 19 height 19
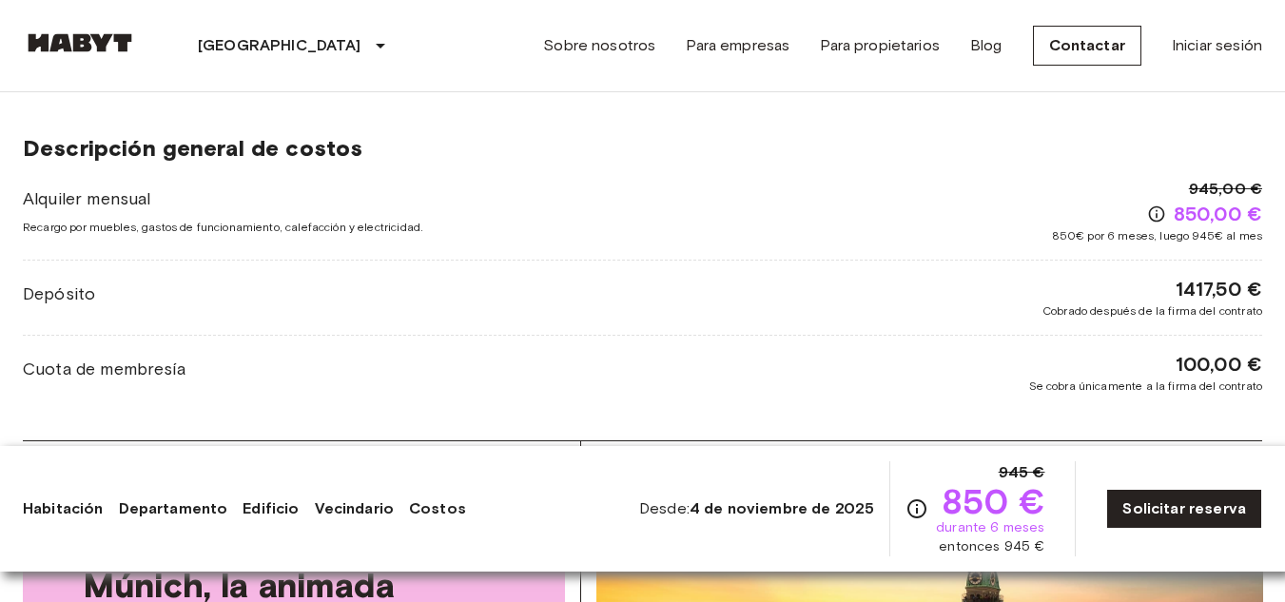
click at [967, 227] on div "Alquiler mensual Recargo por muebles, gastos de funcionamiento, calefacción y e…" at bounding box center [643, 211] width 1240 height 67
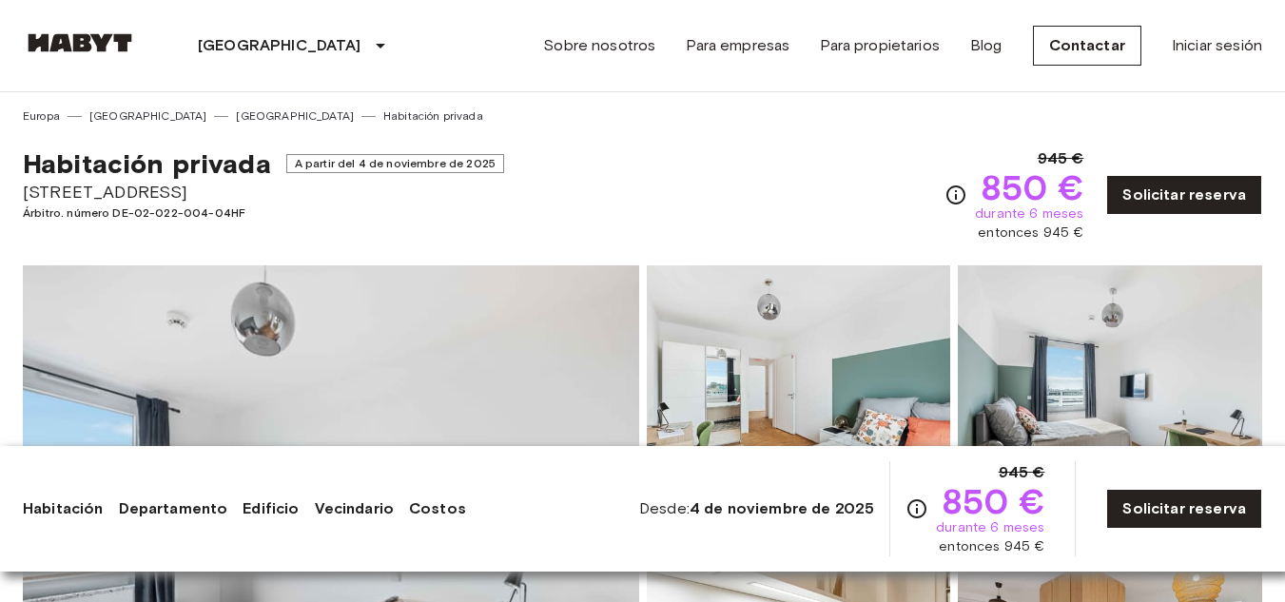
scroll to position [95, 0]
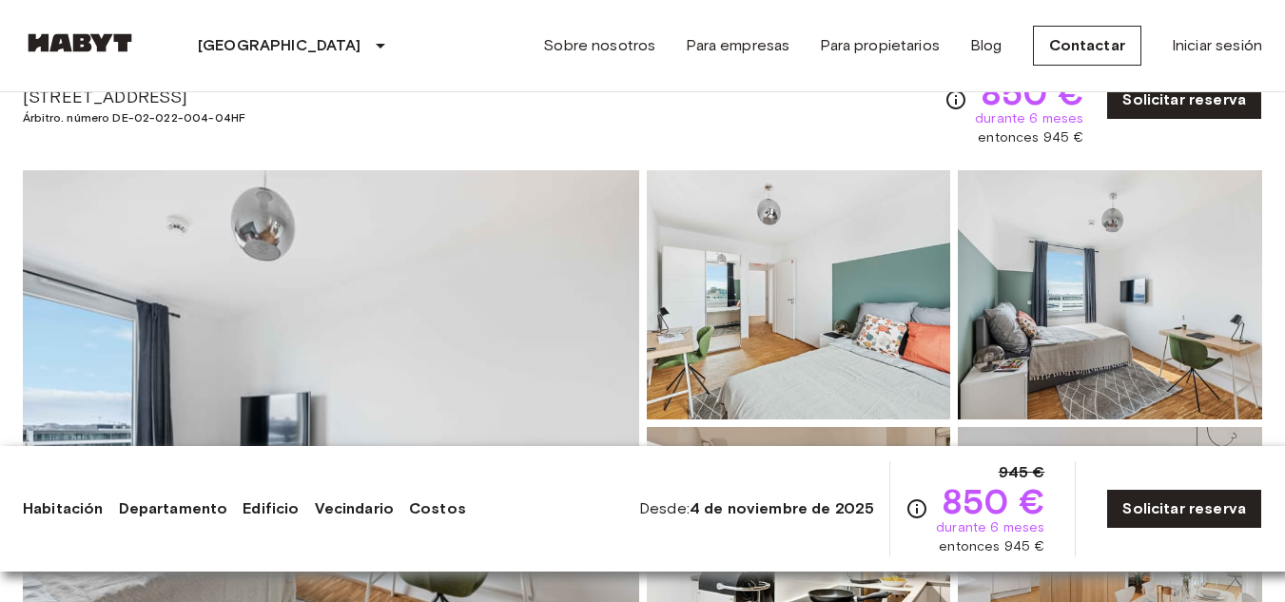
click at [136, 533] on div "Habitación Departamento Edificio Vecindario Costos Desde: 4 de noviembre de 202…" at bounding box center [643, 508] width 1240 height 95
click at [149, 504] on font "Departamento" at bounding box center [173, 509] width 109 height 18
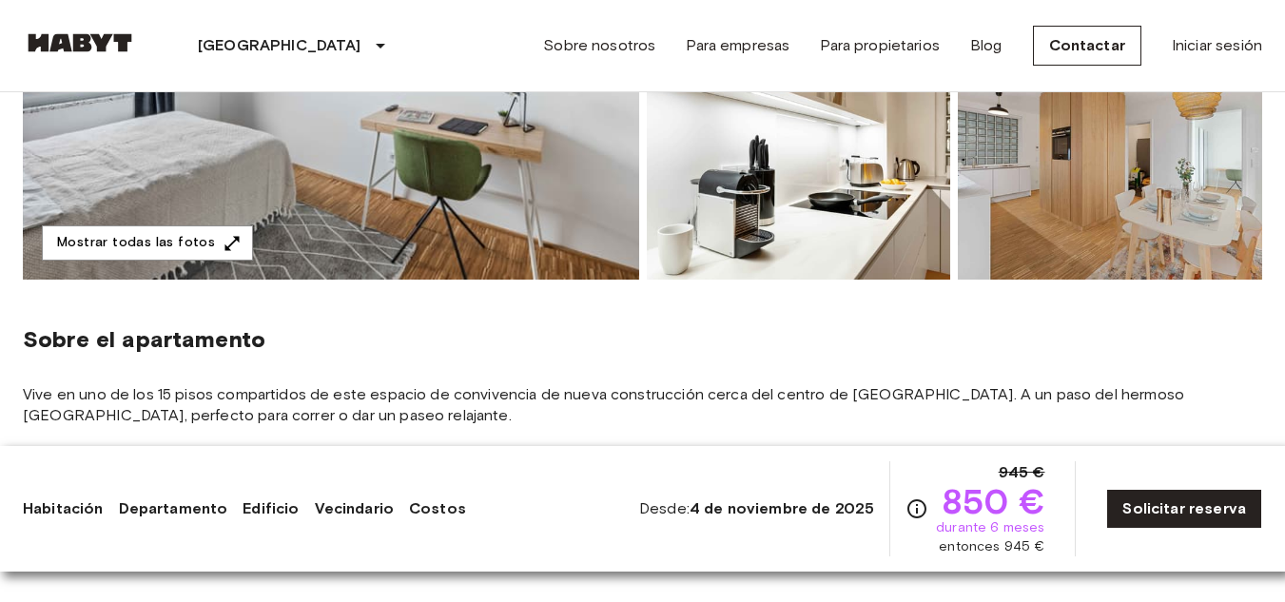
scroll to position [490, 0]
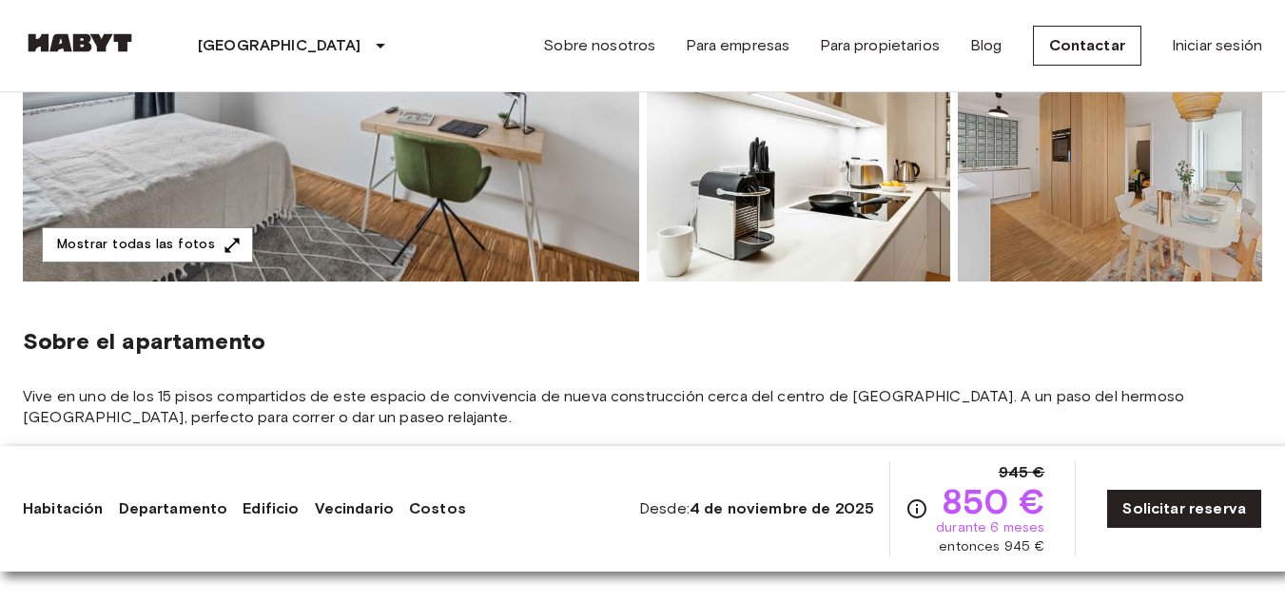
click at [73, 505] on font "Habitación" at bounding box center [63, 509] width 81 height 18
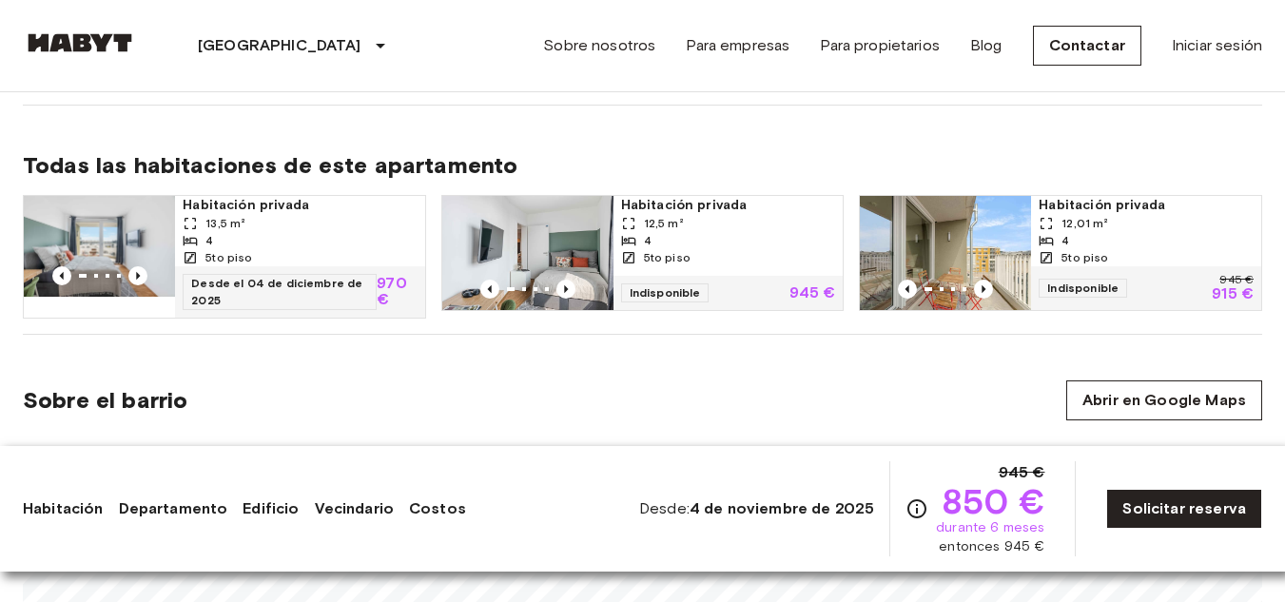
scroll to position [951, 0]
click at [985, 284] on icon "Imagen anterior" at bounding box center [983, 288] width 19 height 19
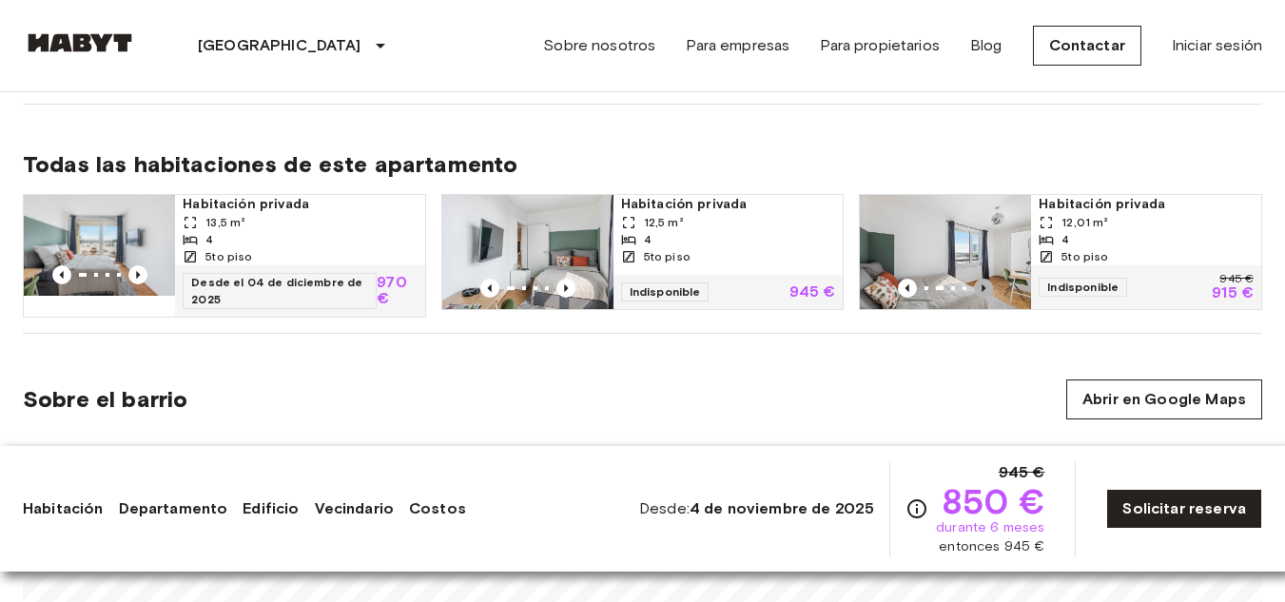
click at [987, 284] on icon "Imagen anterior" at bounding box center [983, 288] width 19 height 19
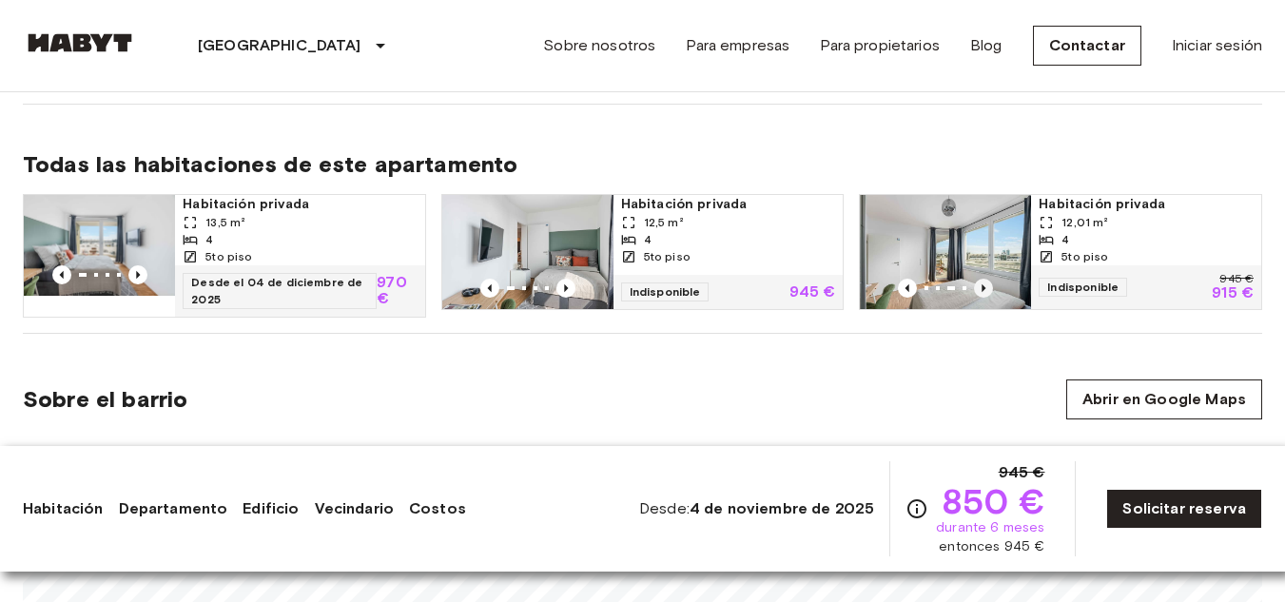
click at [987, 284] on icon "Imagen anterior" at bounding box center [983, 288] width 19 height 19
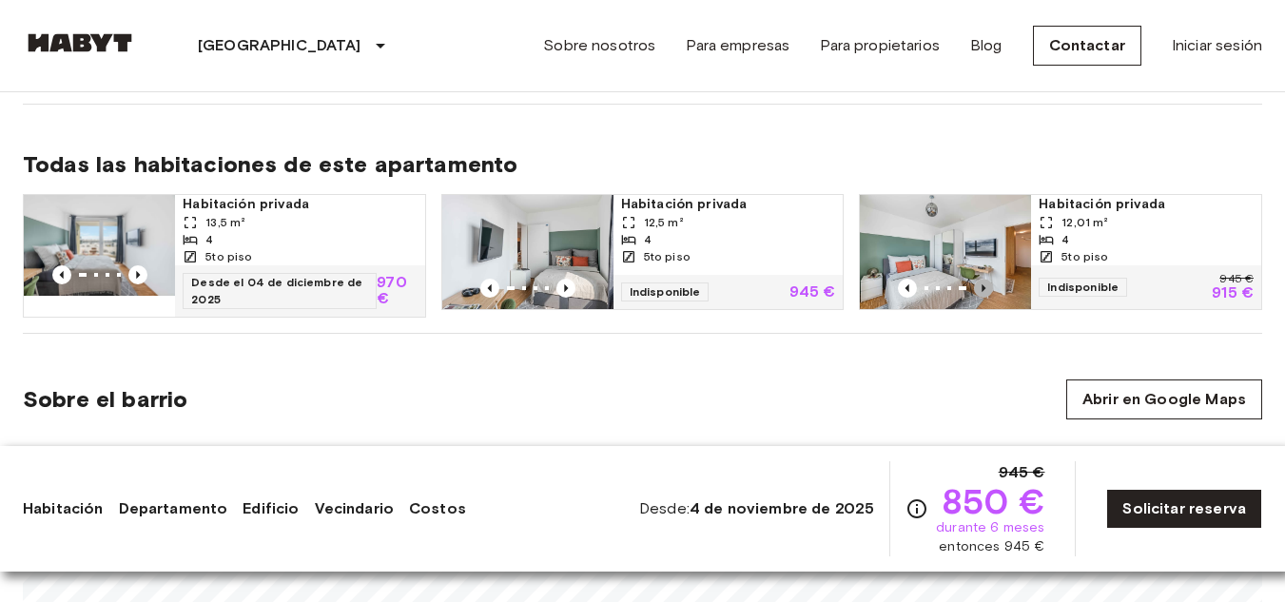
click at [987, 284] on icon "Imagen anterior" at bounding box center [983, 288] width 19 height 19
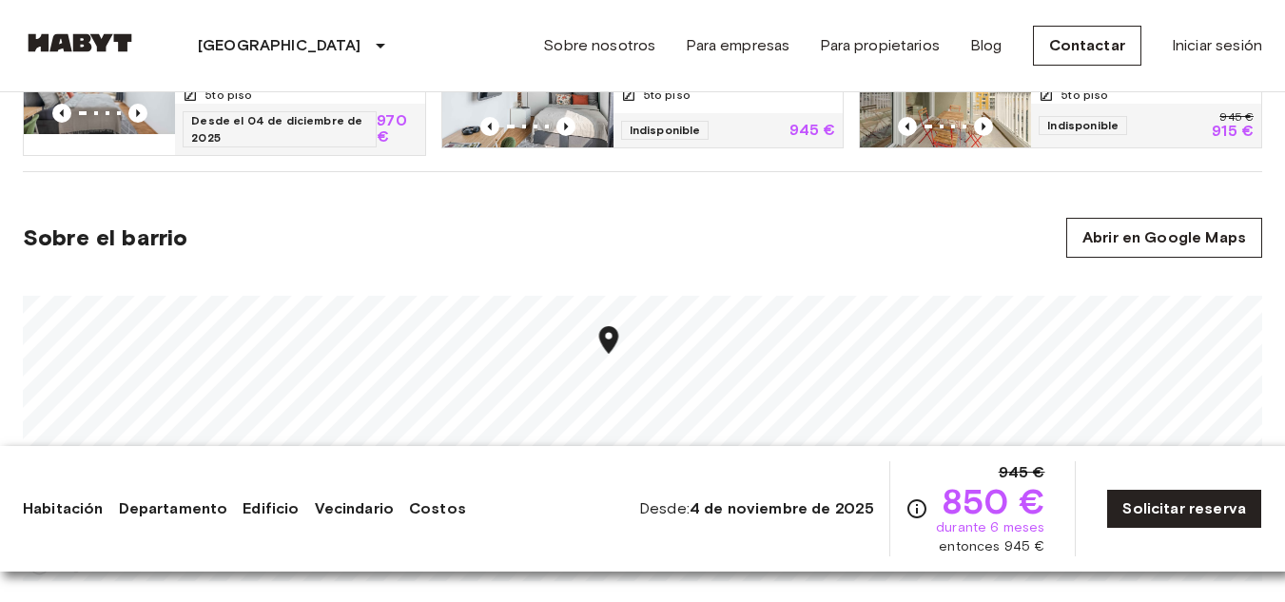
scroll to position [1142, 0]
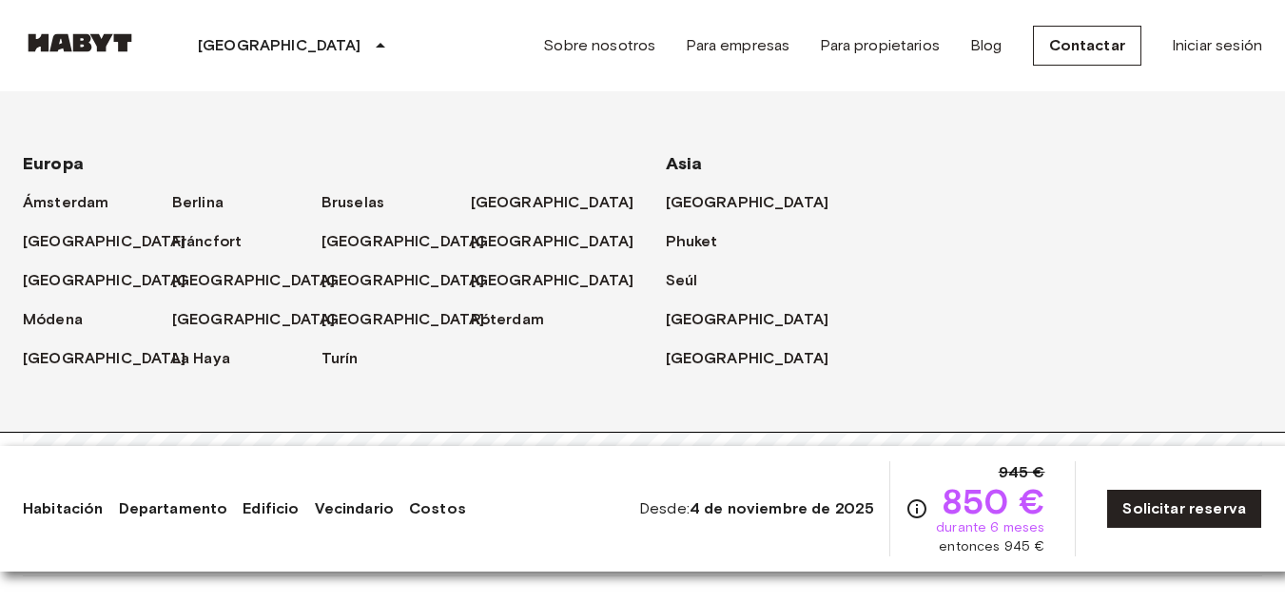
click at [232, 47] on font "[GEOGRAPHIC_DATA]" at bounding box center [280, 45] width 164 height 18
click at [186, 319] on font "[GEOGRAPHIC_DATA]" at bounding box center [258, 319] width 164 height 18
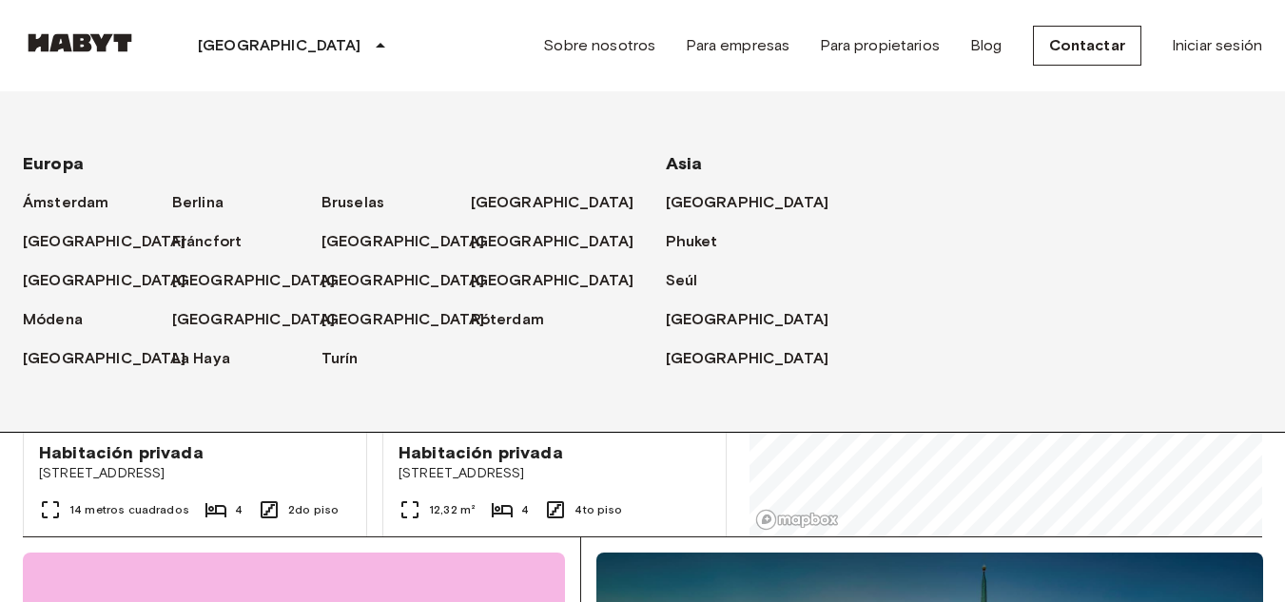
scroll to position [285, 0]
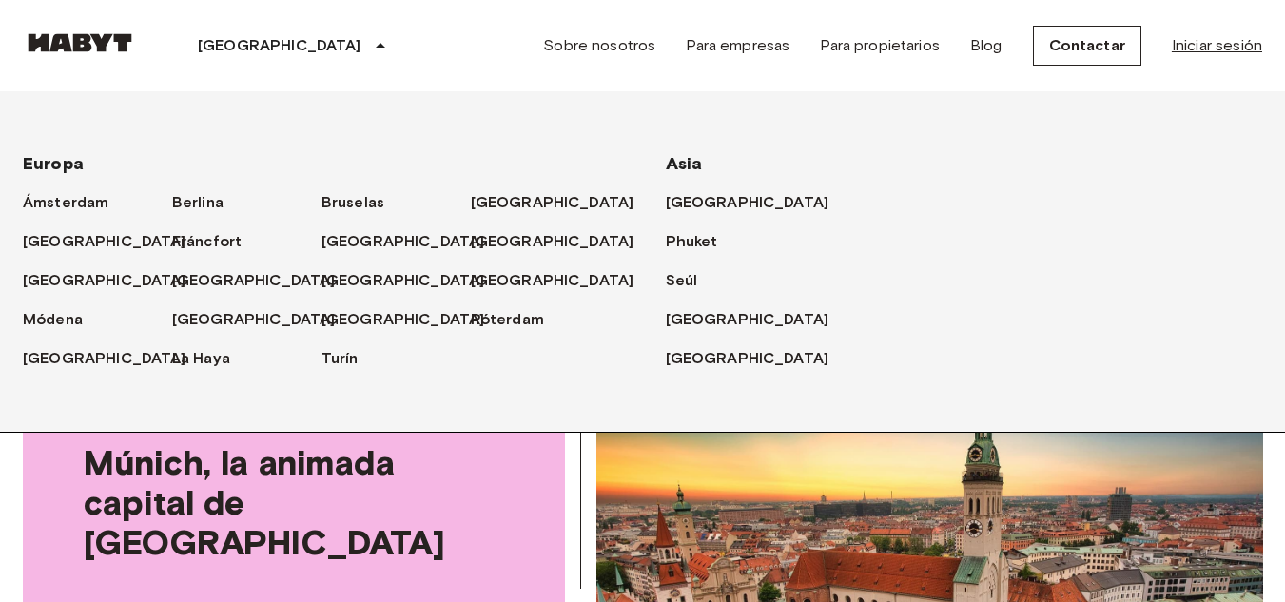
click at [1197, 44] on link "Iniciar sesión" at bounding box center [1217, 45] width 90 height 23
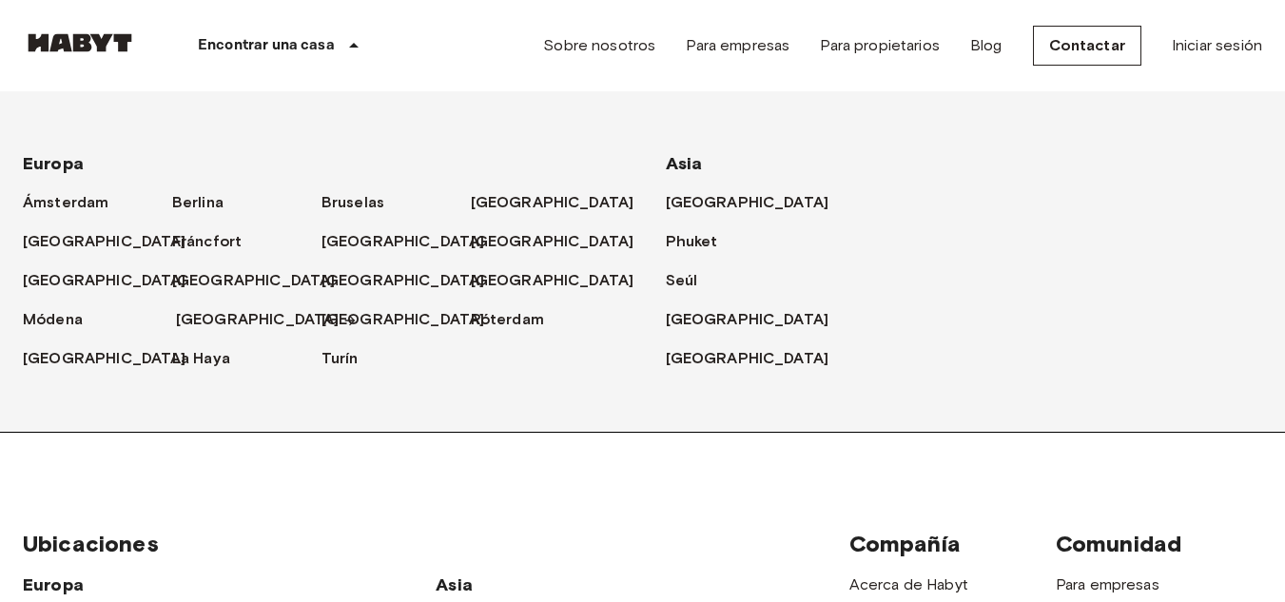
click at [200, 316] on font "[GEOGRAPHIC_DATA]" at bounding box center [258, 319] width 164 height 18
